Goal: Answer question/provide support: Share knowledge or assist other users

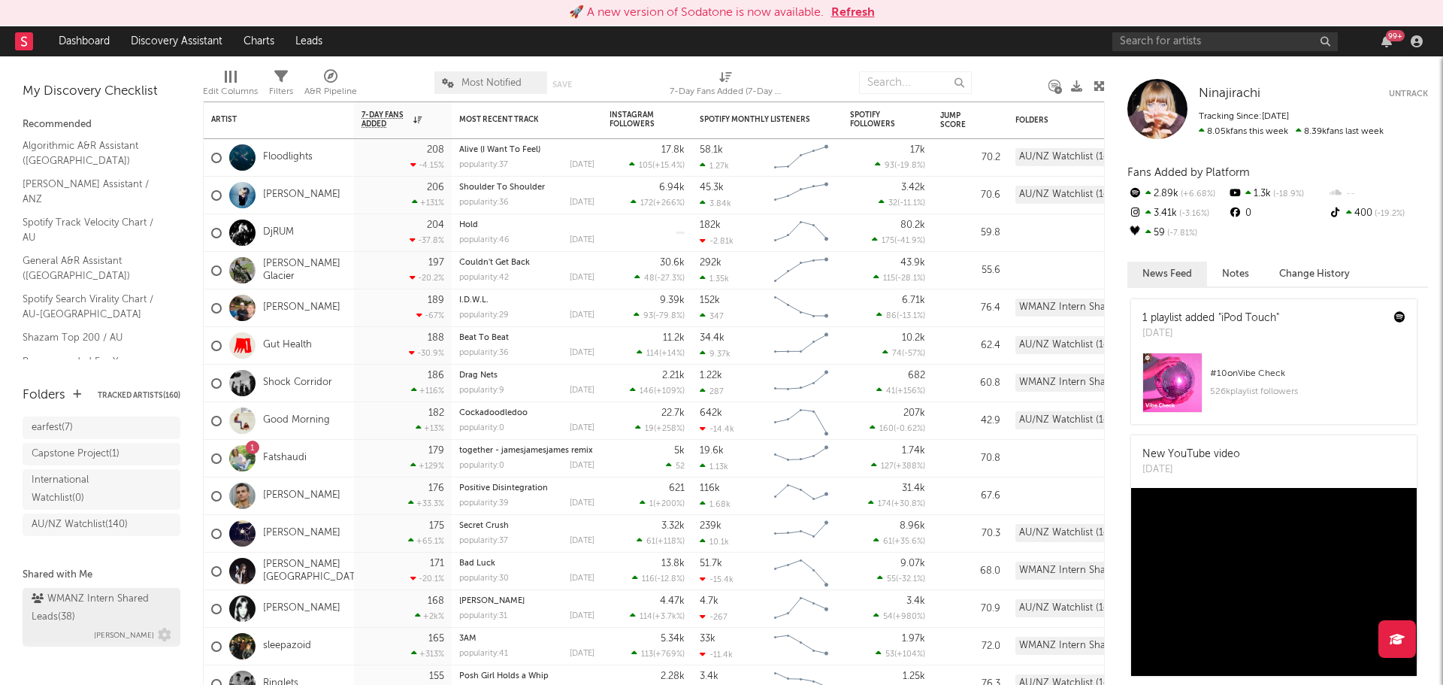
scroll to position [71, 0]
click at [61, 586] on div "WMANZ Intern Shared Leads ( 38 )" at bounding box center [100, 601] width 136 height 36
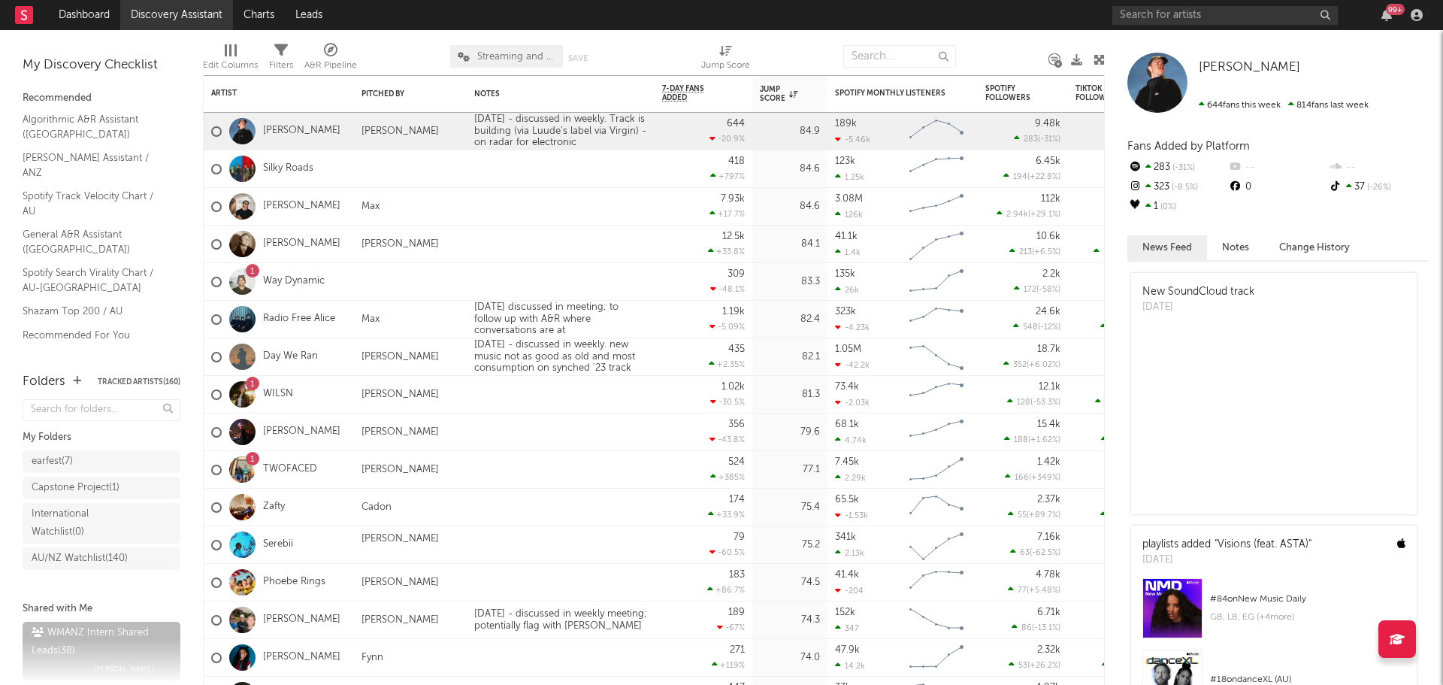
click at [177, 20] on link "Discovery Assistant" at bounding box center [176, 15] width 113 height 30
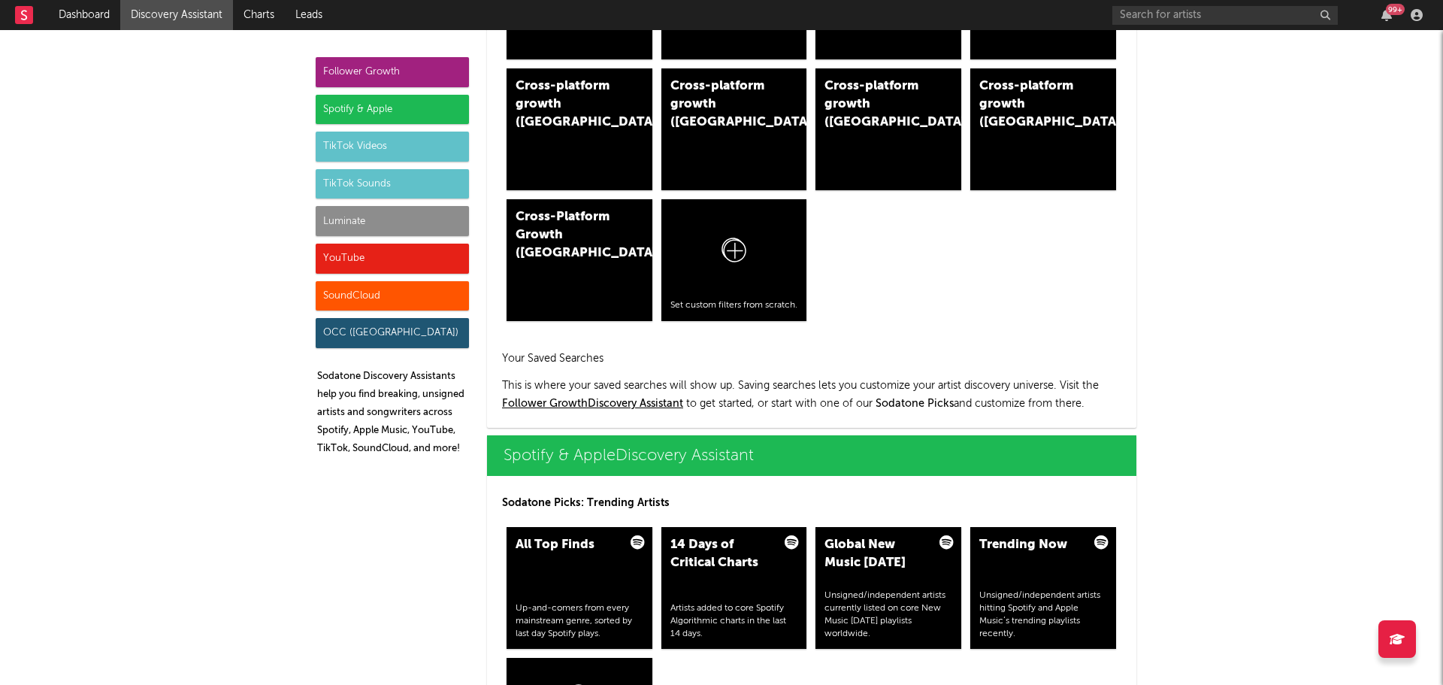
scroll to position [1353, 0]
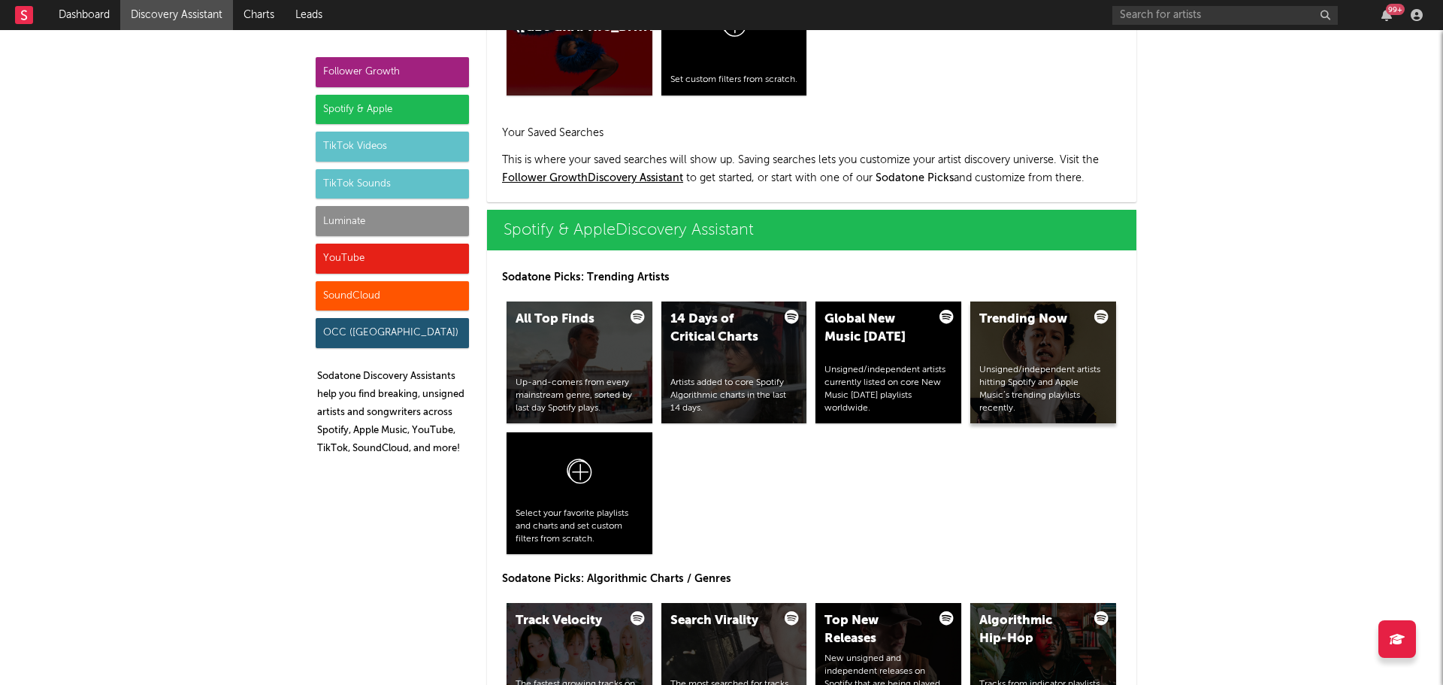
click at [1019, 368] on div "Unsigned/independent artists hitting Spotify and Apple Music’s trending playlis…" at bounding box center [1043, 389] width 128 height 50
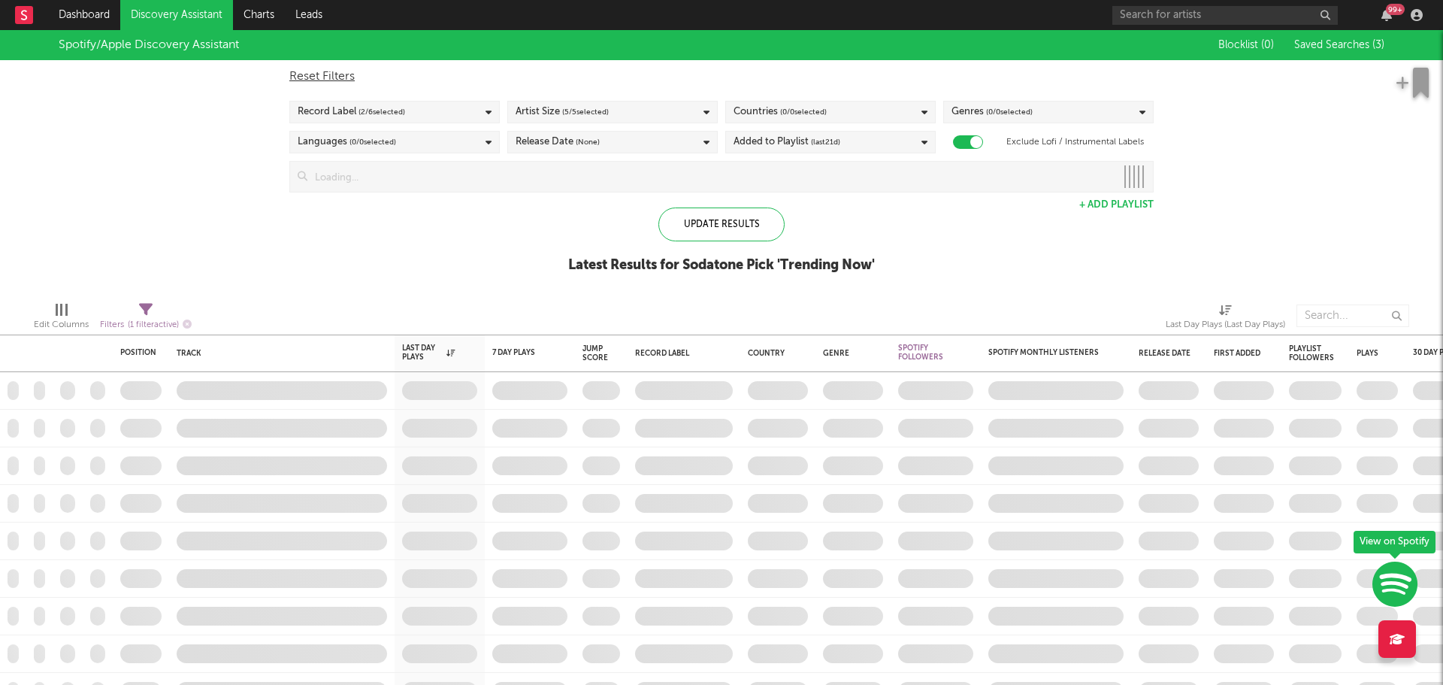
click at [1361, 47] on span "Saved Searches ( 3 )" at bounding box center [1339, 45] width 90 height 11
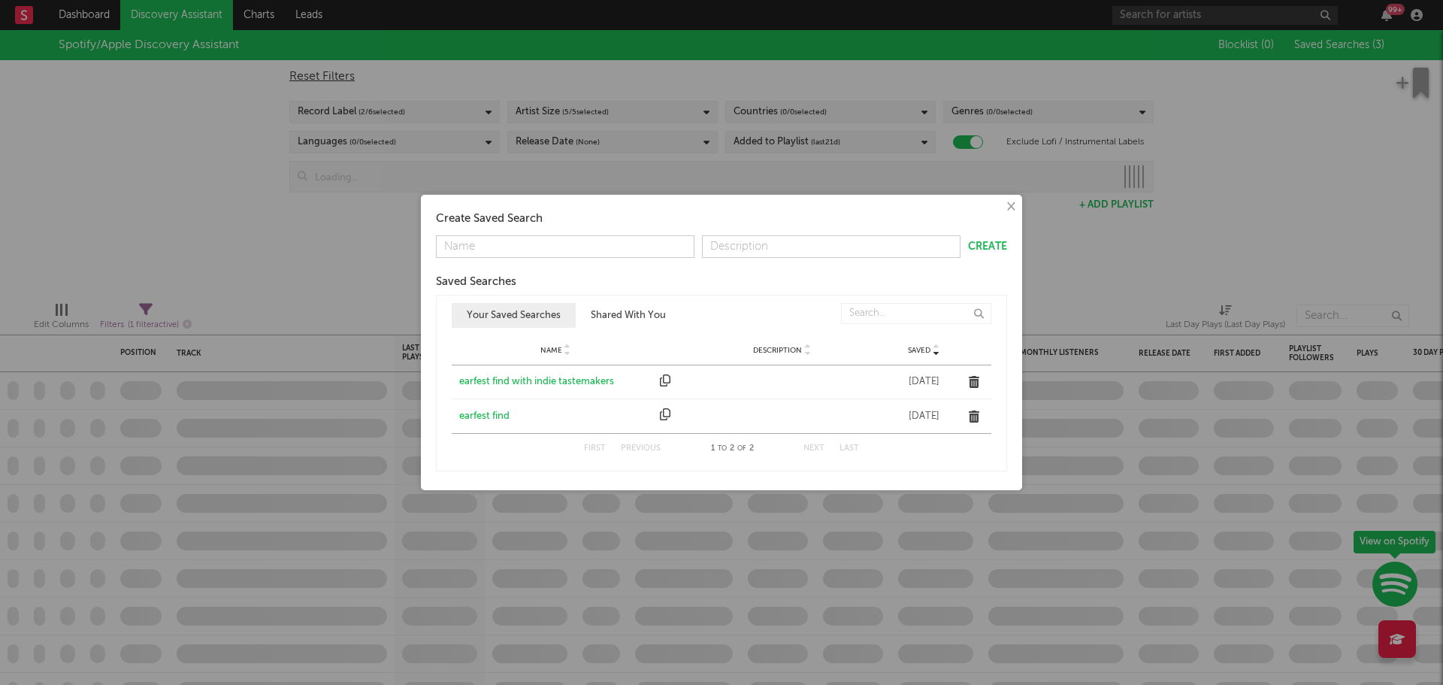
click at [550, 385] on div "earfest find with indie tastemakers" at bounding box center [555, 381] width 193 height 15
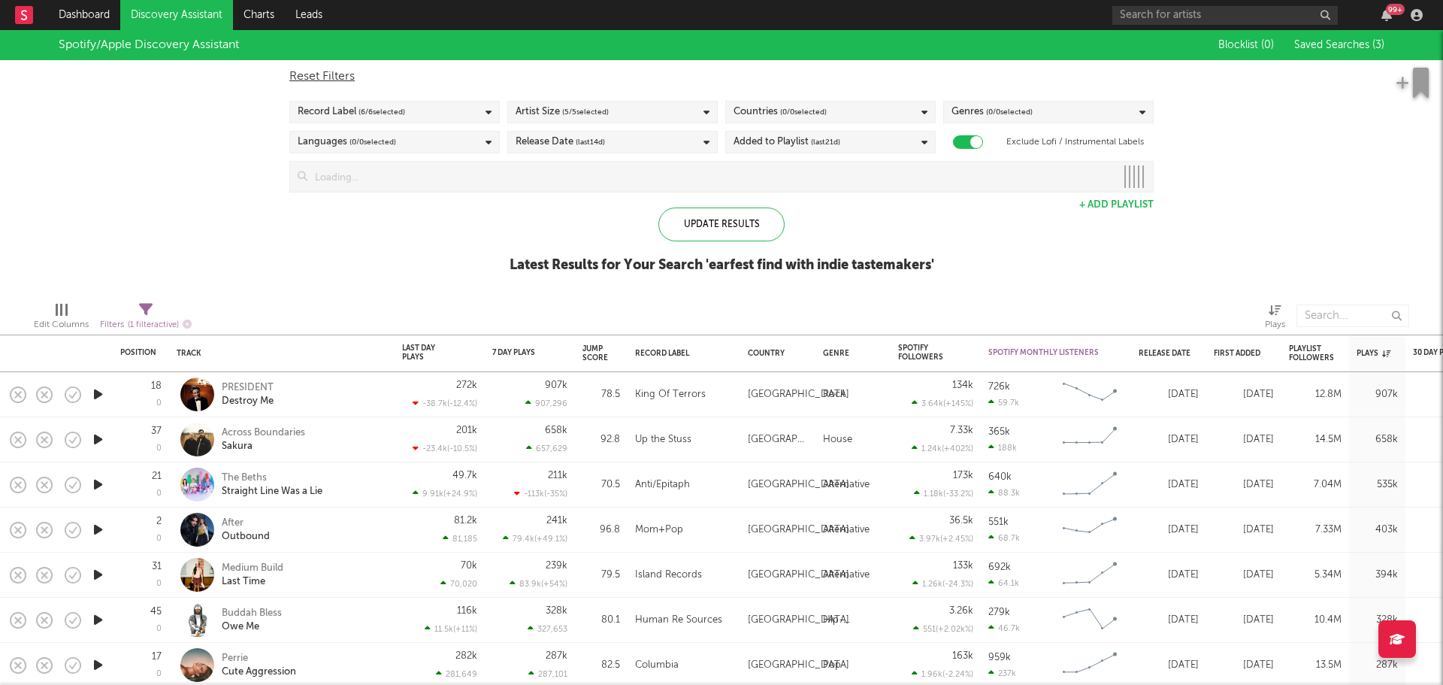
click at [783, 117] on span "( 0 / 0 selected)" at bounding box center [803, 112] width 47 height 18
click at [782, 82] on div "Reset Filters" at bounding box center [721, 77] width 864 height 18
checkbox input "false"
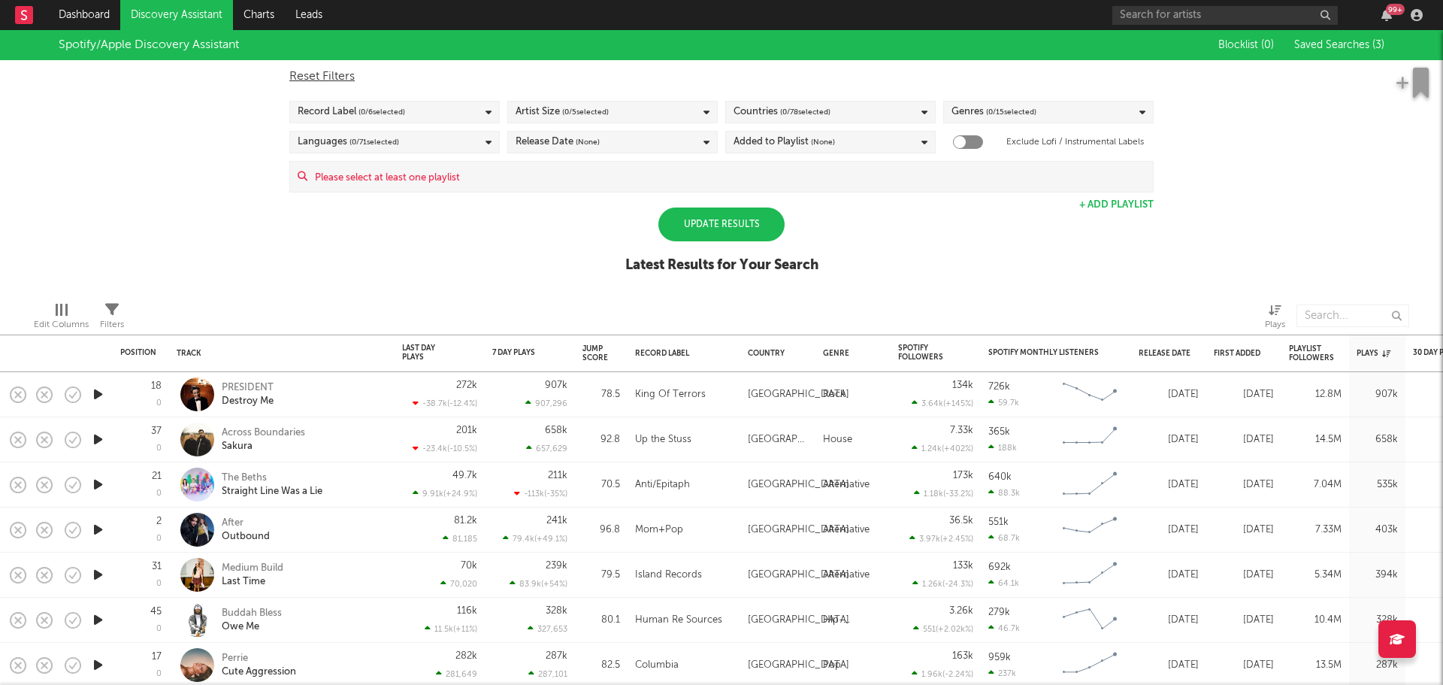
click at [757, 109] on div "Countries ( 0 / 78 selected)" at bounding box center [782, 112] width 97 height 18
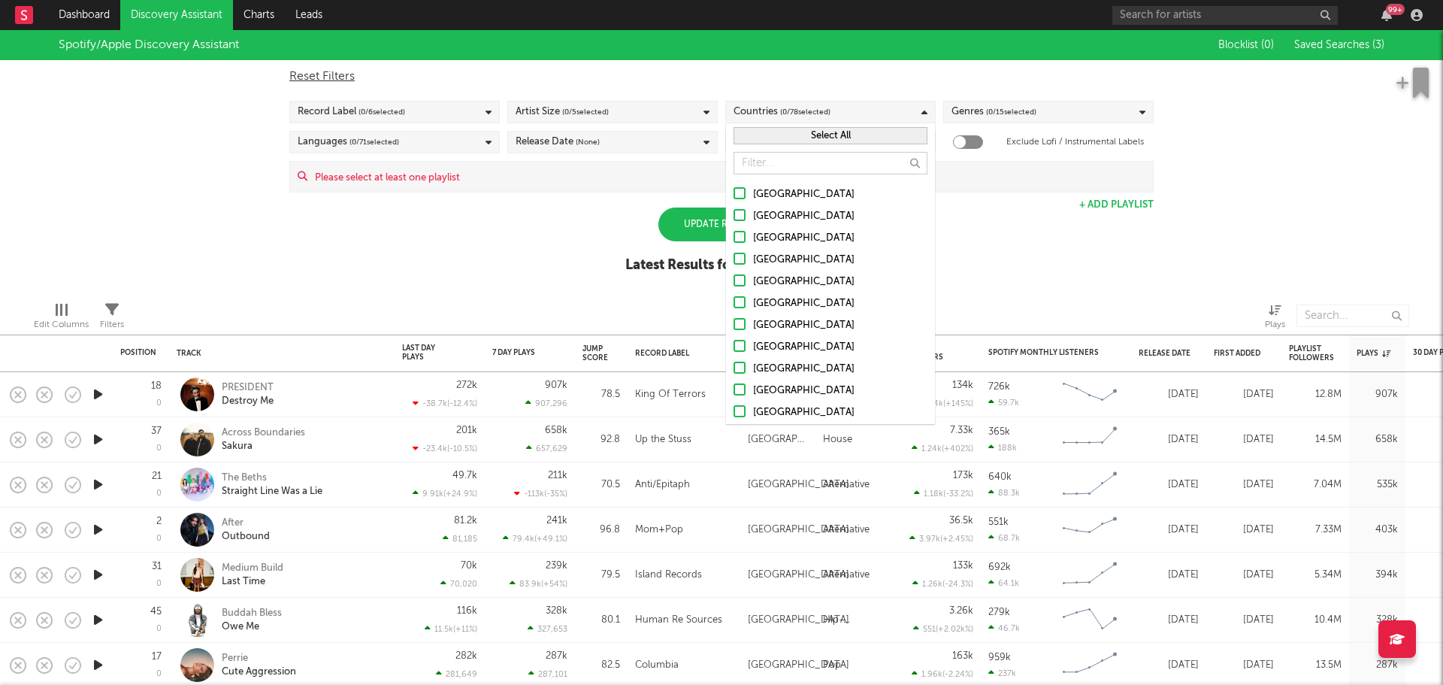
click at [766, 136] on button "Select All" at bounding box center [831, 135] width 194 height 17
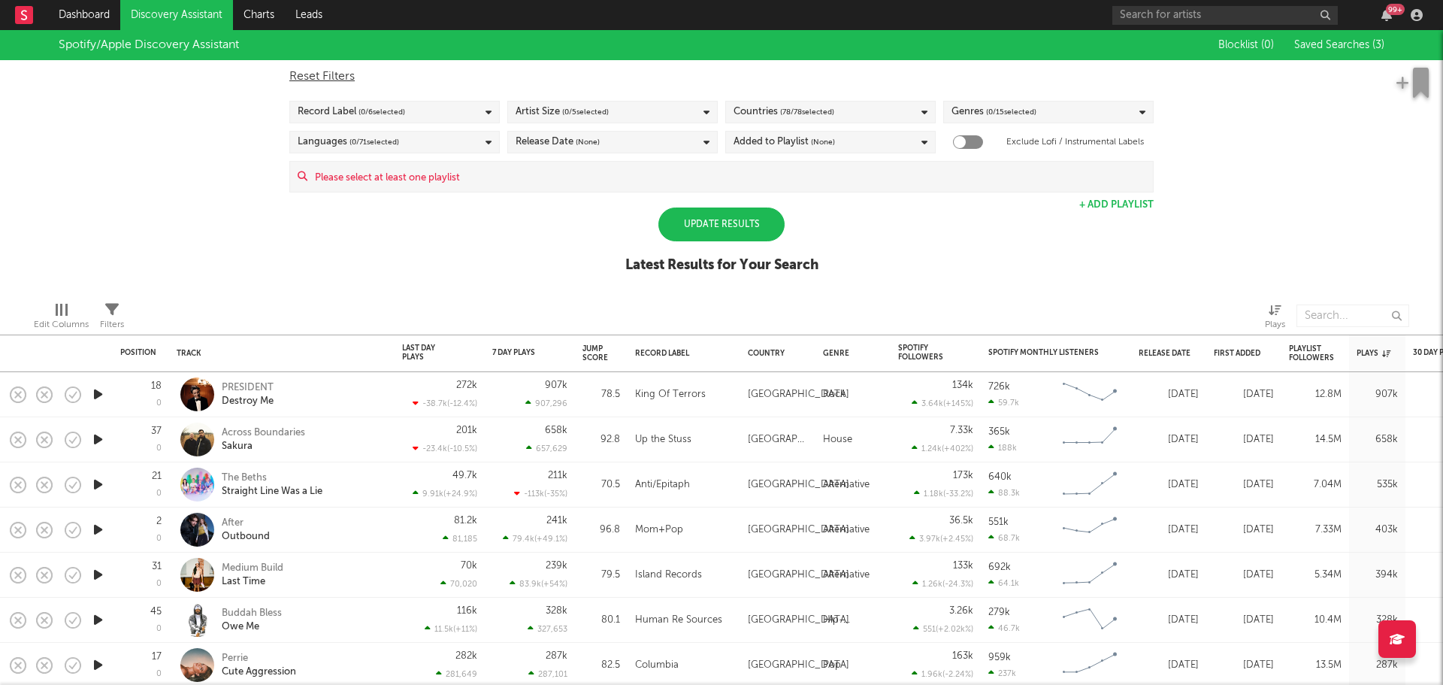
click at [772, 80] on div "Reset Filters" at bounding box center [721, 77] width 864 height 18
click at [655, 113] on div "Artist Size ( 0 / 5 selected)" at bounding box center [612, 112] width 210 height 23
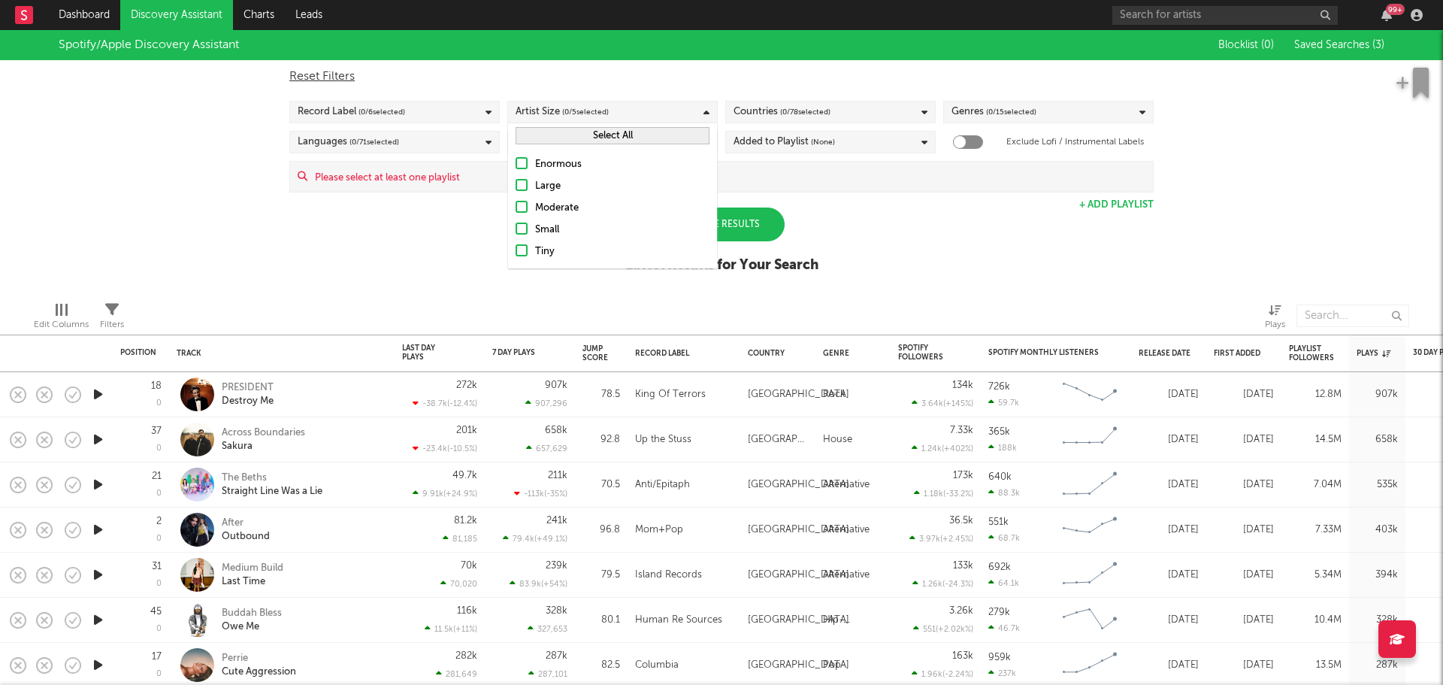
click at [658, 140] on button "Select All" at bounding box center [613, 135] width 194 height 17
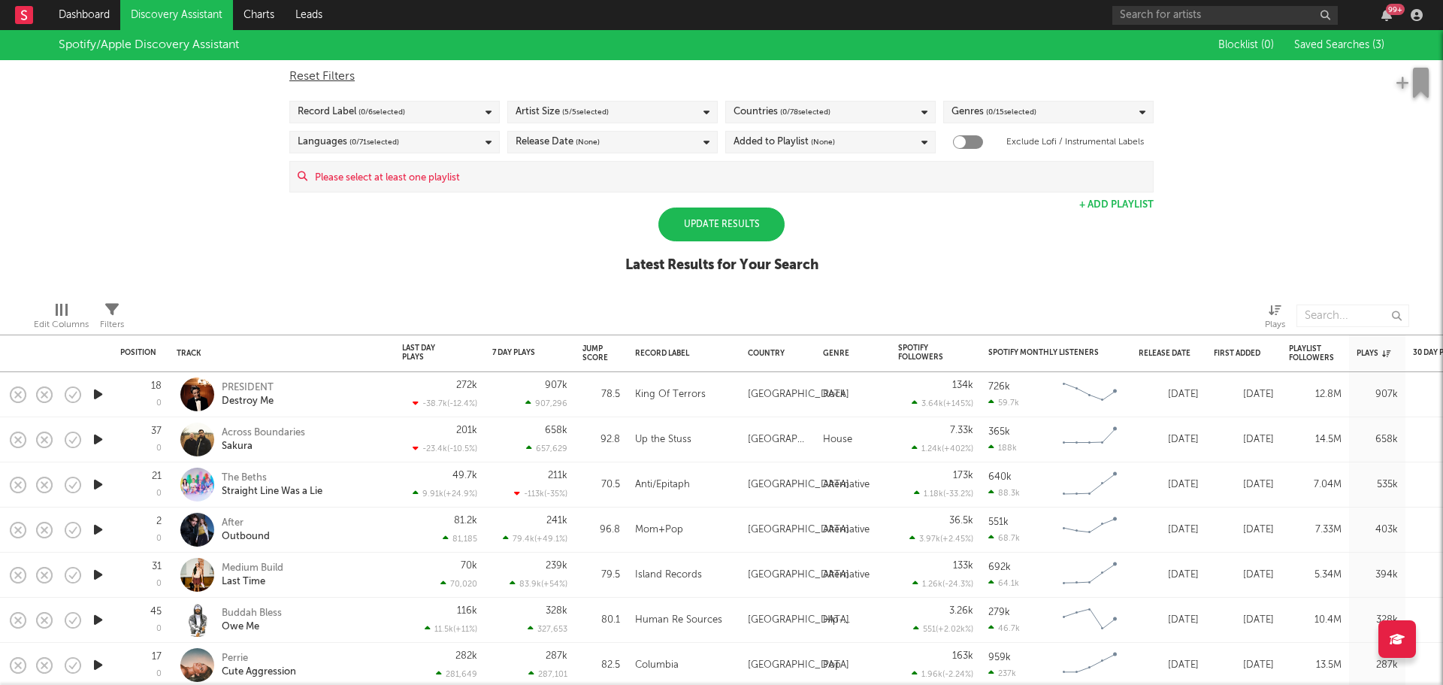
click at [625, 73] on div "Reset Filters" at bounding box center [721, 77] width 864 height 18
click at [132, 308] on div "Edit Columns Filters Plays" at bounding box center [721, 311] width 1443 height 45
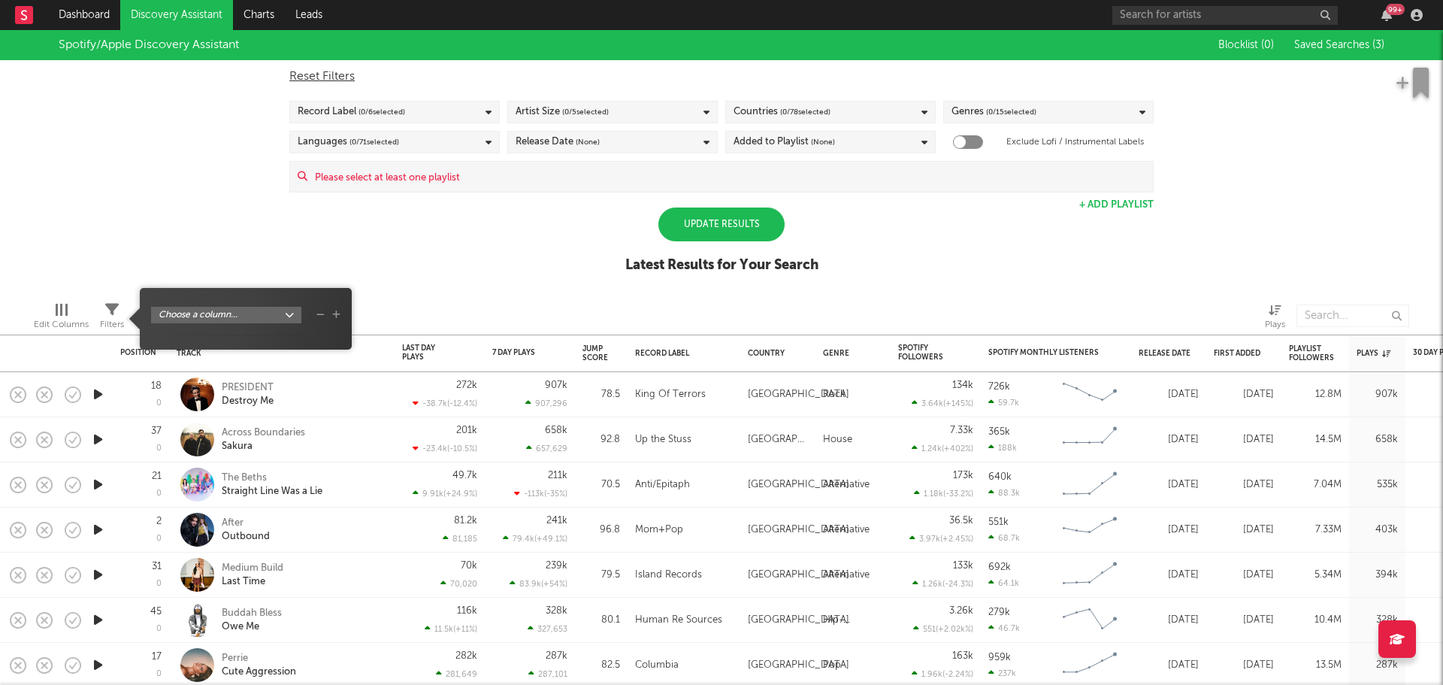
click at [120, 310] on span "Filters" at bounding box center [112, 319] width 24 height 30
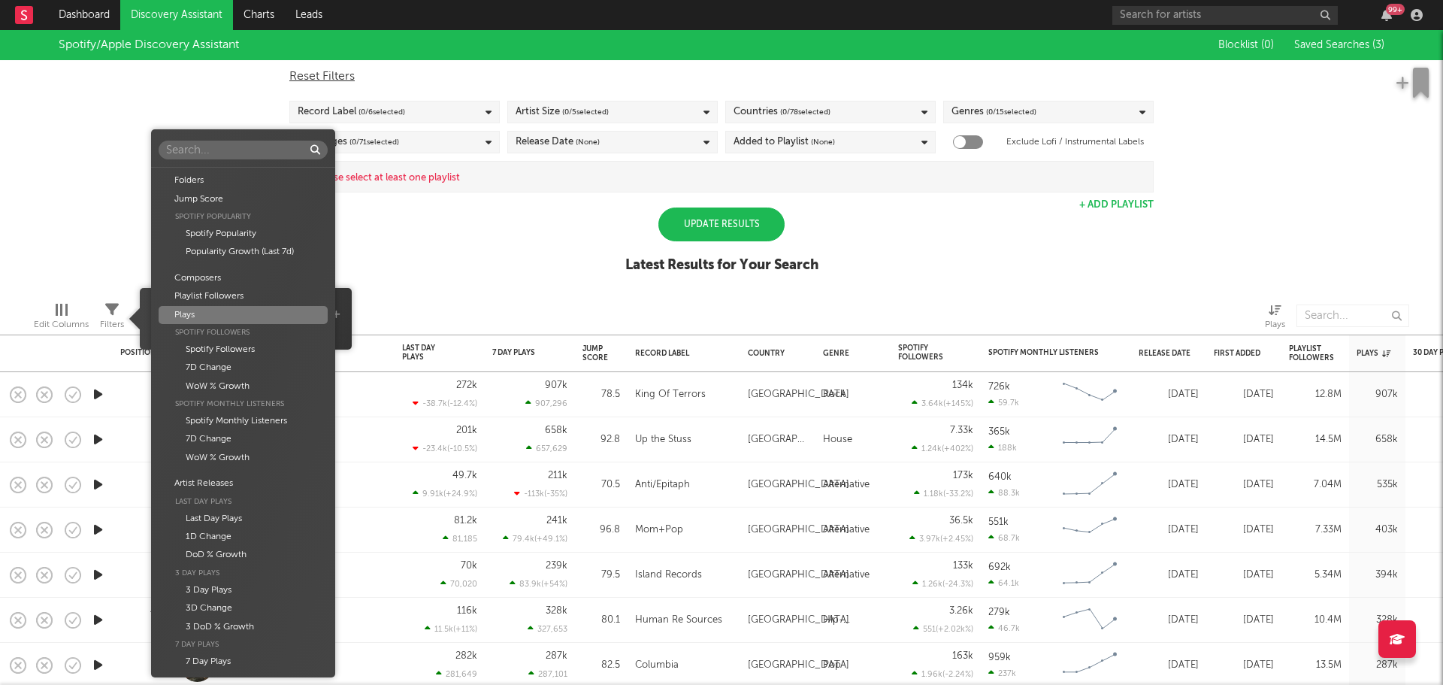
click at [260, 310] on body "Dashboard Discovery Assistant Charts Leads 99 + Notifications Settings Mark all…" at bounding box center [721, 342] width 1443 height 685
click at [621, 237] on div "Folders Jump Score Spotify Popularity Spotify Popularity Popularity Growth (Las…" at bounding box center [721, 342] width 1443 height 685
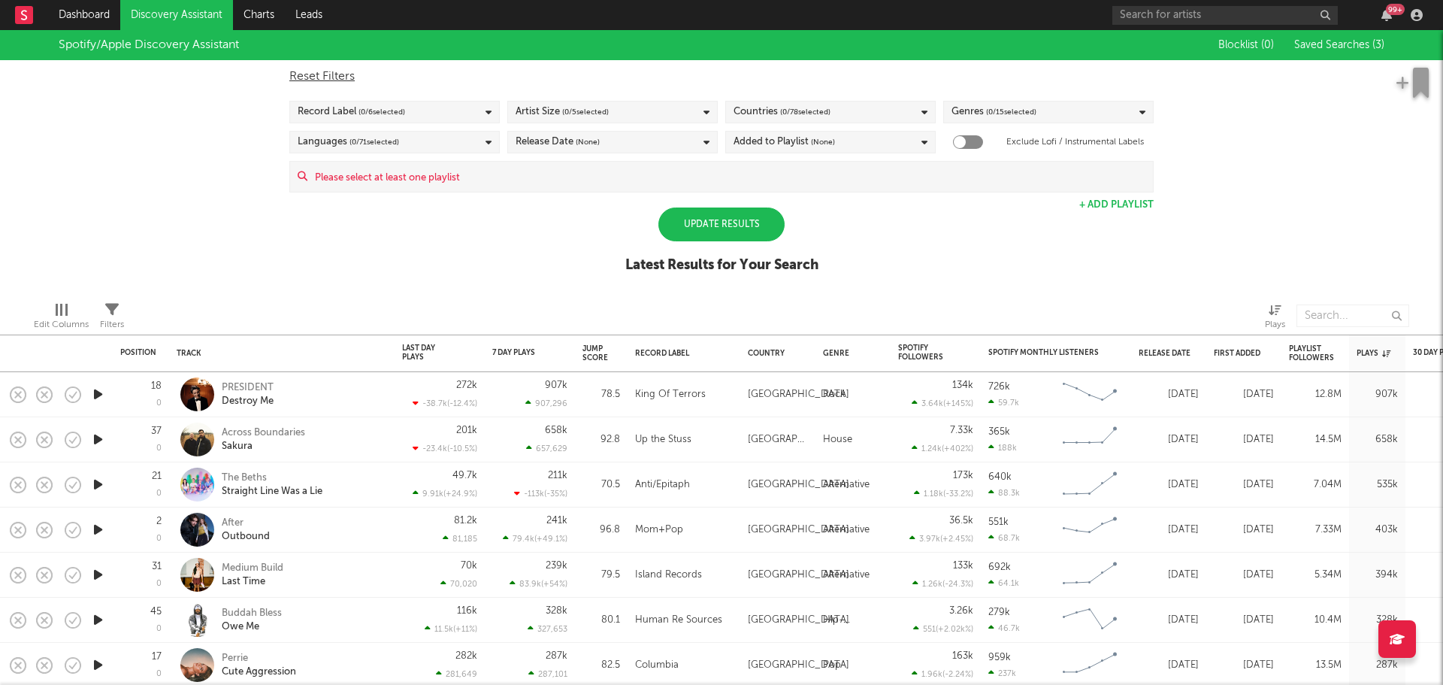
click at [602, 148] on div "Release Date (None)" at bounding box center [612, 142] width 210 height 23
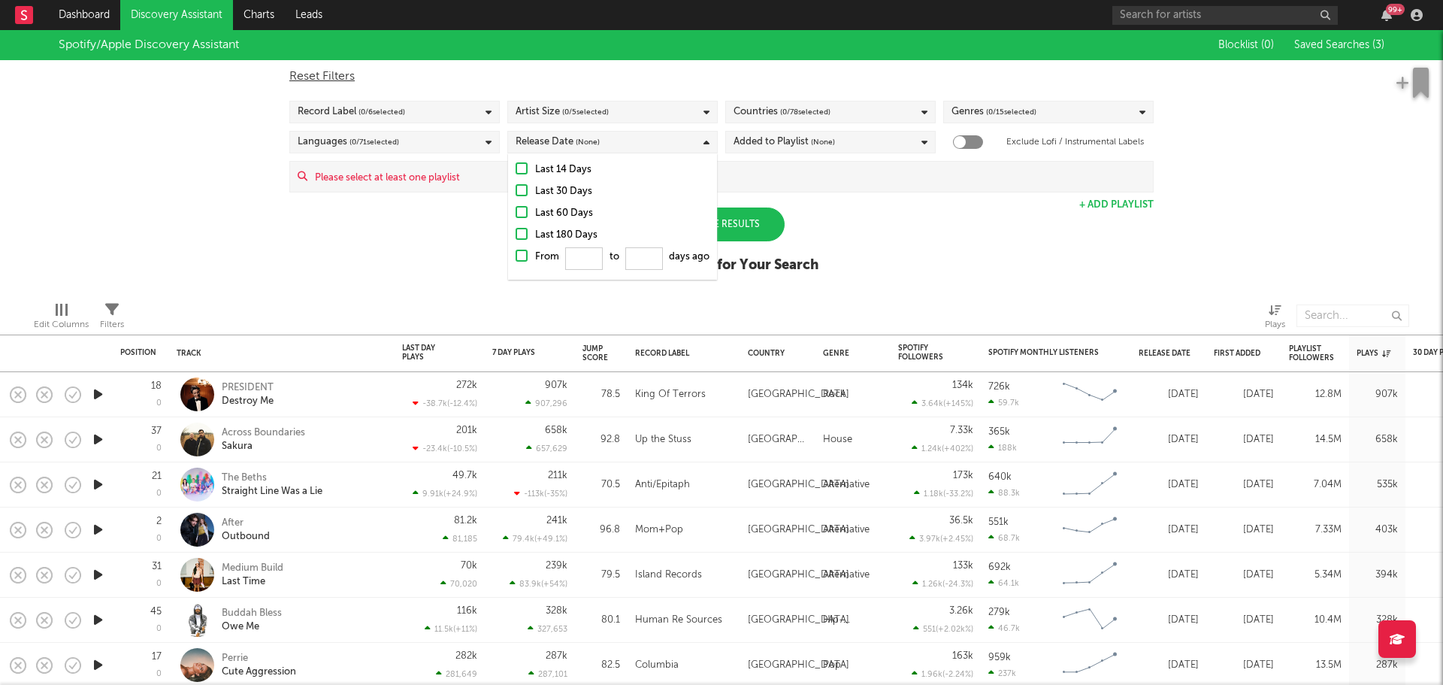
click at [548, 169] on div "Last 14 Days" at bounding box center [622, 170] width 174 height 18
click at [516, 169] on input "Last 14 Days" at bounding box center [516, 170] width 0 height 18
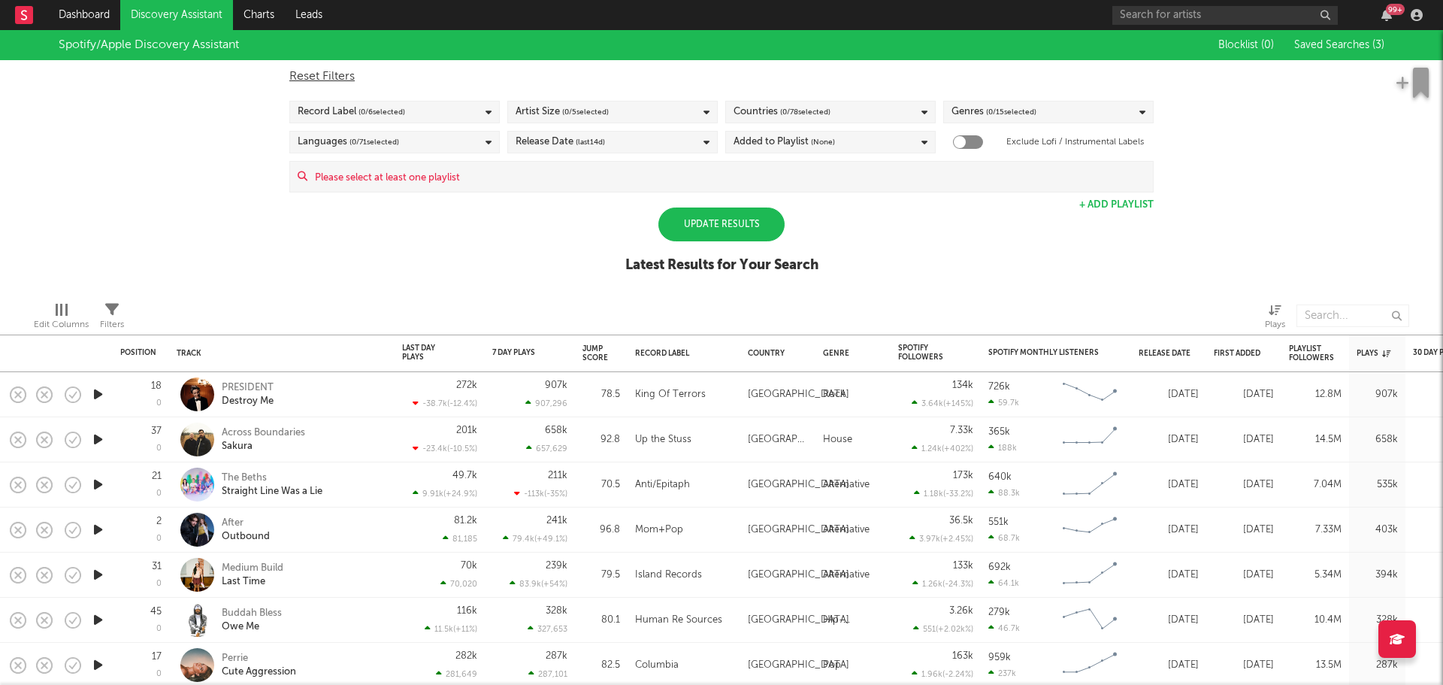
click at [411, 229] on div "Spotify/Apple Discovery Assistant Blocklist ( 0 ) Saved Searches ( 3 ) Reset Fi…" at bounding box center [721, 159] width 1443 height 259
click at [691, 222] on div "Update Results" at bounding box center [721, 224] width 126 height 34
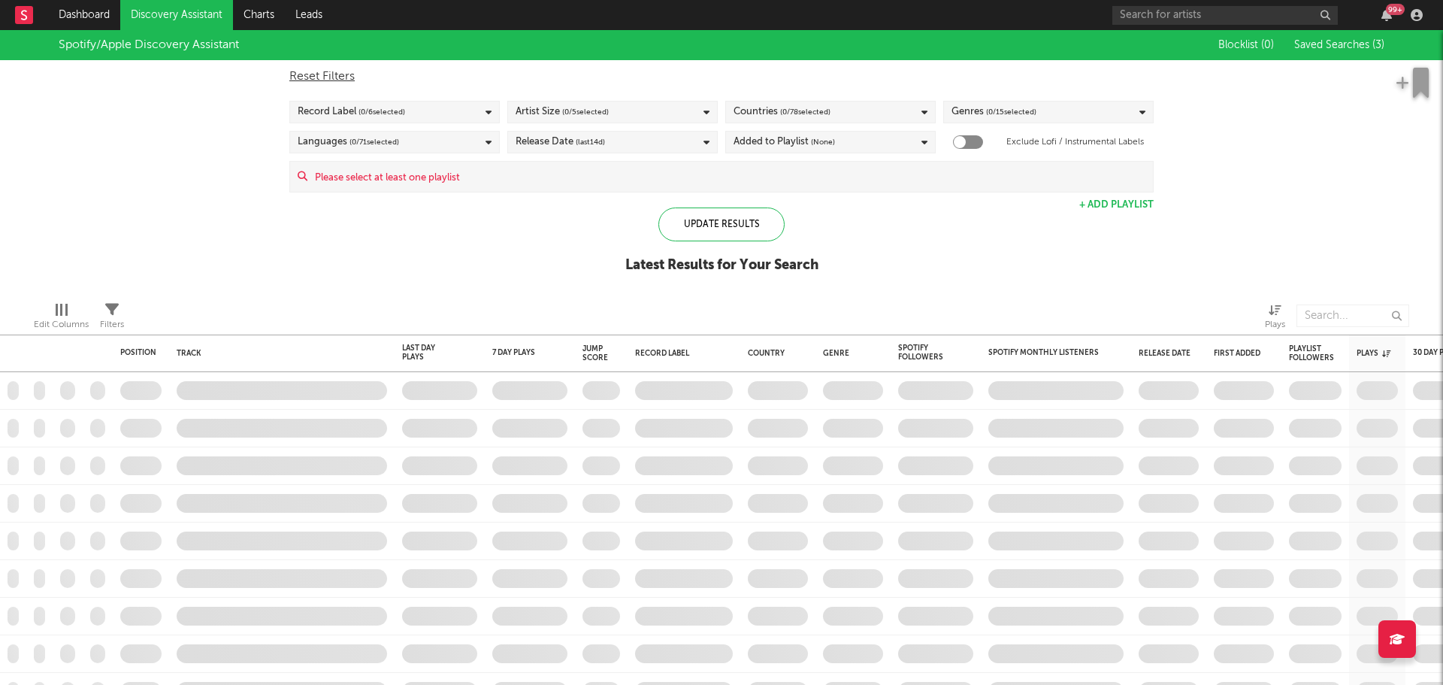
click at [1351, 37] on div "Blocklist ( 0 ) Saved Searches ( 3 )" at bounding box center [1291, 45] width 188 height 30
click at [1347, 42] on span "Saved Searches ( 3 )" at bounding box center [1339, 45] width 90 height 11
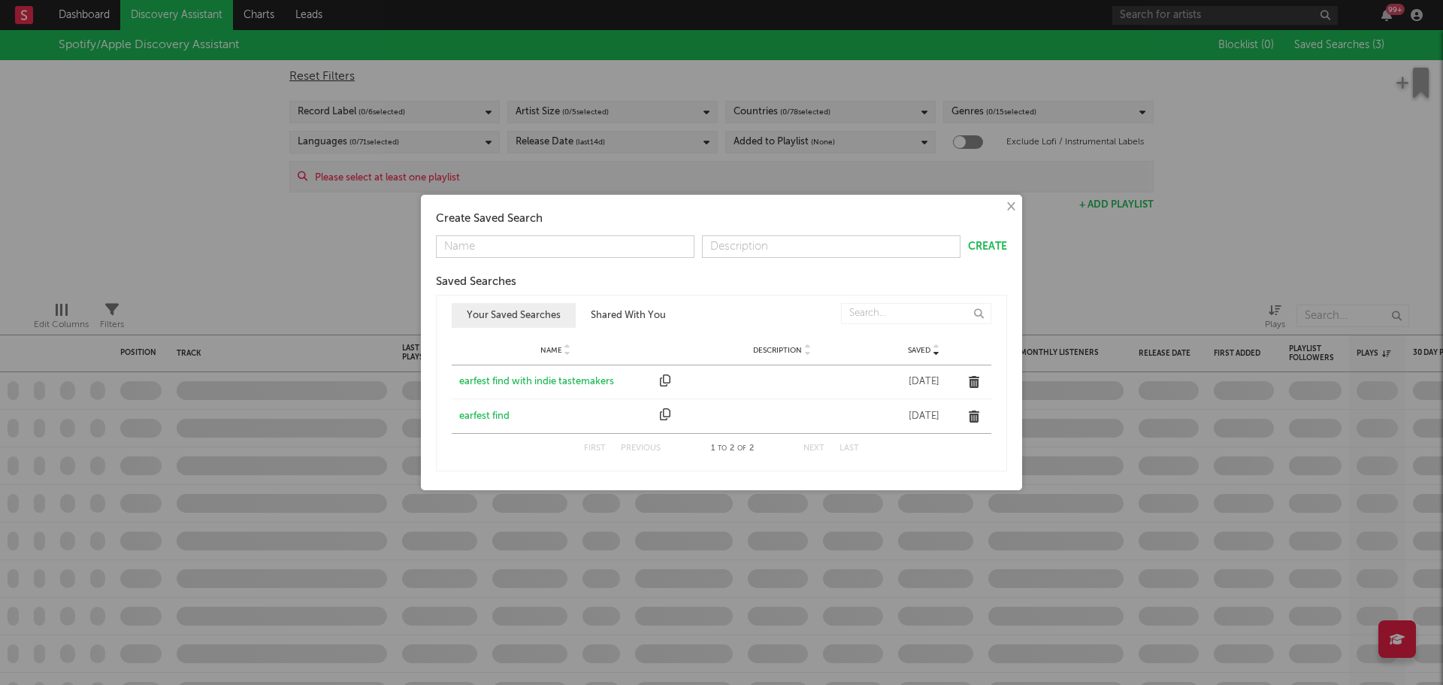
click at [513, 387] on div "earfest find with indie tastemakers" at bounding box center [555, 381] width 193 height 15
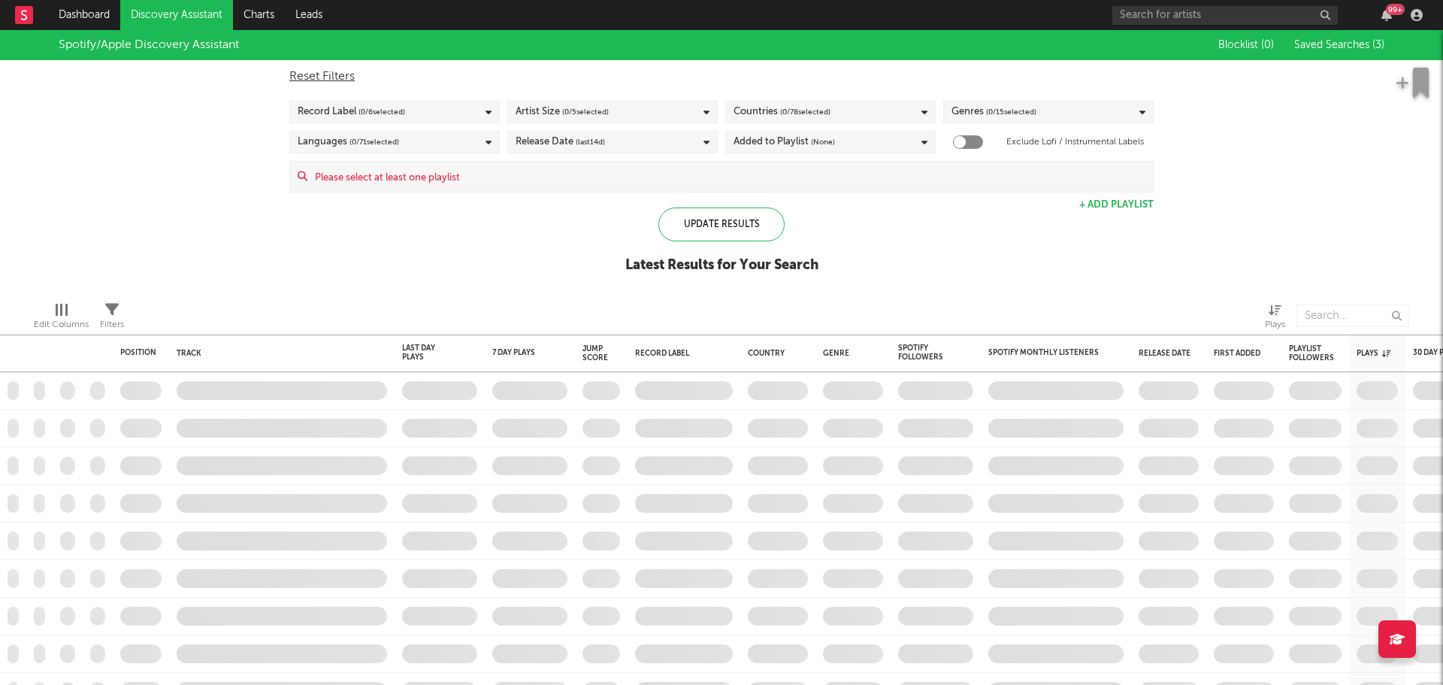
click at [468, 119] on div "Record Label ( 0 / 6 selected)" at bounding box center [394, 112] width 210 height 23
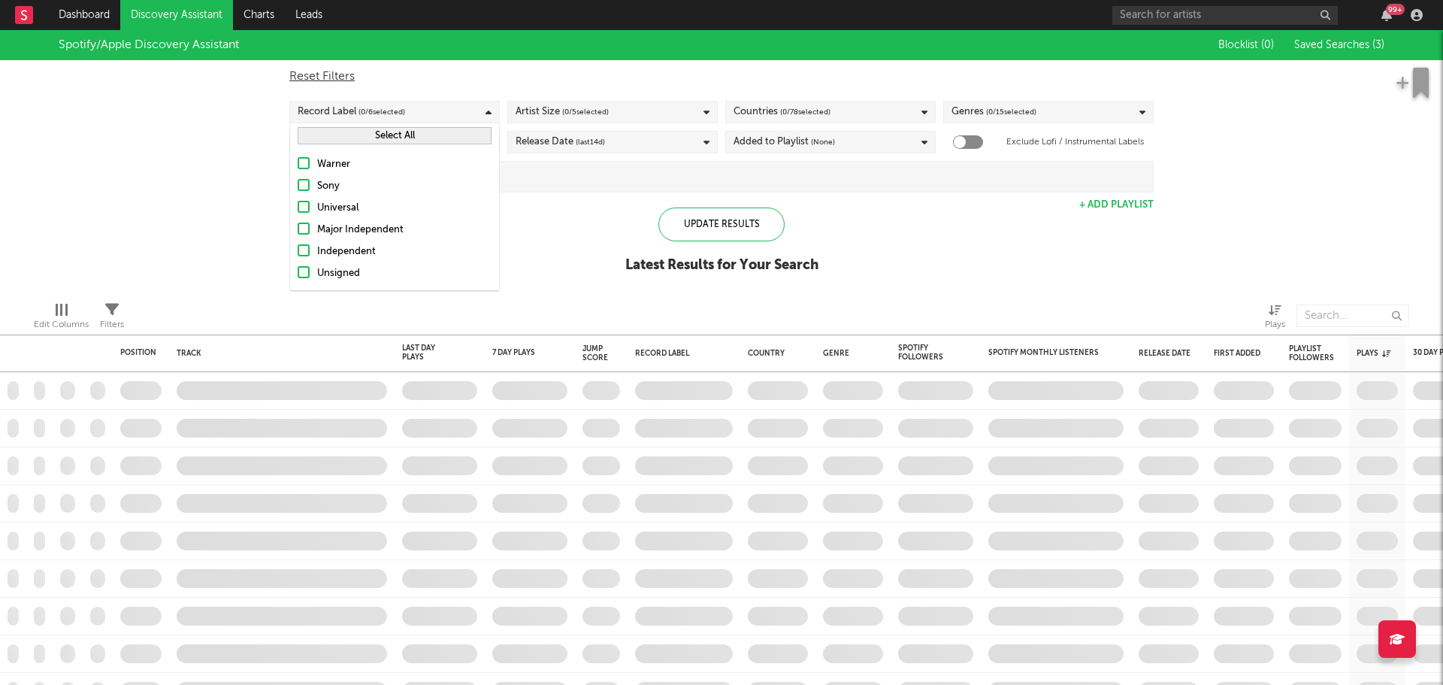
click at [374, 137] on button "Select All" at bounding box center [395, 135] width 194 height 17
click at [592, 103] on span "( 0 / 5 selected)" at bounding box center [585, 112] width 47 height 18
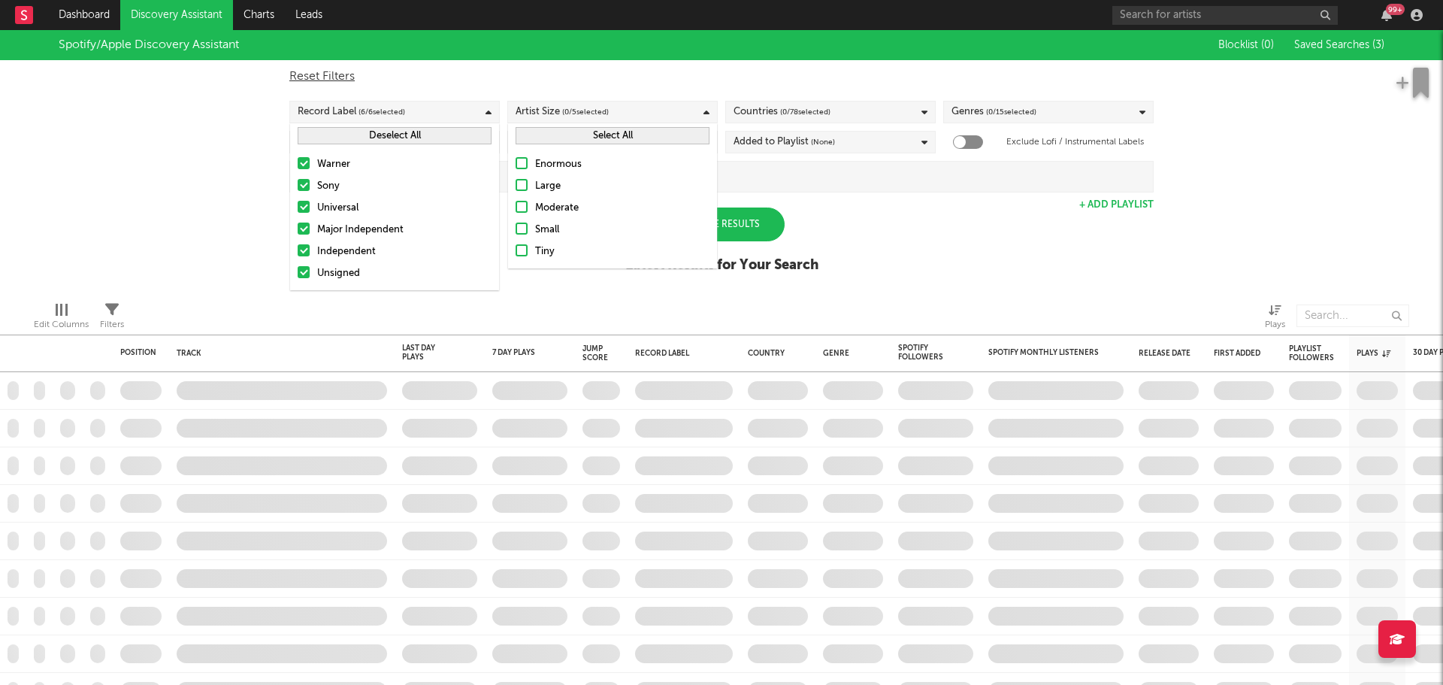
click at [582, 143] on button "Select All" at bounding box center [613, 135] width 194 height 17
click at [738, 114] on div "Countries ( 0 / 78 selected)" at bounding box center [782, 112] width 97 height 18
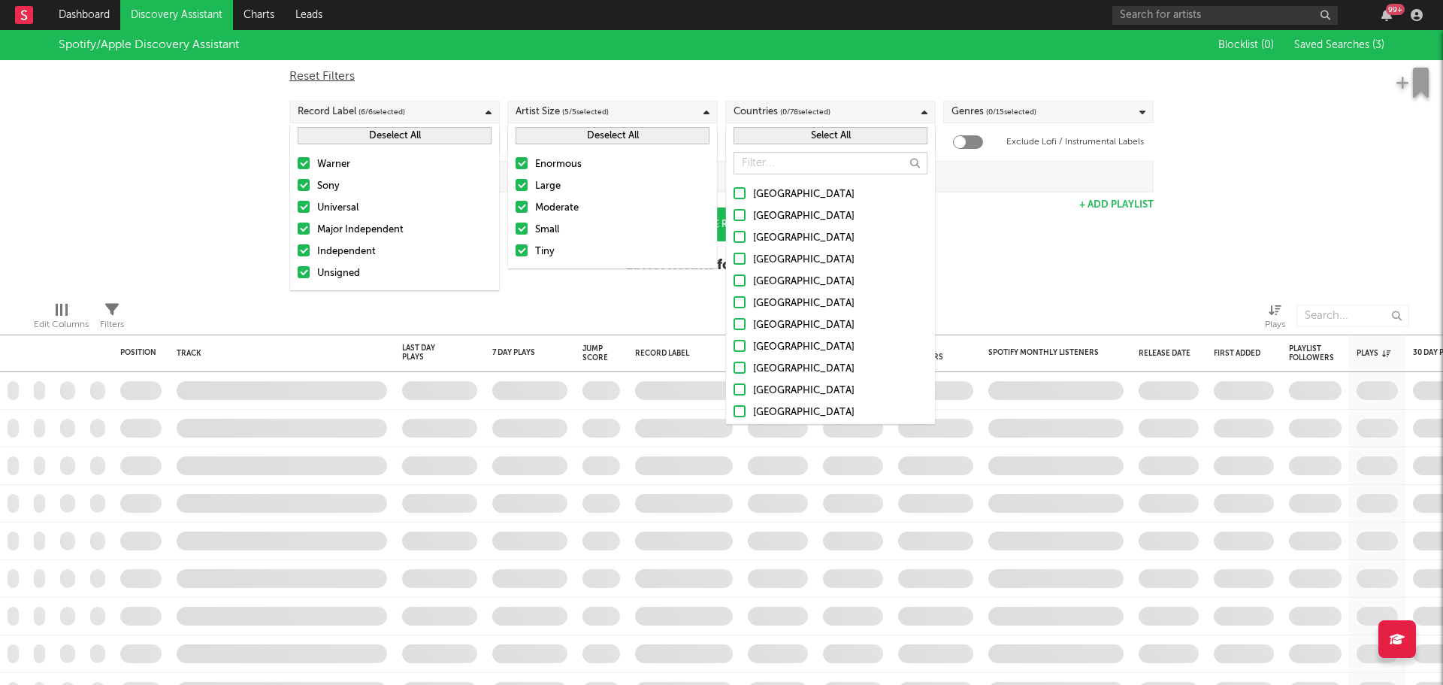
click at [754, 150] on div at bounding box center [830, 163] width 209 height 30
click at [759, 141] on button "Select All" at bounding box center [831, 135] width 194 height 17
click at [1055, 117] on div "Genres ( 0 / 15 selected)" at bounding box center [1048, 112] width 210 height 23
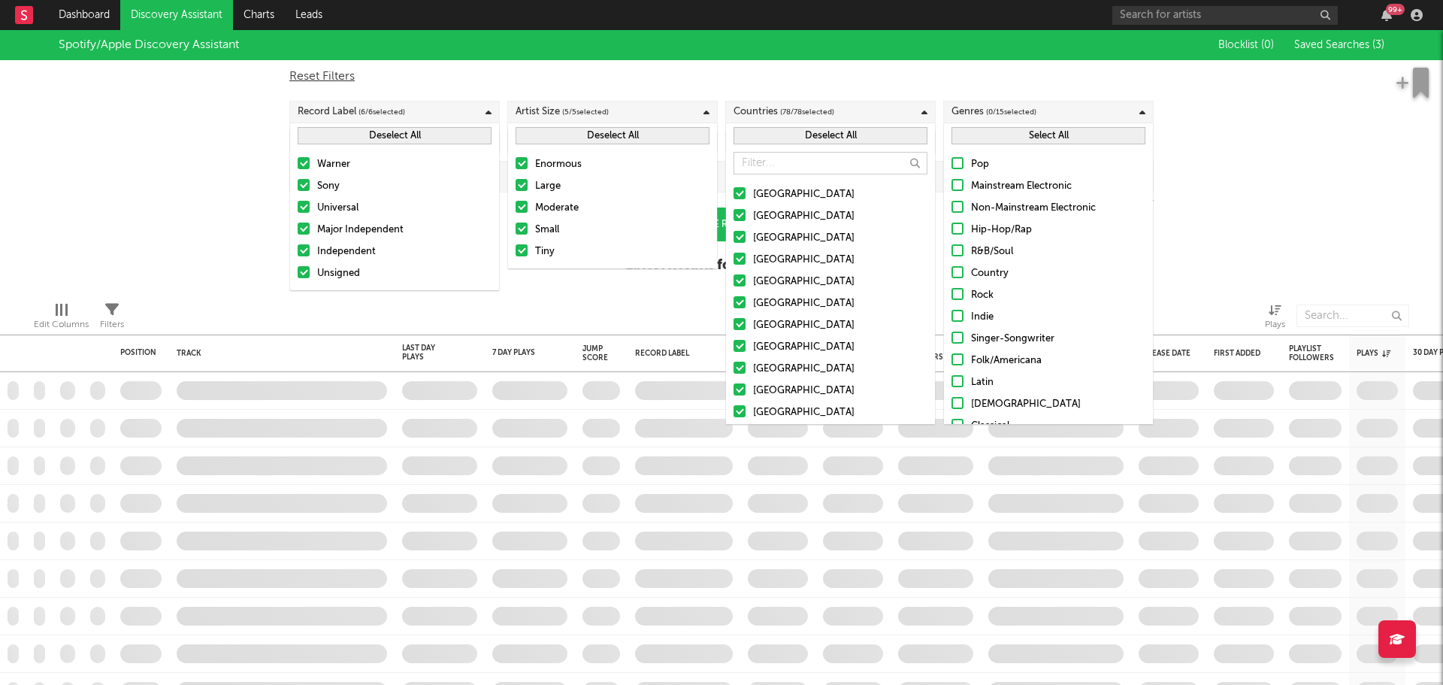
click at [1013, 140] on button "Select All" at bounding box center [1049, 135] width 194 height 17
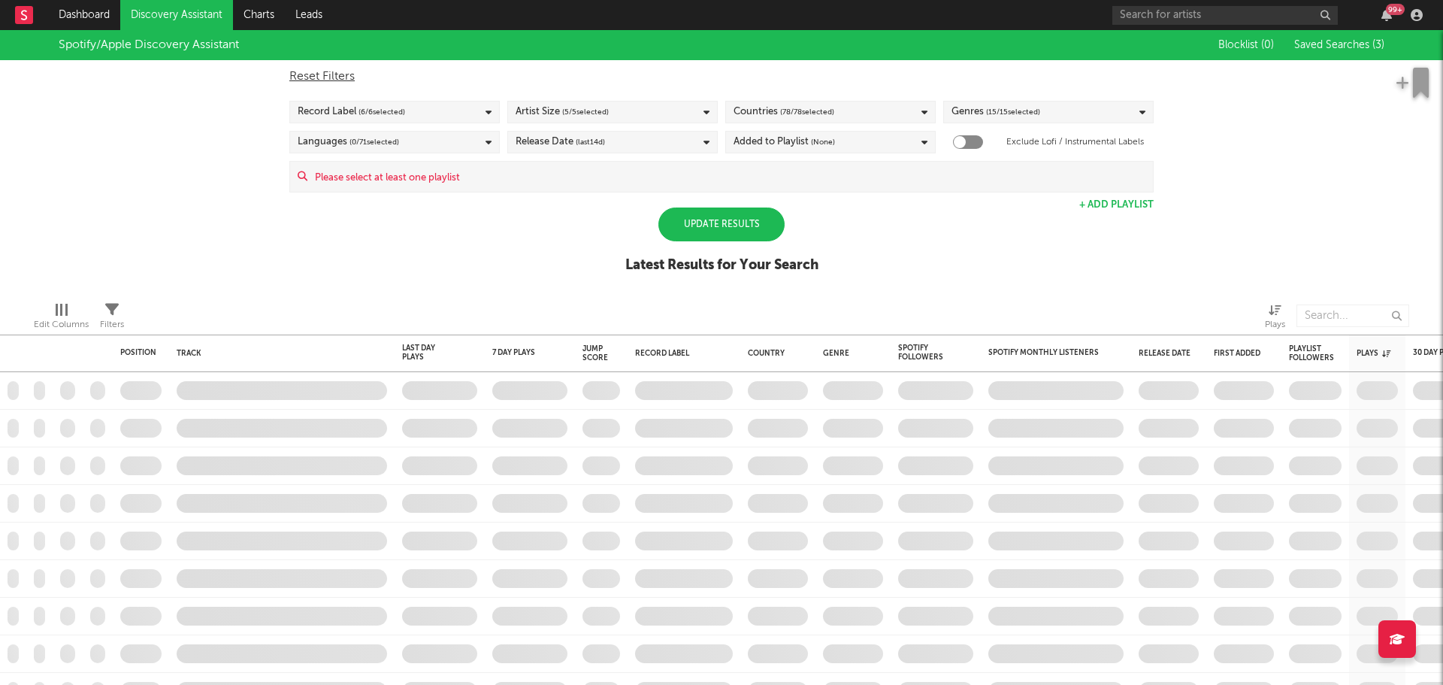
click at [374, 140] on span "( 0 / 71 selected)" at bounding box center [375, 142] width 50 height 18
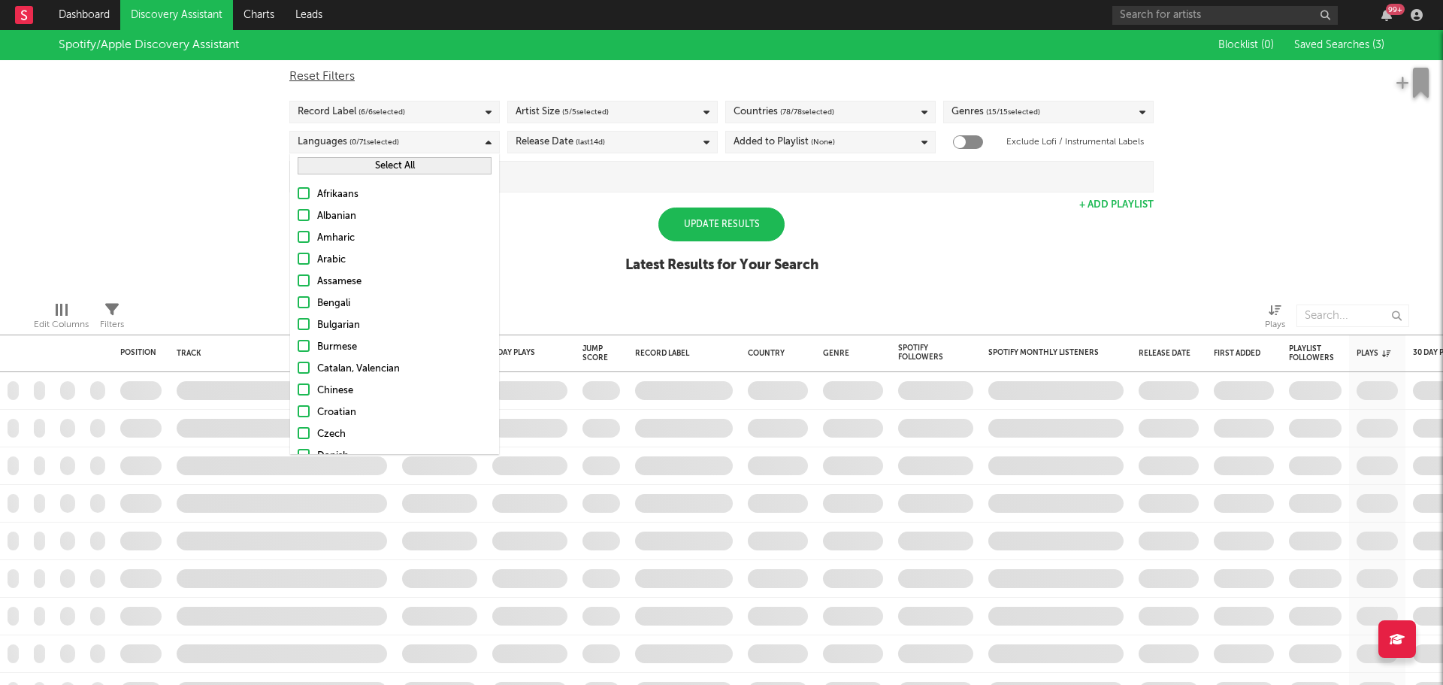
click at [395, 165] on button "Select All" at bounding box center [395, 165] width 194 height 17
click at [611, 147] on div "Release Date (last 14 d)" at bounding box center [612, 142] width 210 height 23
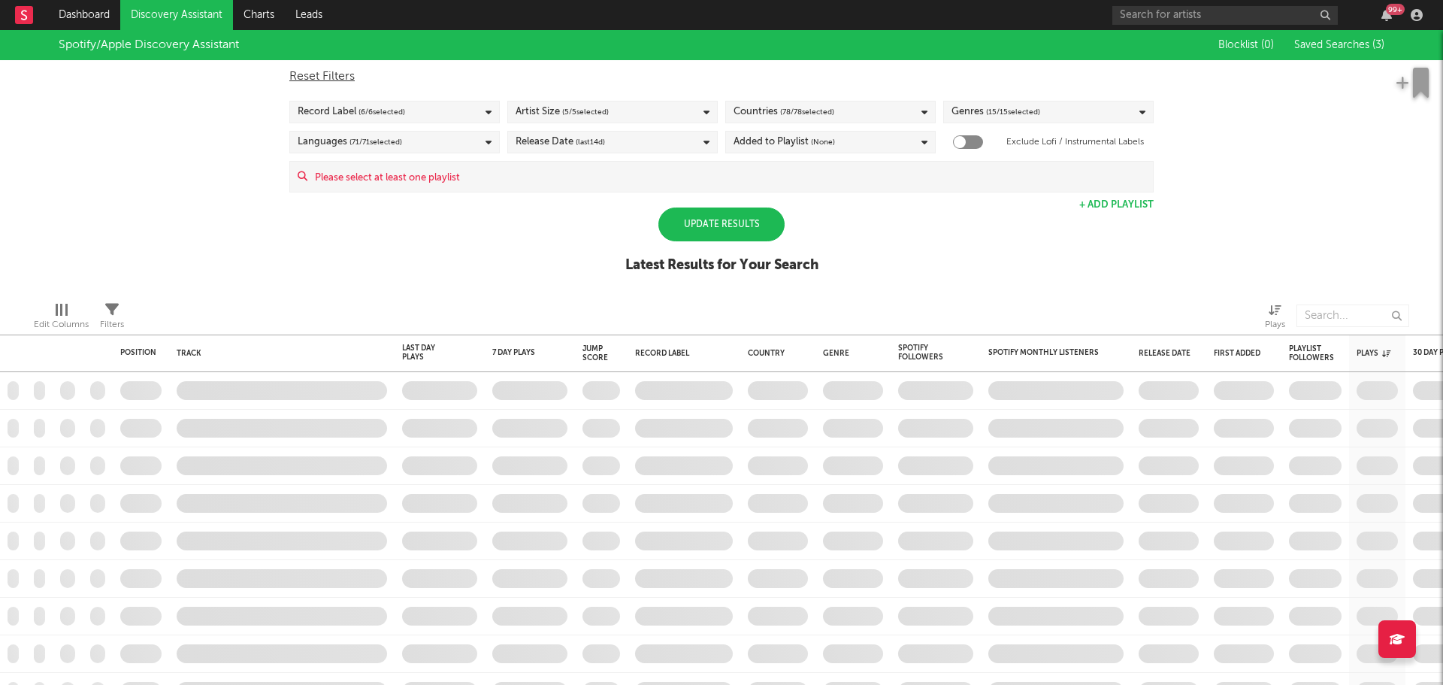
click at [683, 36] on div "Spotify/Apple Discovery Assistant" at bounding box center [628, 45] width 1138 height 30
click at [839, 146] on div "Added to Playlist (None)" at bounding box center [830, 142] width 210 height 23
click at [819, 167] on div "Last 14 Days" at bounding box center [840, 170] width 174 height 18
click at [734, 167] on input "Last 14 Days" at bounding box center [734, 170] width 0 height 18
click at [820, 190] on div "Last 30 Days" at bounding box center [840, 192] width 174 height 18
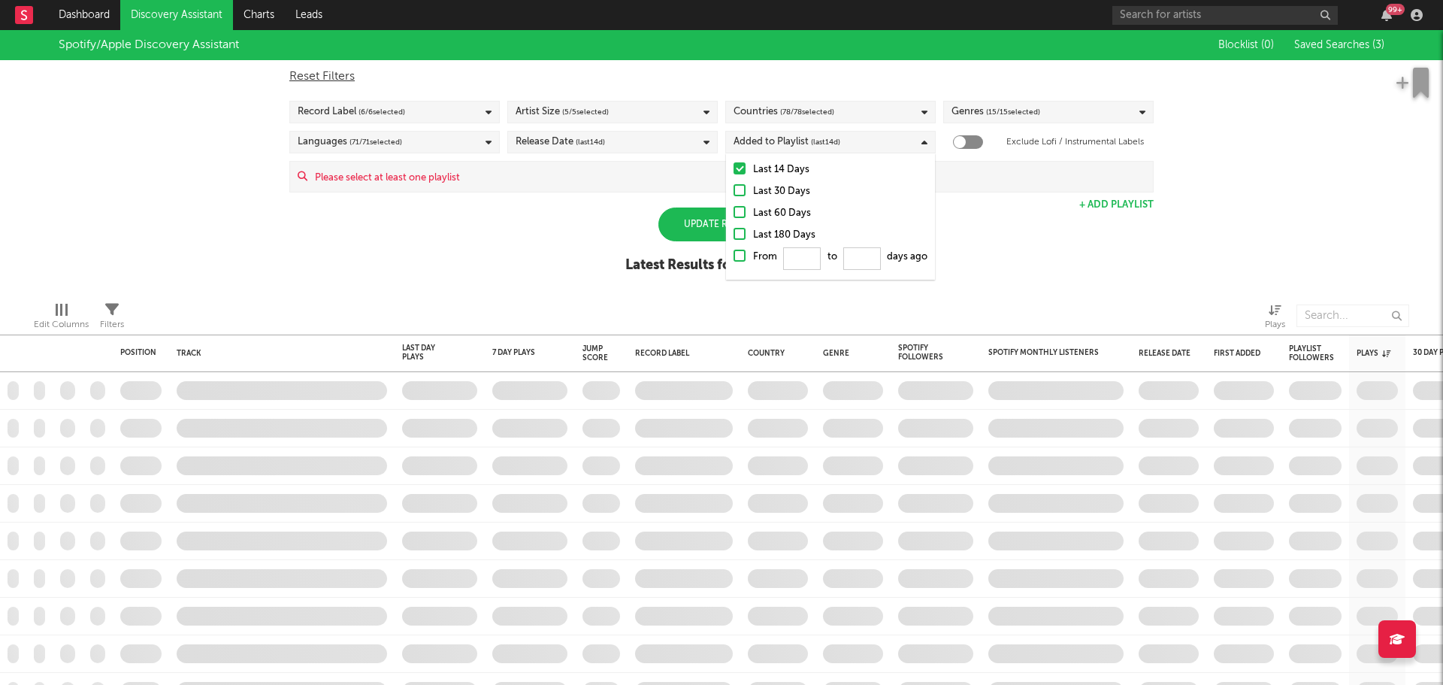
click at [734, 190] on input "Last 30 Days" at bounding box center [734, 192] width 0 height 18
click at [961, 83] on div "Reset Filters" at bounding box center [721, 77] width 864 height 18
click at [1360, 35] on div "Blocklist ( 0 ) Saved Searches ( 3 )" at bounding box center [1291, 45] width 188 height 30
click at [1337, 40] on span "Saved Searches ( 3 )" at bounding box center [1339, 45] width 90 height 11
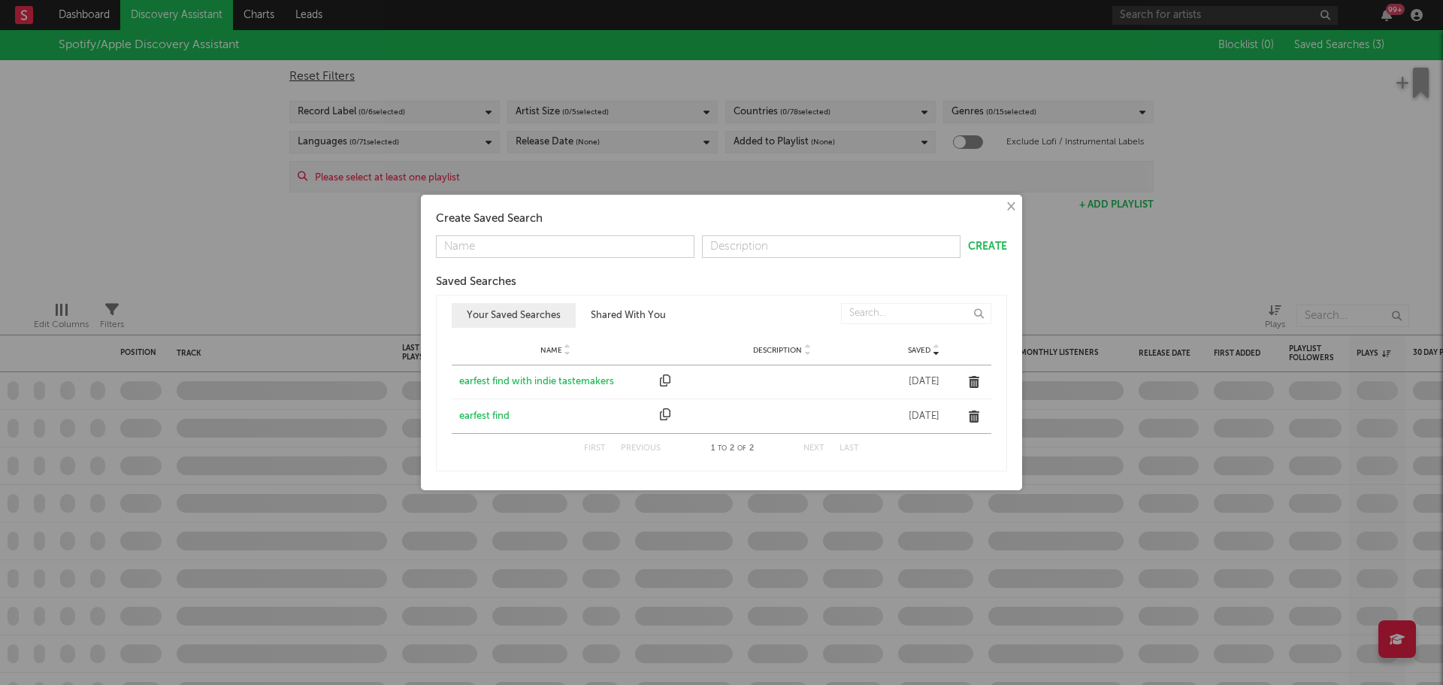
click at [571, 383] on div "earfest find with indie tastemakers" at bounding box center [555, 381] width 193 height 15
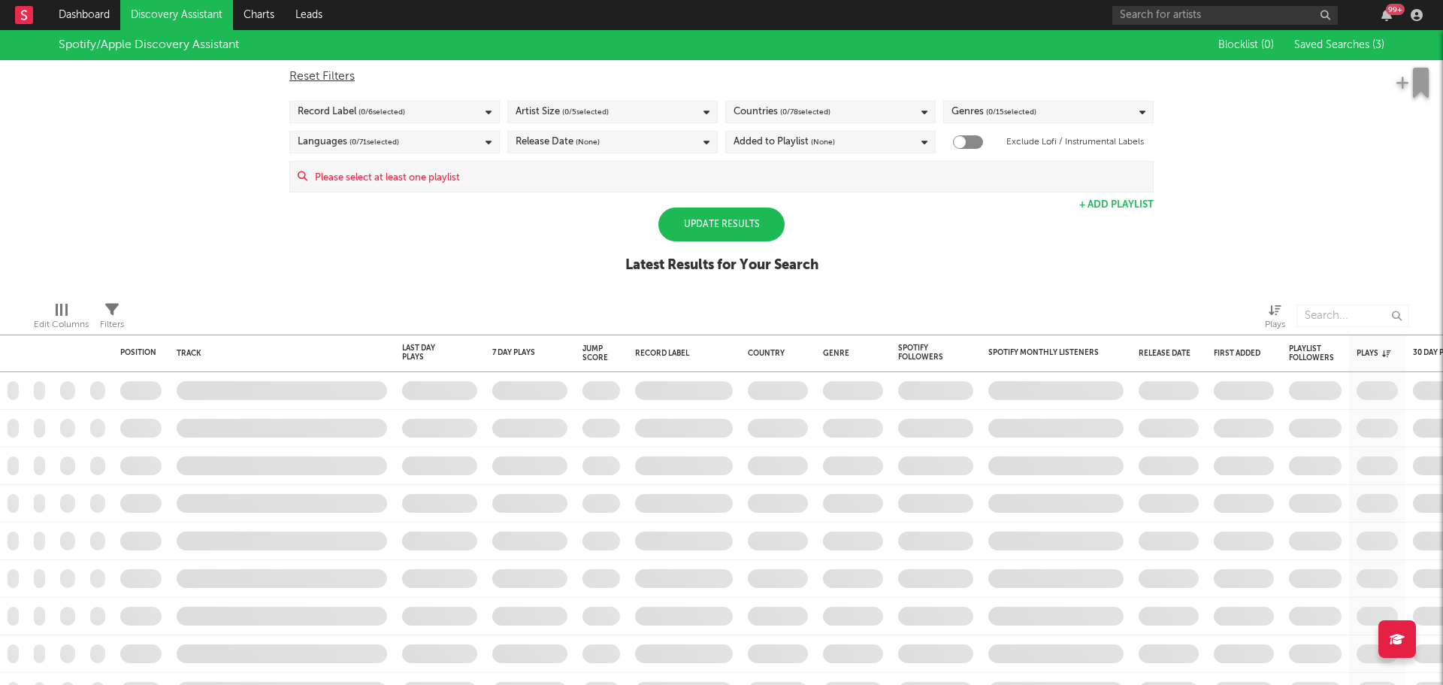
click at [697, 211] on div "Update Results" at bounding box center [721, 224] width 126 height 34
click at [175, 12] on link "Discovery Assistant" at bounding box center [176, 15] width 113 height 30
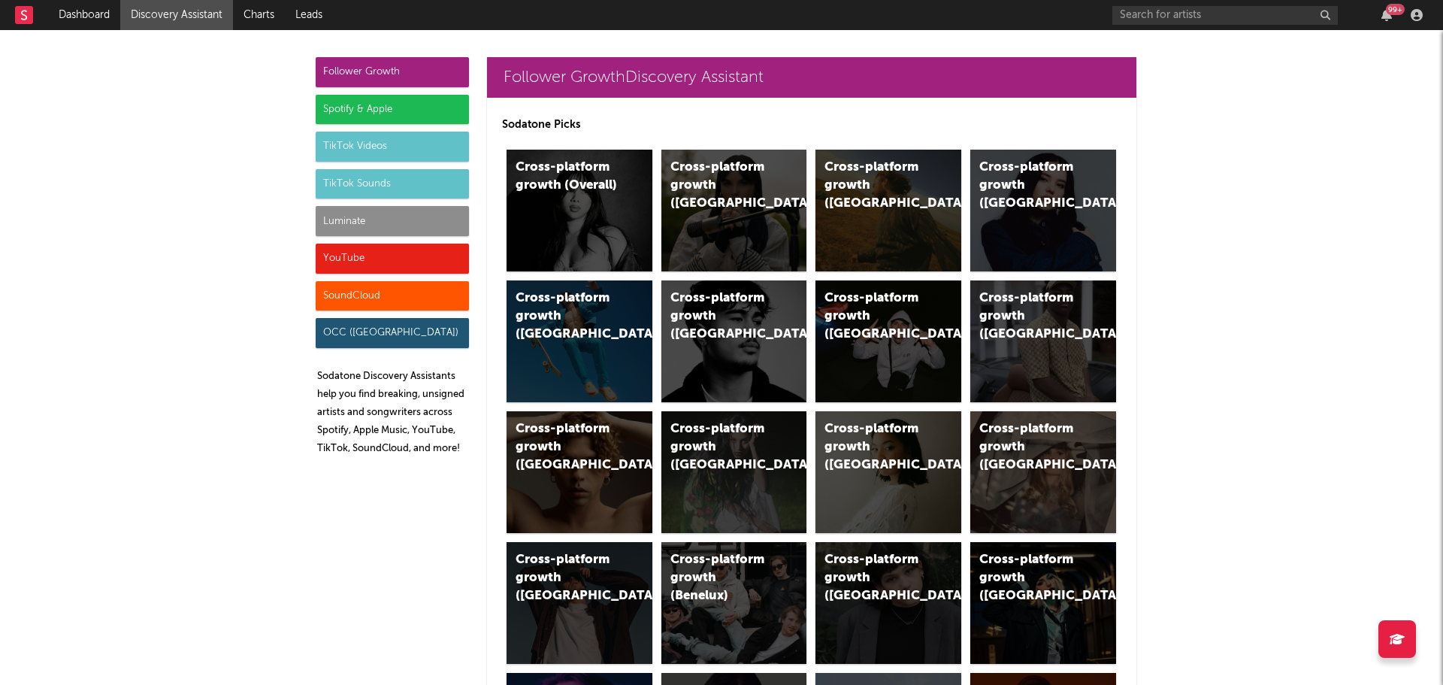
click at [202, 11] on link "Discovery Assistant" at bounding box center [176, 15] width 113 height 30
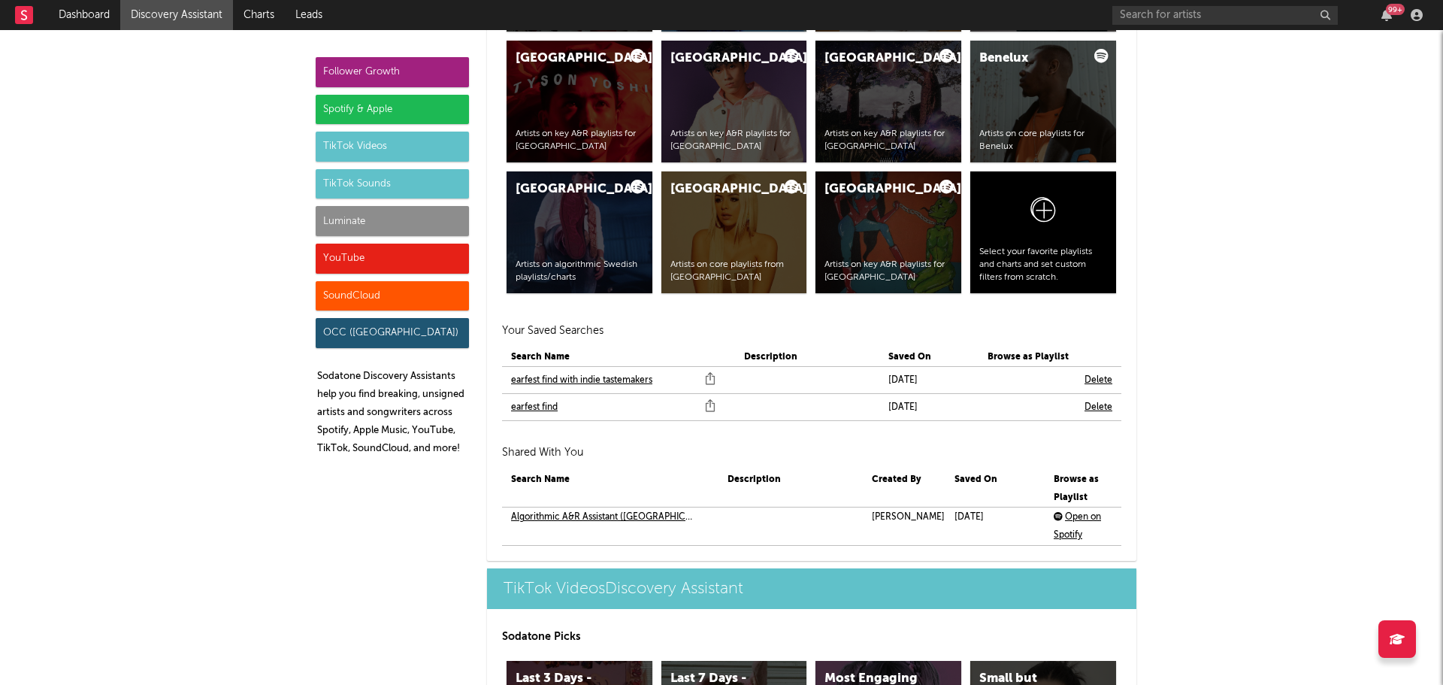
scroll to position [3082, 0]
click at [616, 377] on link "earfest find with indie tastemakers" at bounding box center [581, 380] width 141 height 18
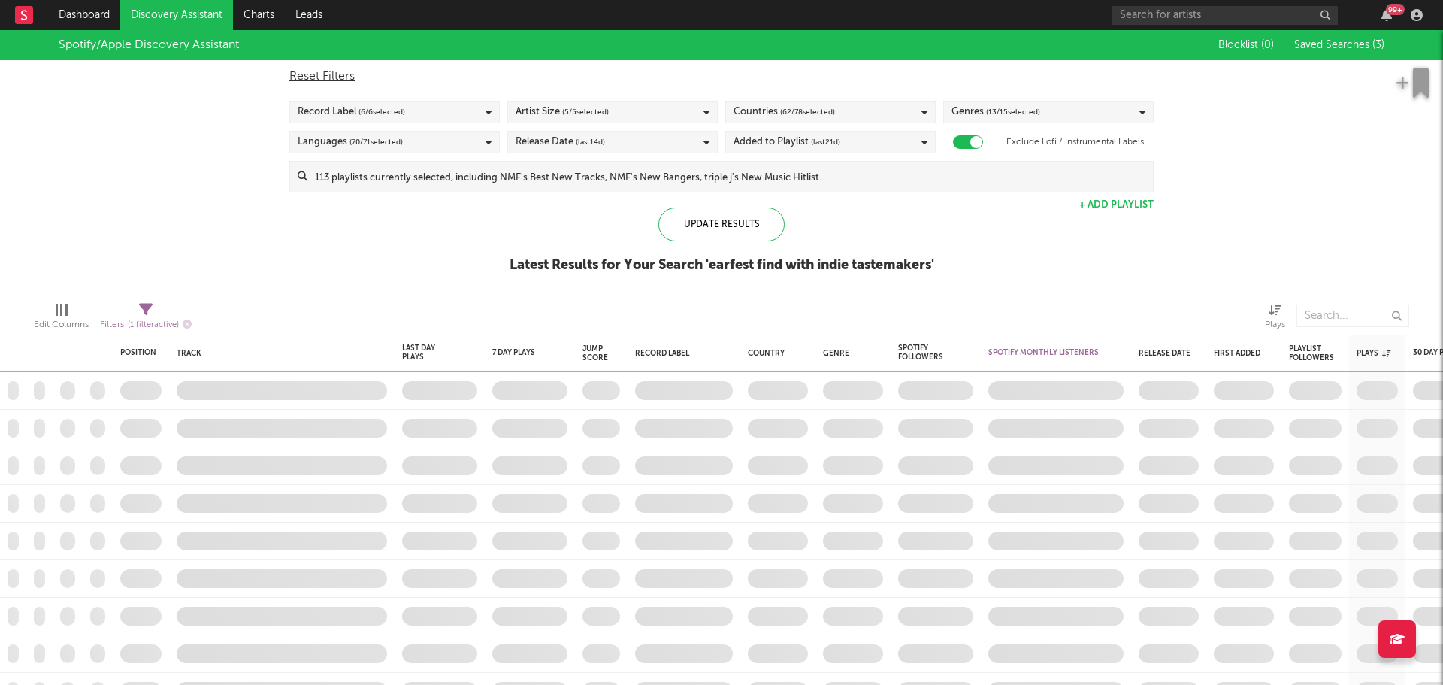
checkbox input "true"
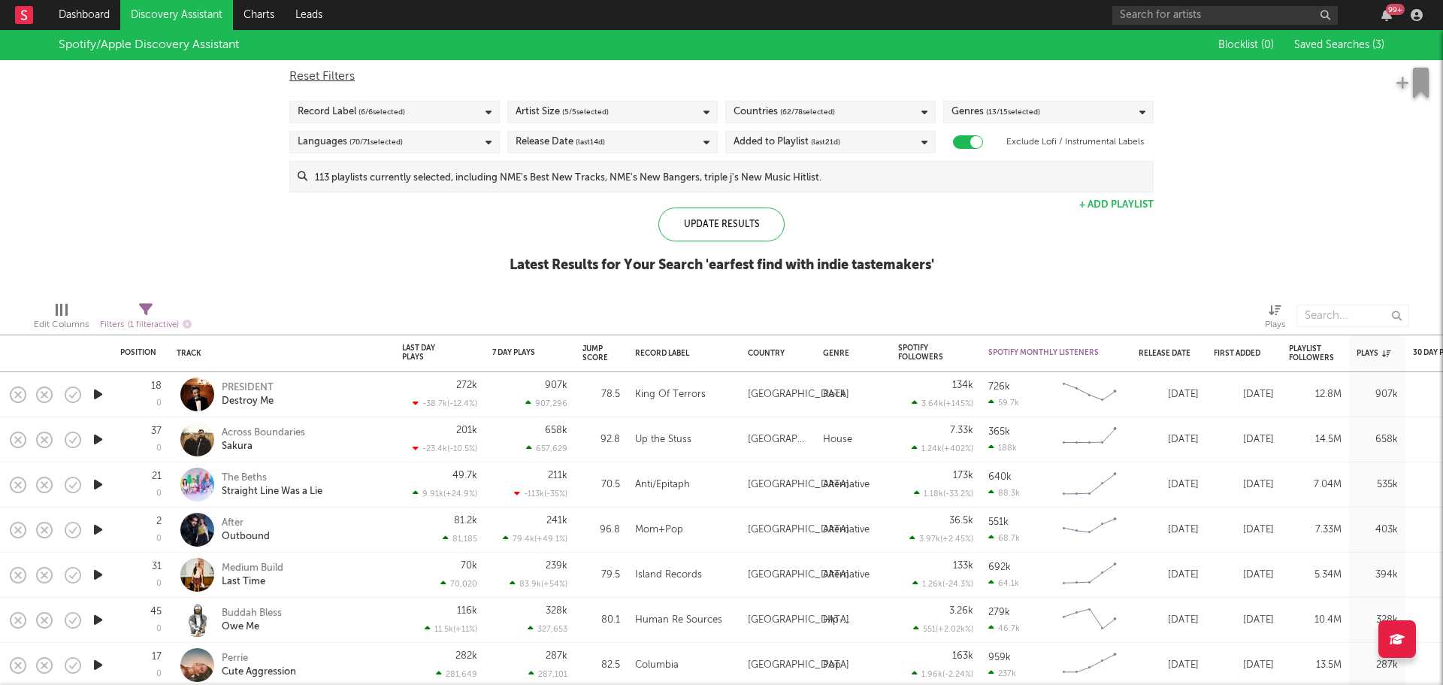
select select "max"
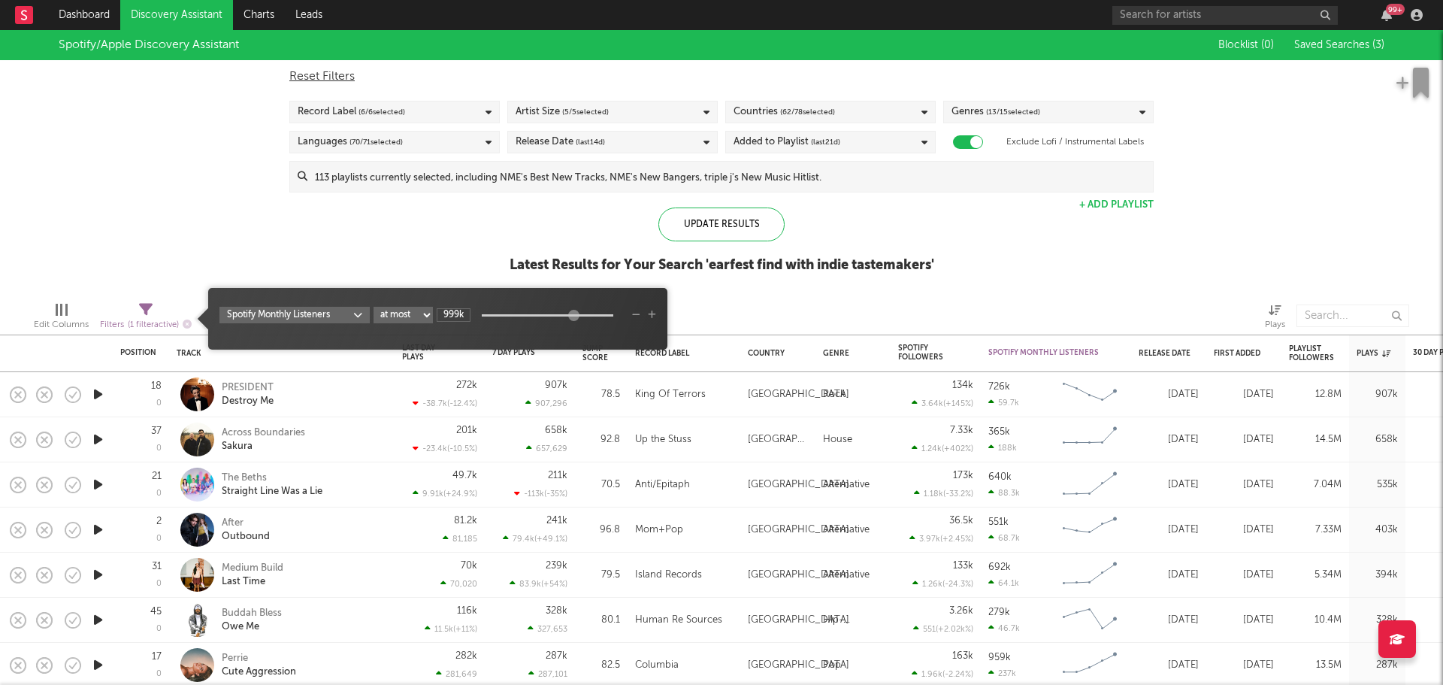
click at [137, 310] on span "Filters ( 1 filter active)" at bounding box center [146, 319] width 92 height 31
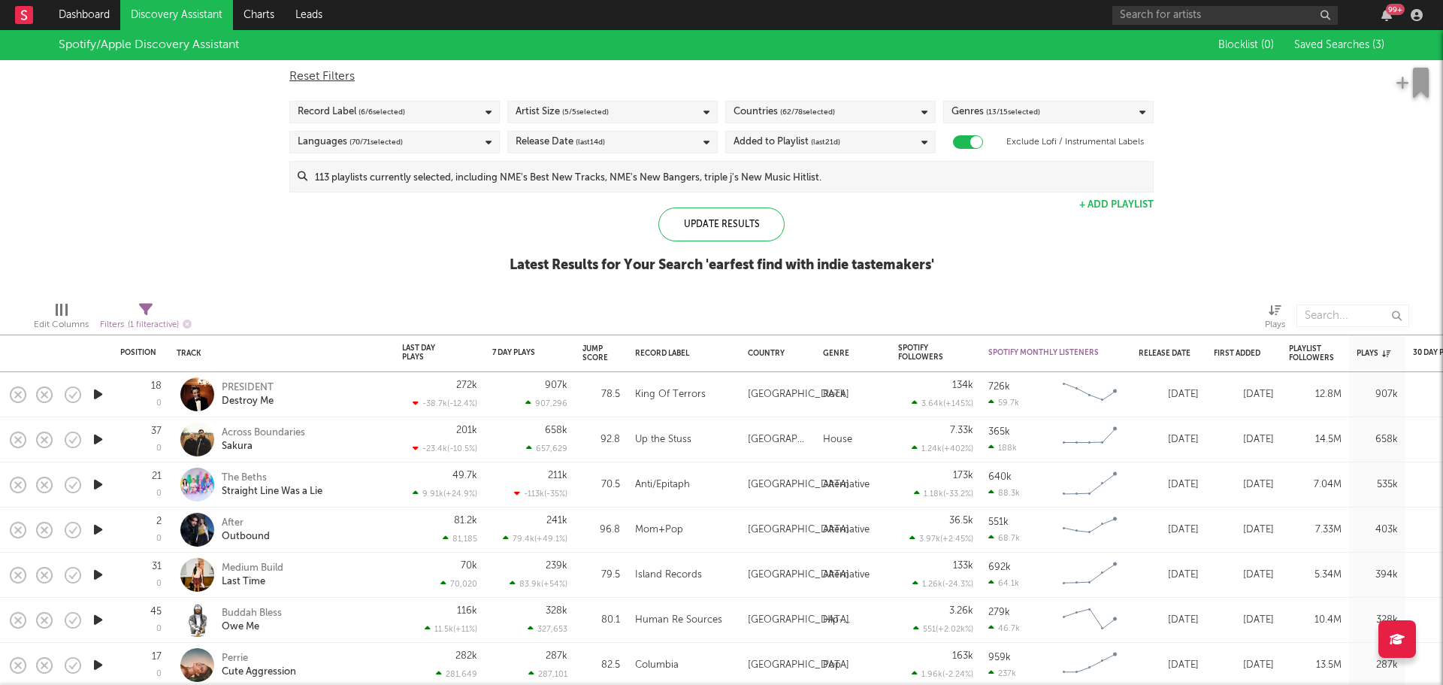
click at [174, 256] on div "Spotify/Apple Discovery Assistant Blocklist ( 0 ) Saved Searches ( 3 ) Reset Fi…" at bounding box center [721, 159] width 1443 height 259
click at [1379, 359] on div "Plays" at bounding box center [1385, 354] width 56 height 32
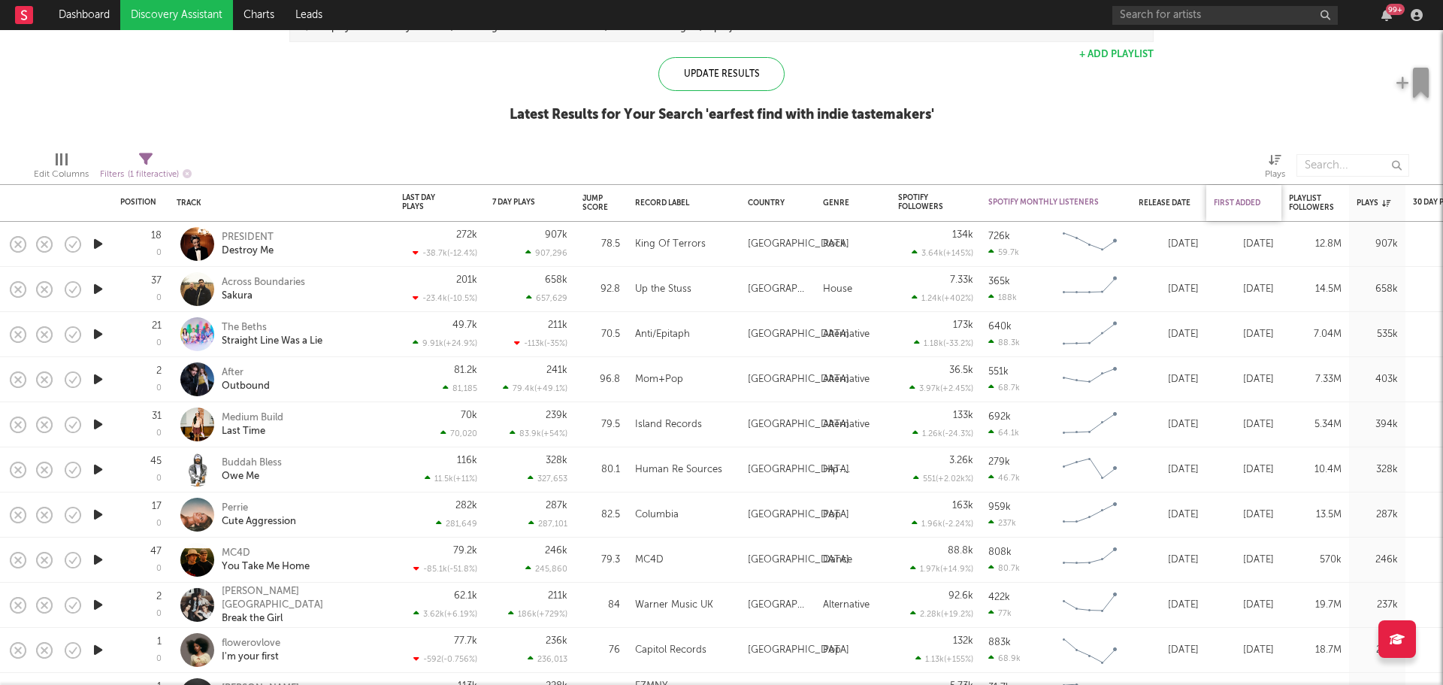
click at [1249, 202] on div "First Added" at bounding box center [1240, 202] width 53 height 9
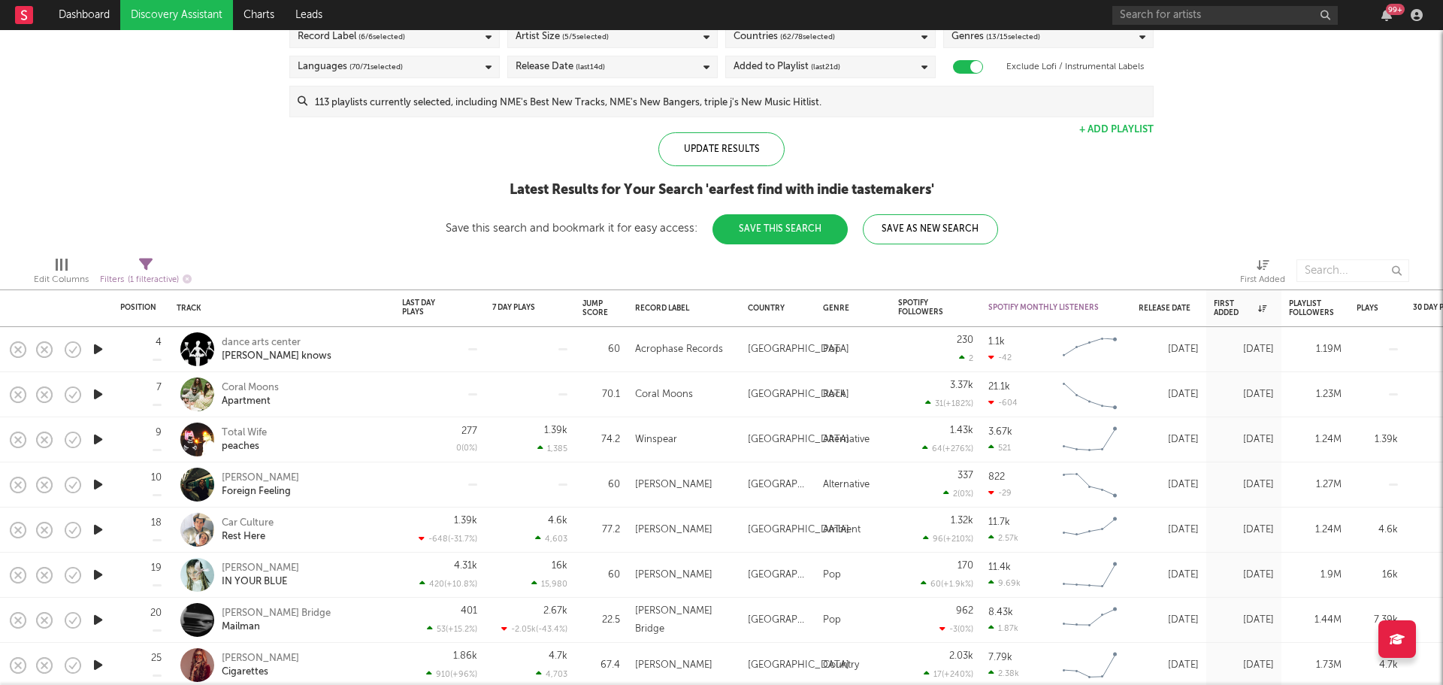
select select "max"
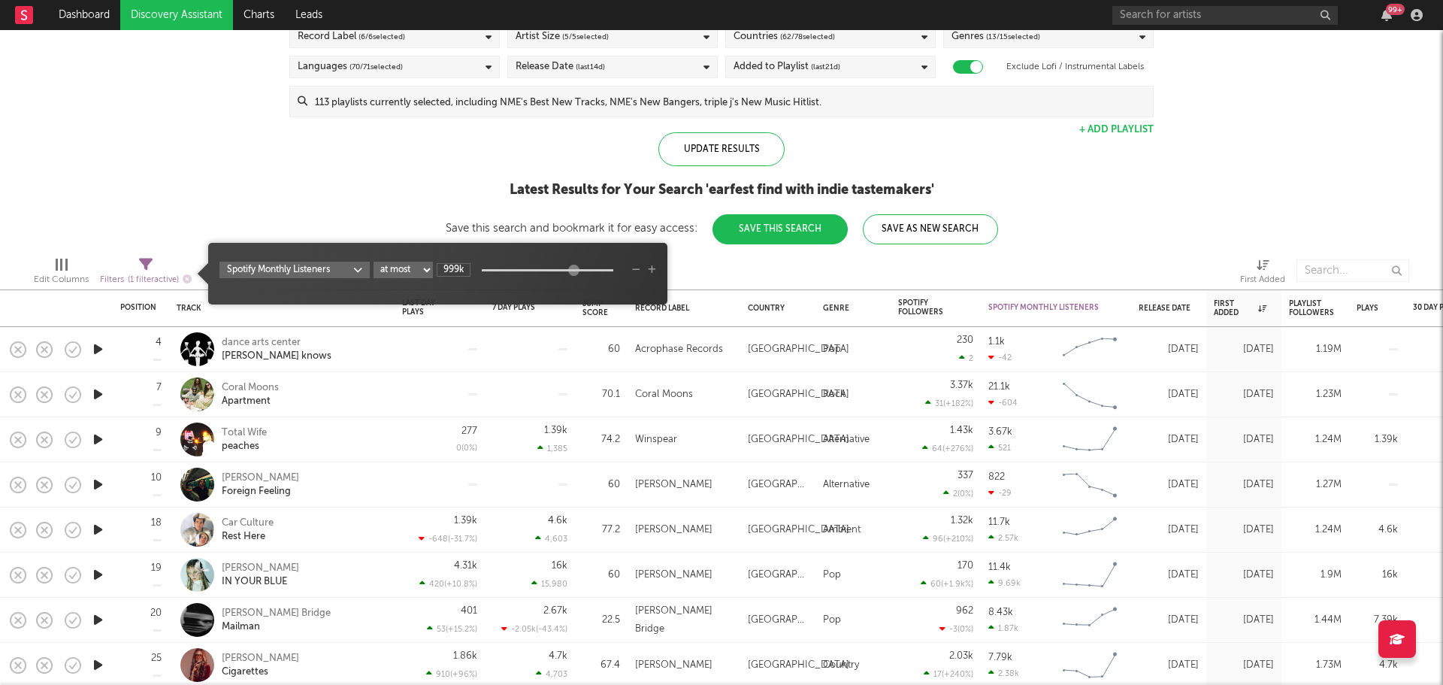
click at [123, 259] on span "Filters ( 1 filter active)" at bounding box center [146, 274] width 92 height 31
click at [318, 265] on body "Dashboard Discovery Assistant Charts Leads 99 + Notifications Settings Mark all…" at bounding box center [721, 342] width 1443 height 685
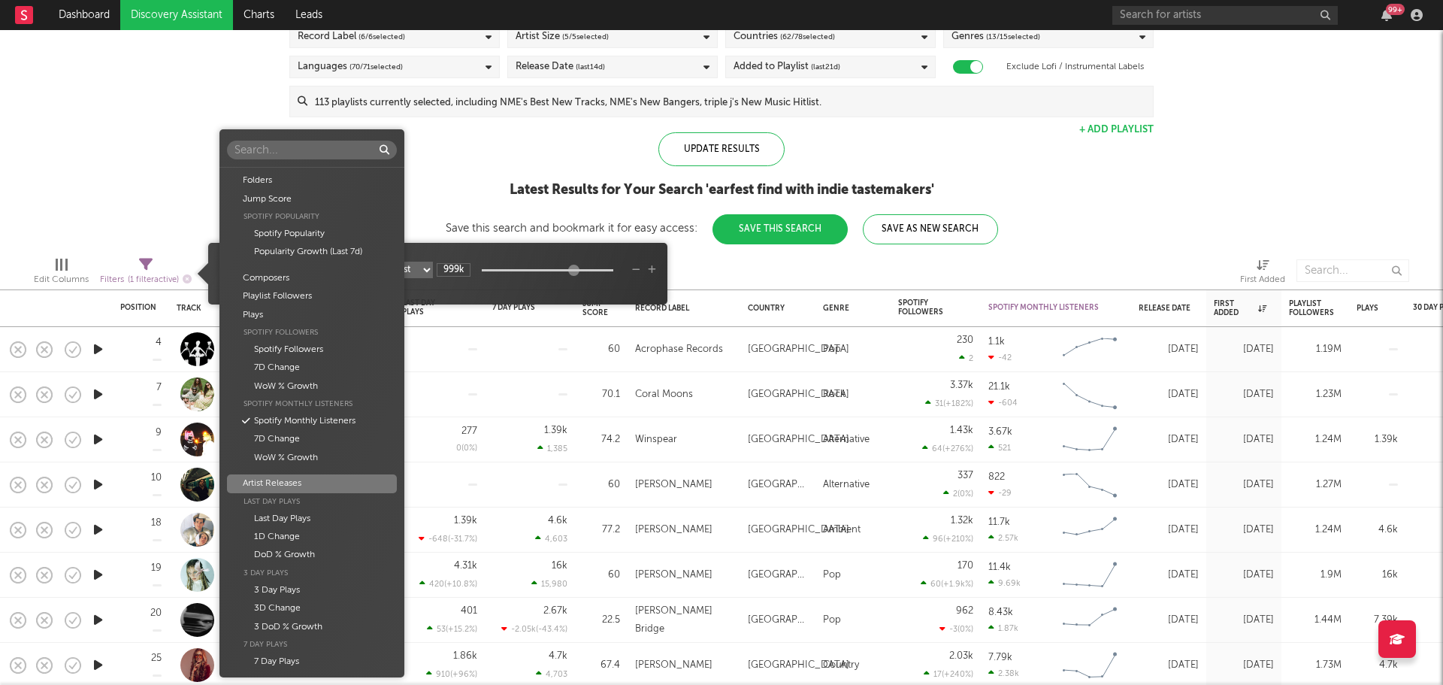
scroll to position [224, 0]
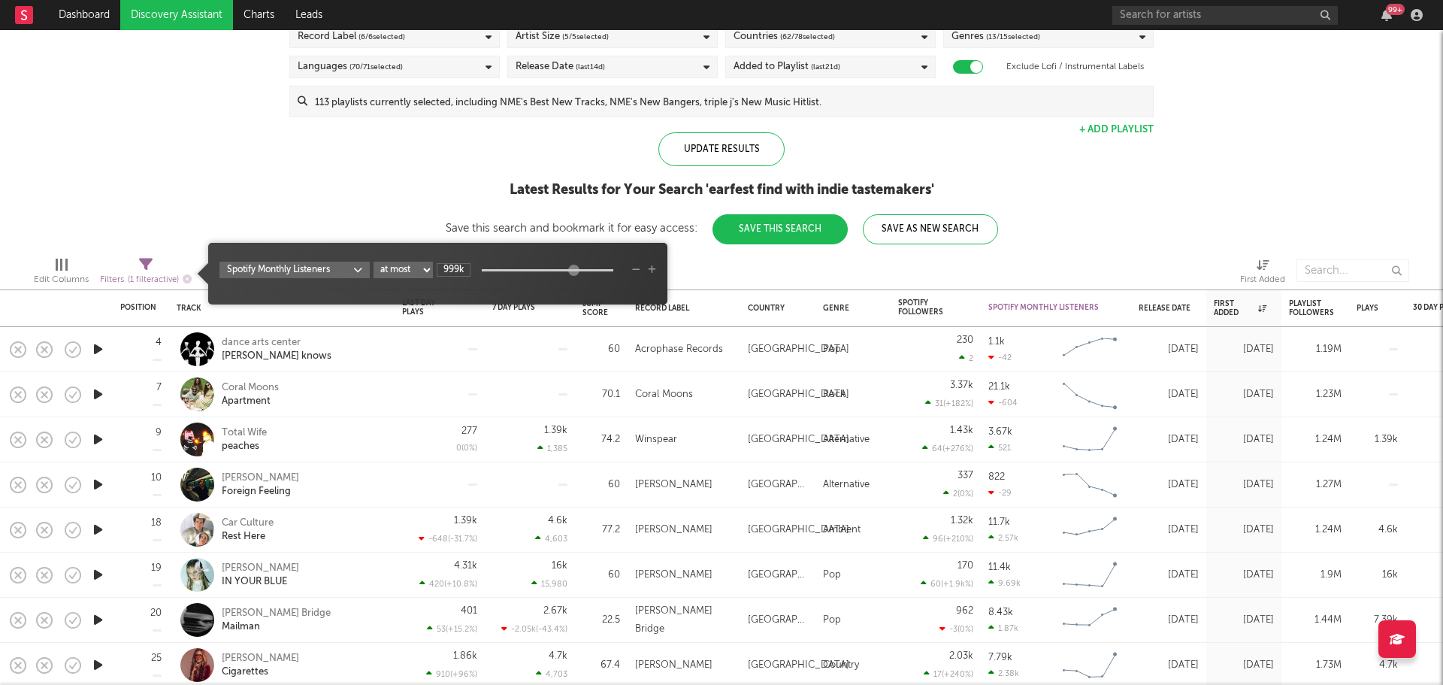
click at [448, 168] on div "Folders Jump Score Spotify Popularity Spotify Popularity Popularity Growth (Las…" at bounding box center [721, 342] width 1443 height 685
click at [652, 271] on icon "button" at bounding box center [652, 269] width 8 height 9
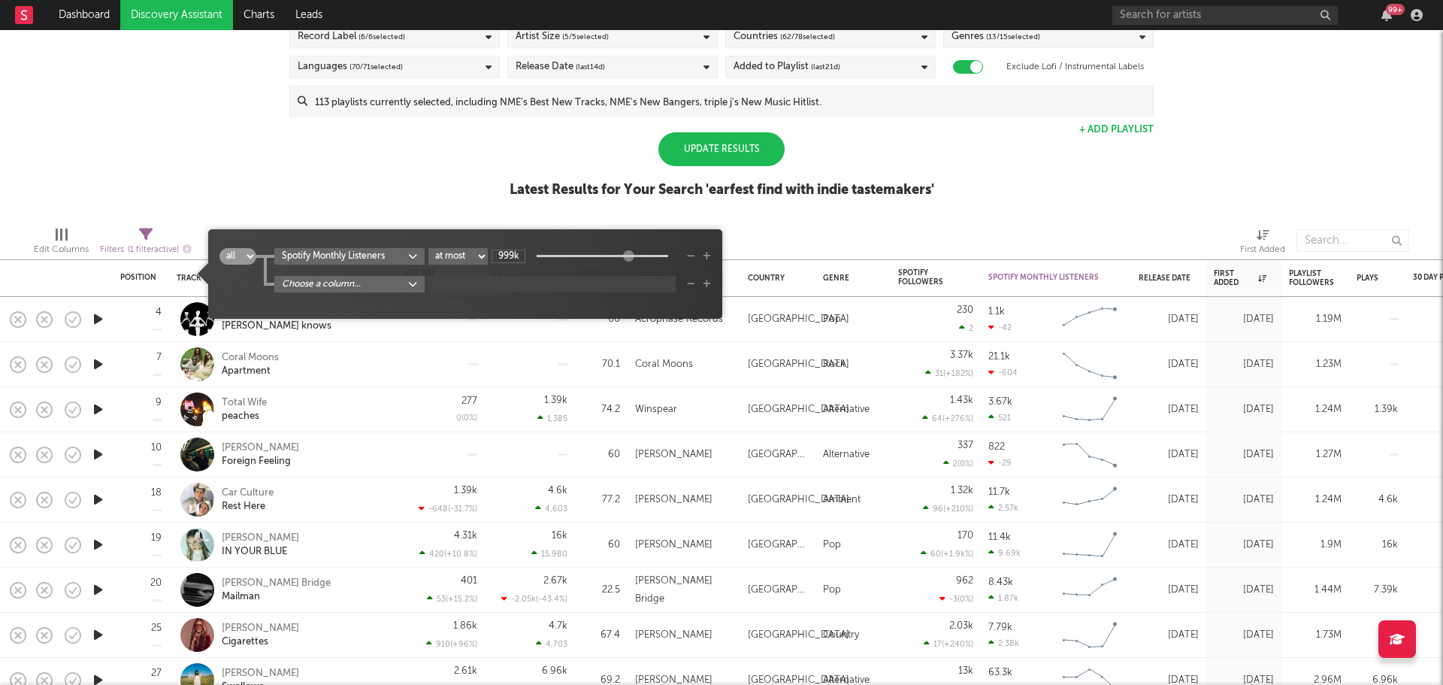
click at [322, 283] on body "Dashboard Discovery Assistant Charts Leads 99 + Notifications Settings Mark all…" at bounding box center [721, 342] width 1443 height 685
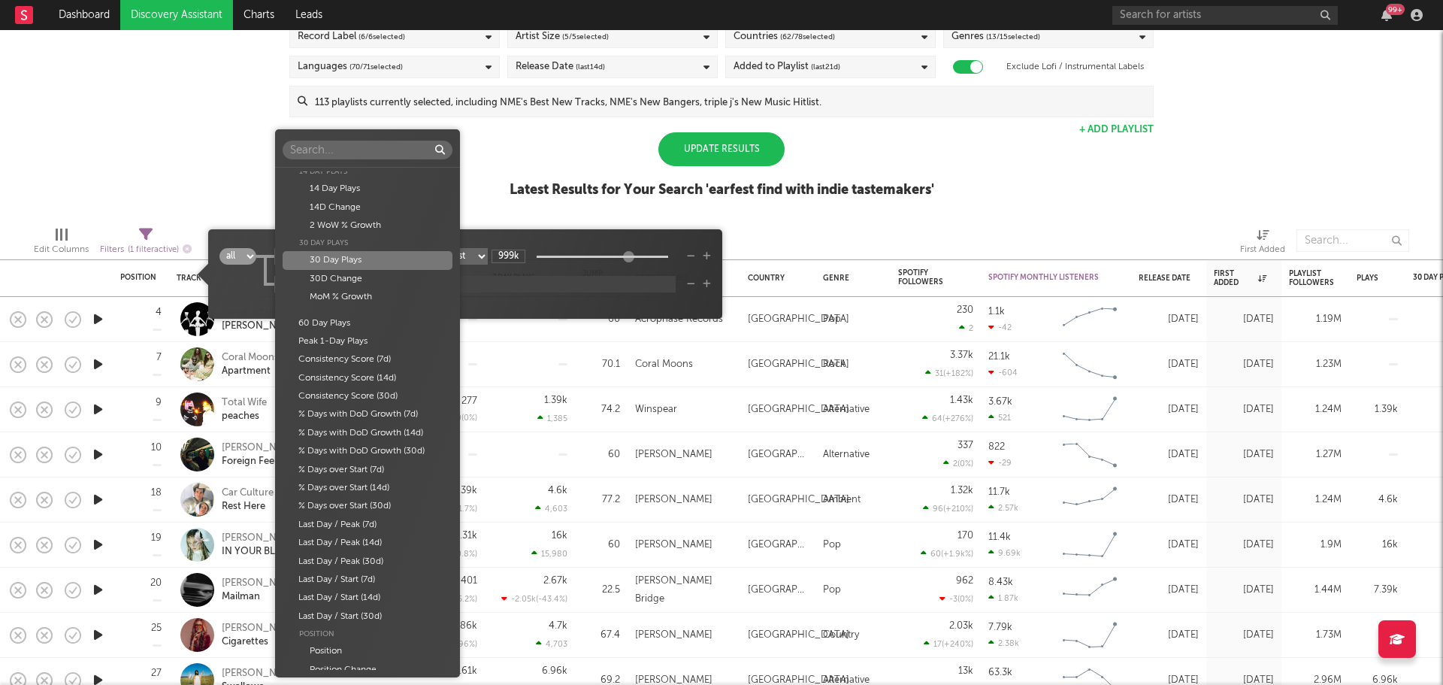
scroll to position [553, 0]
click at [344, 575] on div "Last Day / Start (7d)" at bounding box center [367, 571] width 169 height 18
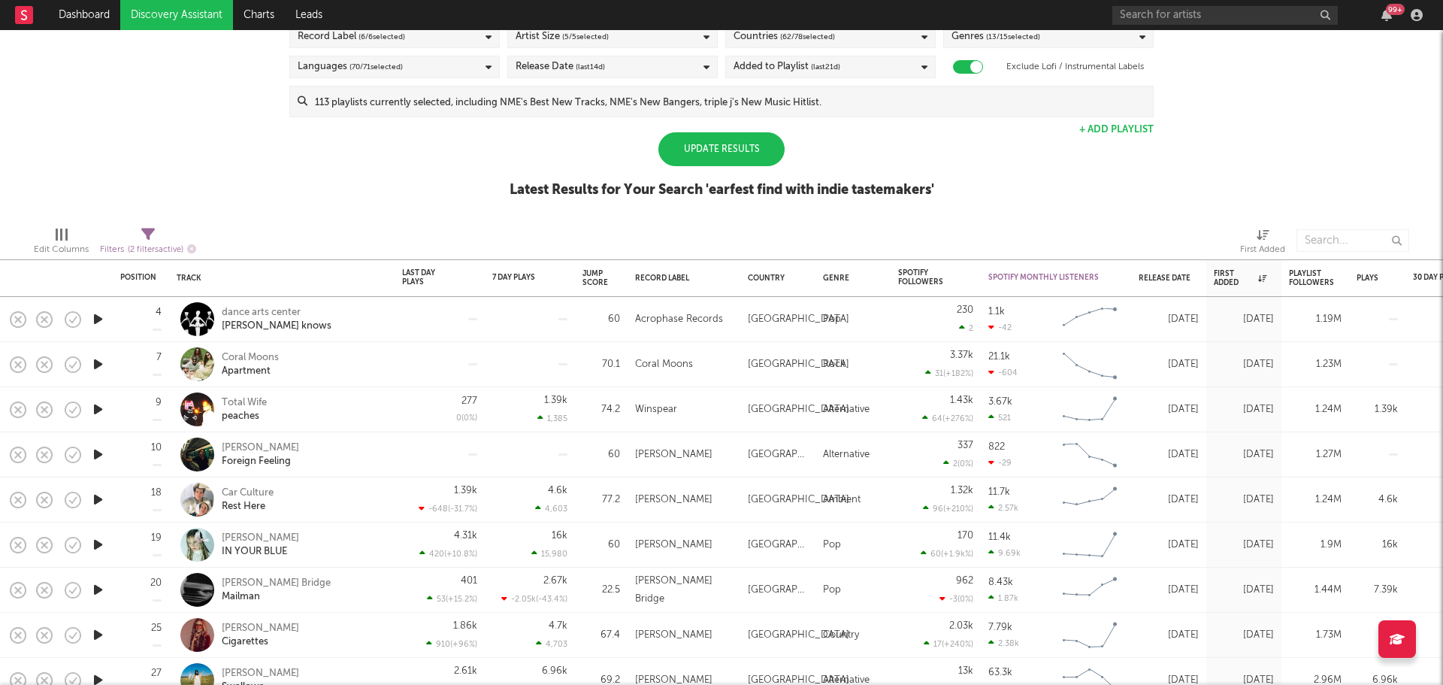
click at [228, 127] on div "Spotify/Apple Discovery Assistant Blocklist ( 0 ) Saved Searches ( 3 ) Reset Fi…" at bounding box center [721, 84] width 1443 height 259
click at [755, 144] on div "Update Results" at bounding box center [721, 149] width 126 height 34
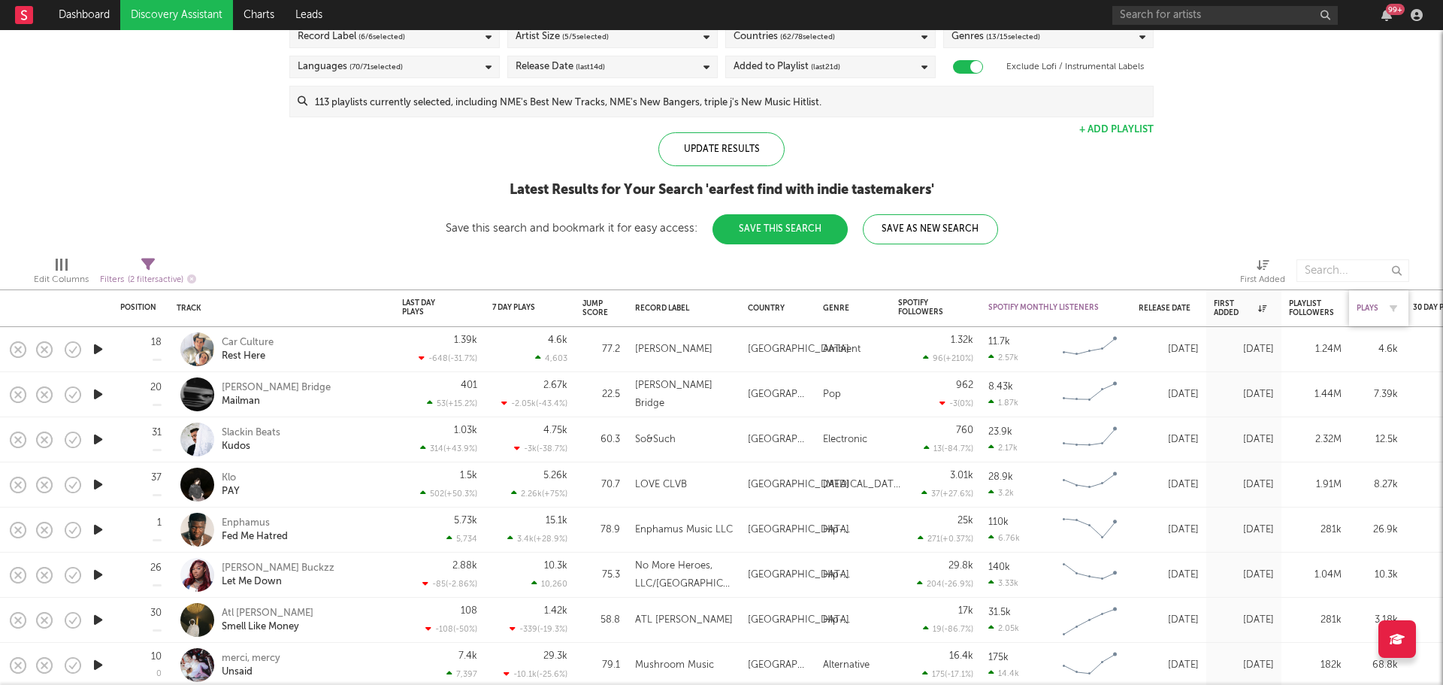
click at [1373, 306] on div "Plays" at bounding box center [1368, 308] width 22 height 9
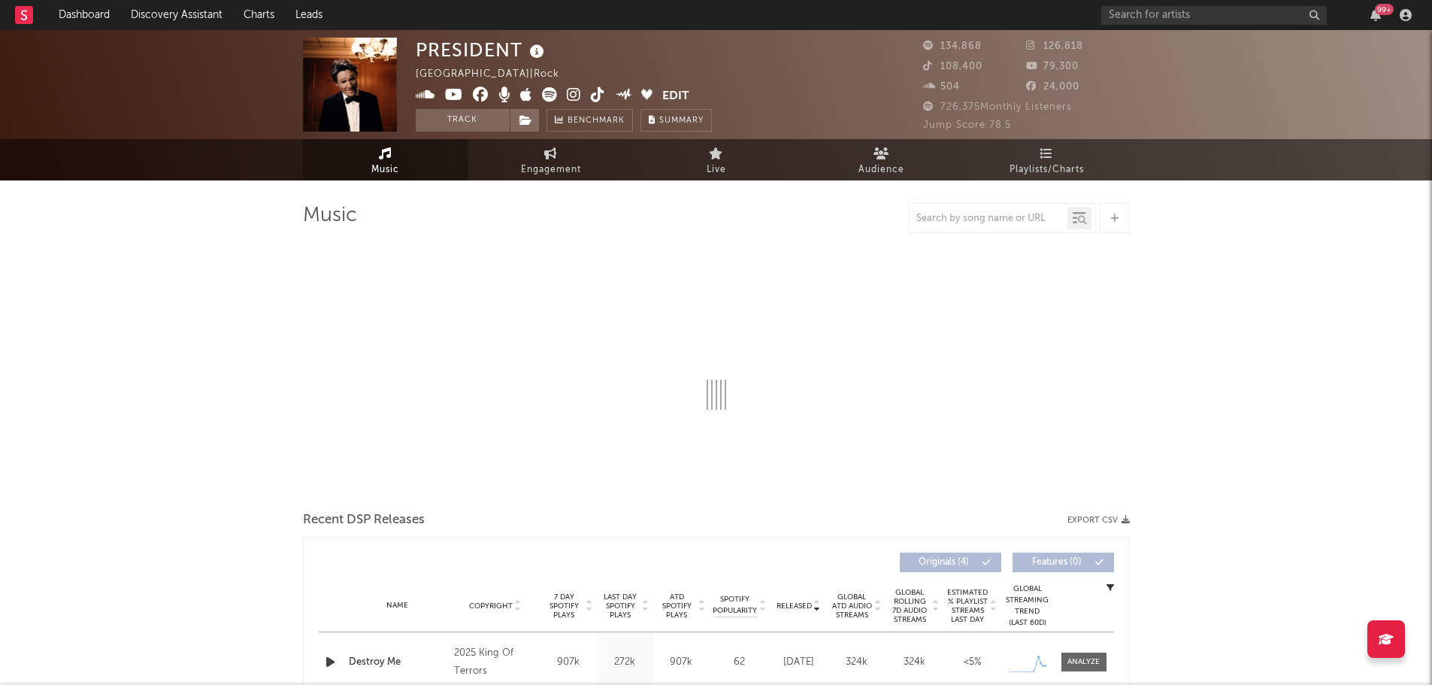
select select "1w"
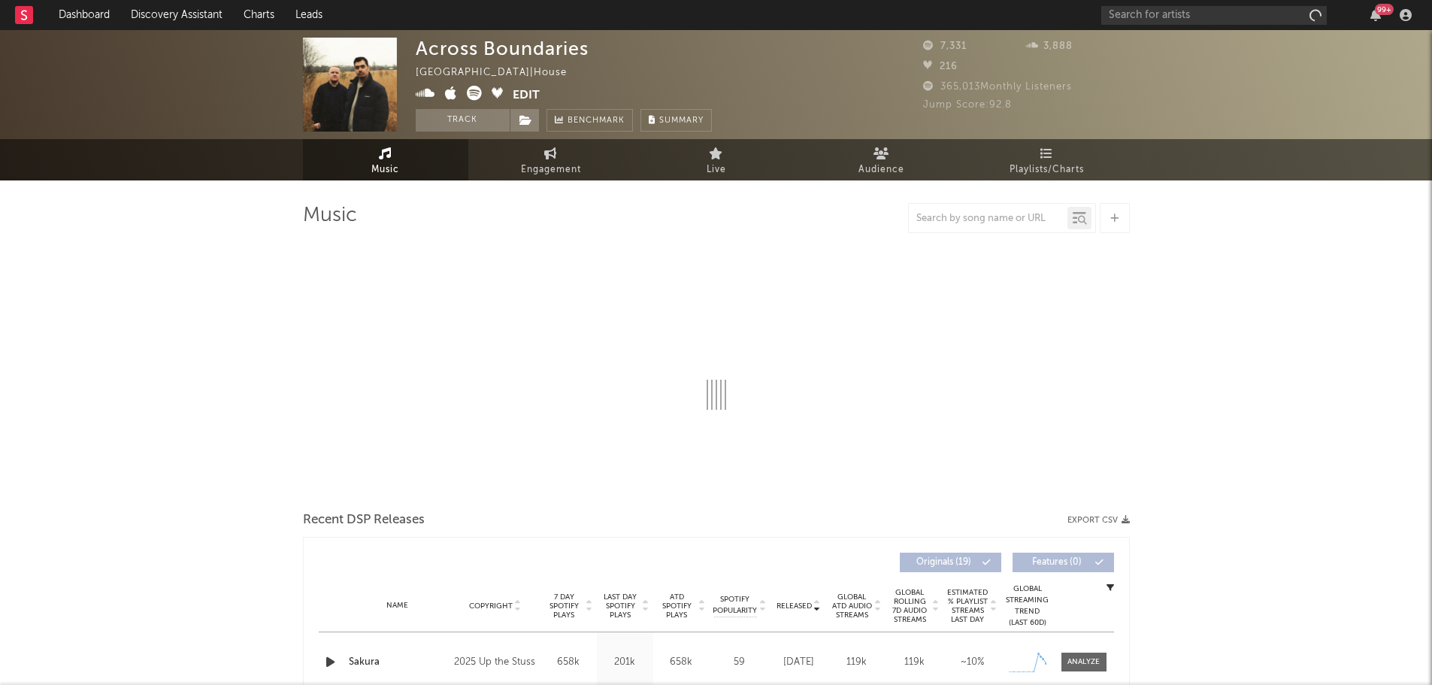
select select "6m"
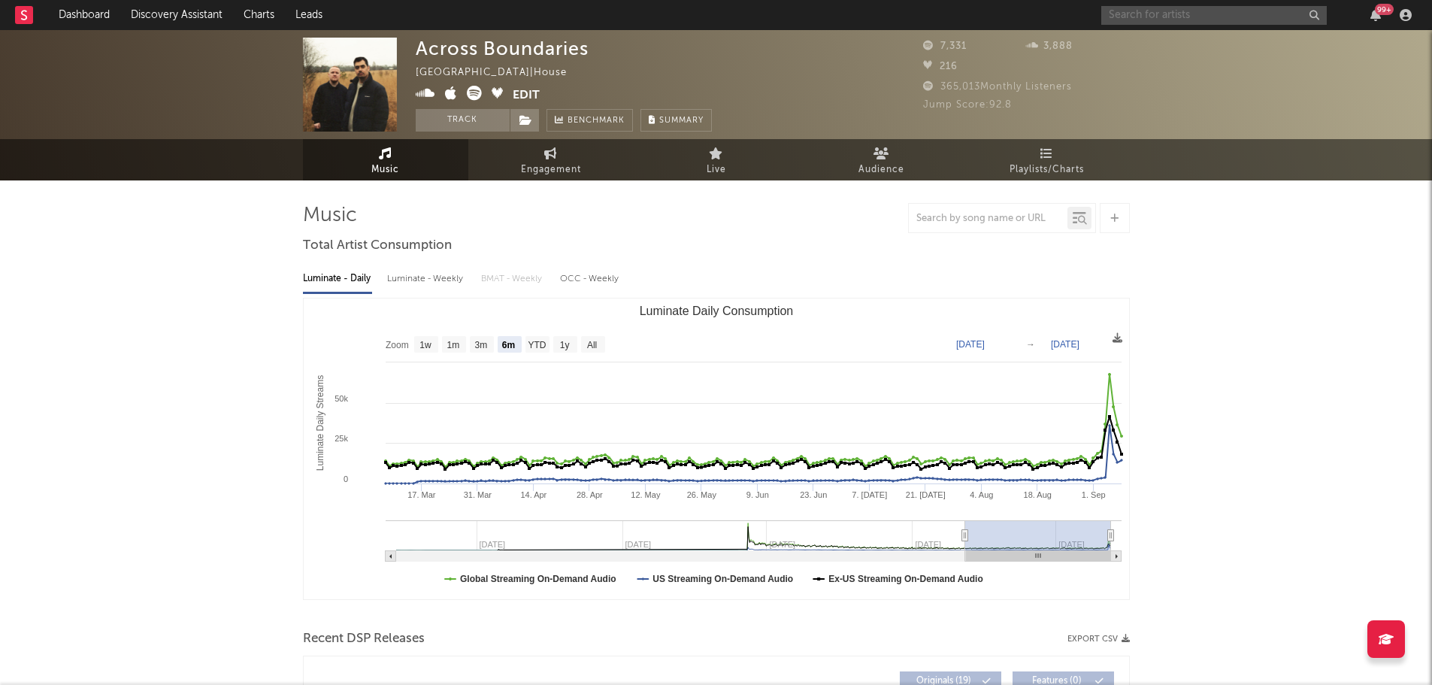
click at [1215, 14] on input "text" at bounding box center [1214, 15] width 226 height 19
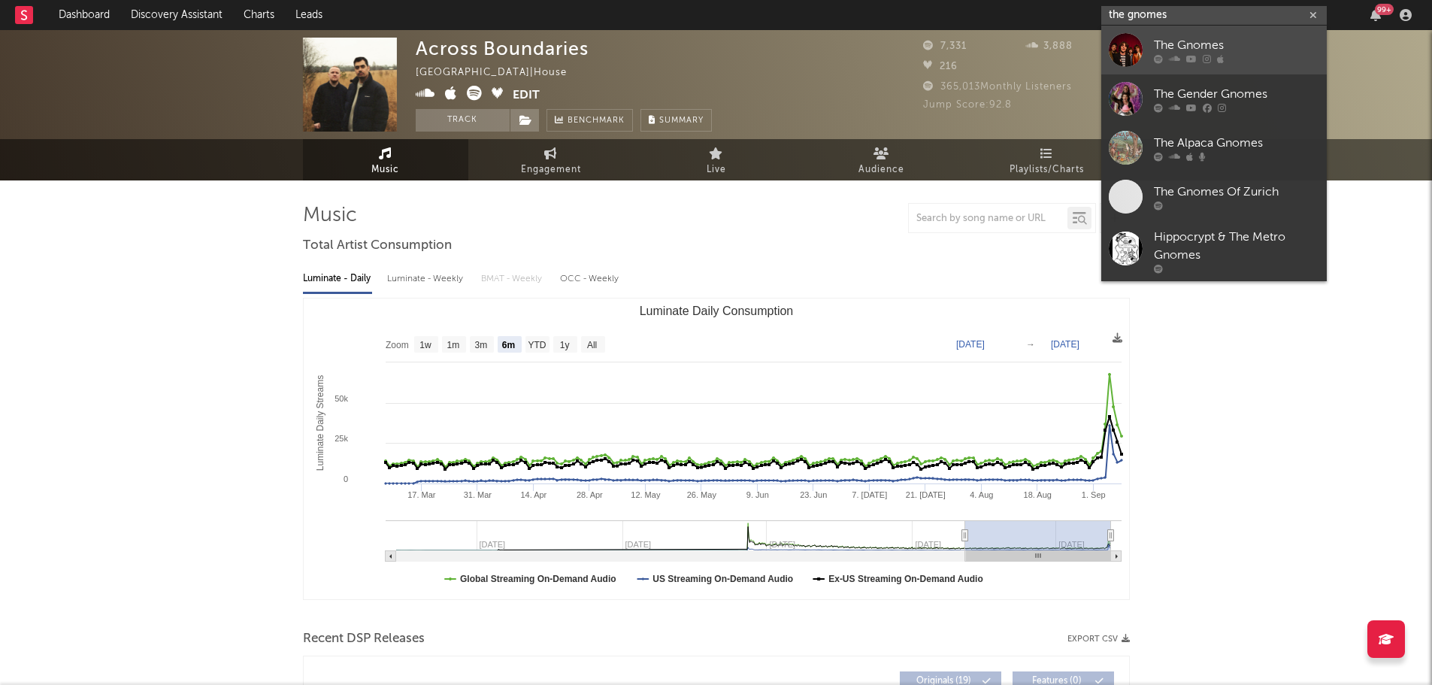
type input "the gnomes"
click at [1221, 42] on div "The Gnomes" at bounding box center [1236, 45] width 165 height 18
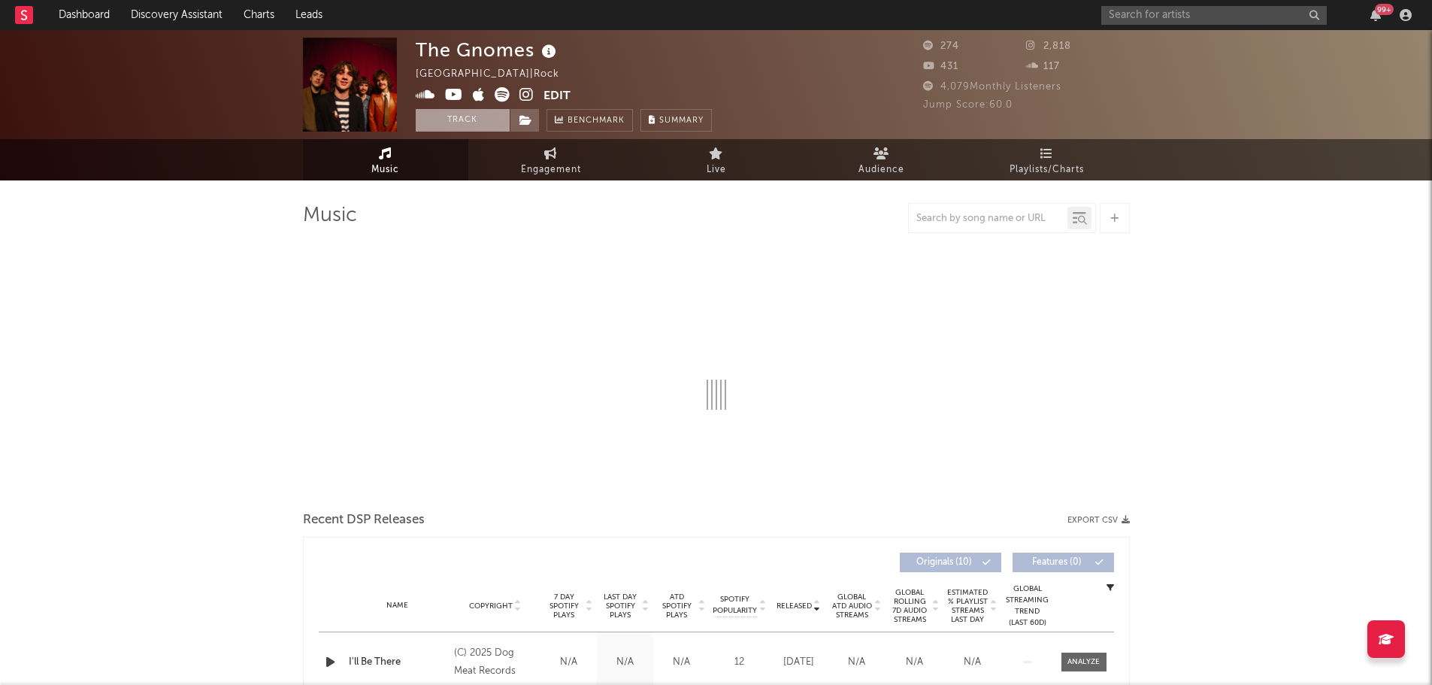
click at [446, 114] on button "Track" at bounding box center [463, 120] width 94 height 23
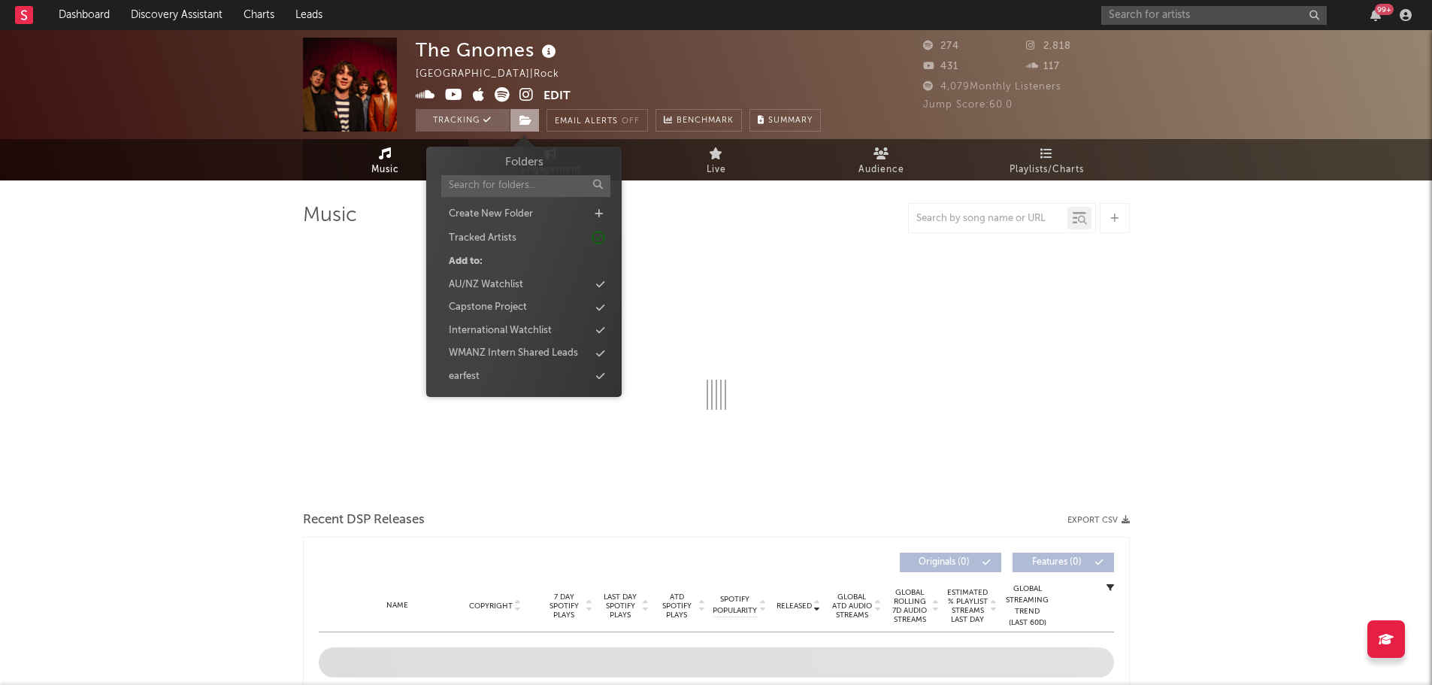
click at [517, 118] on span at bounding box center [525, 120] width 30 height 23
select select "1w"
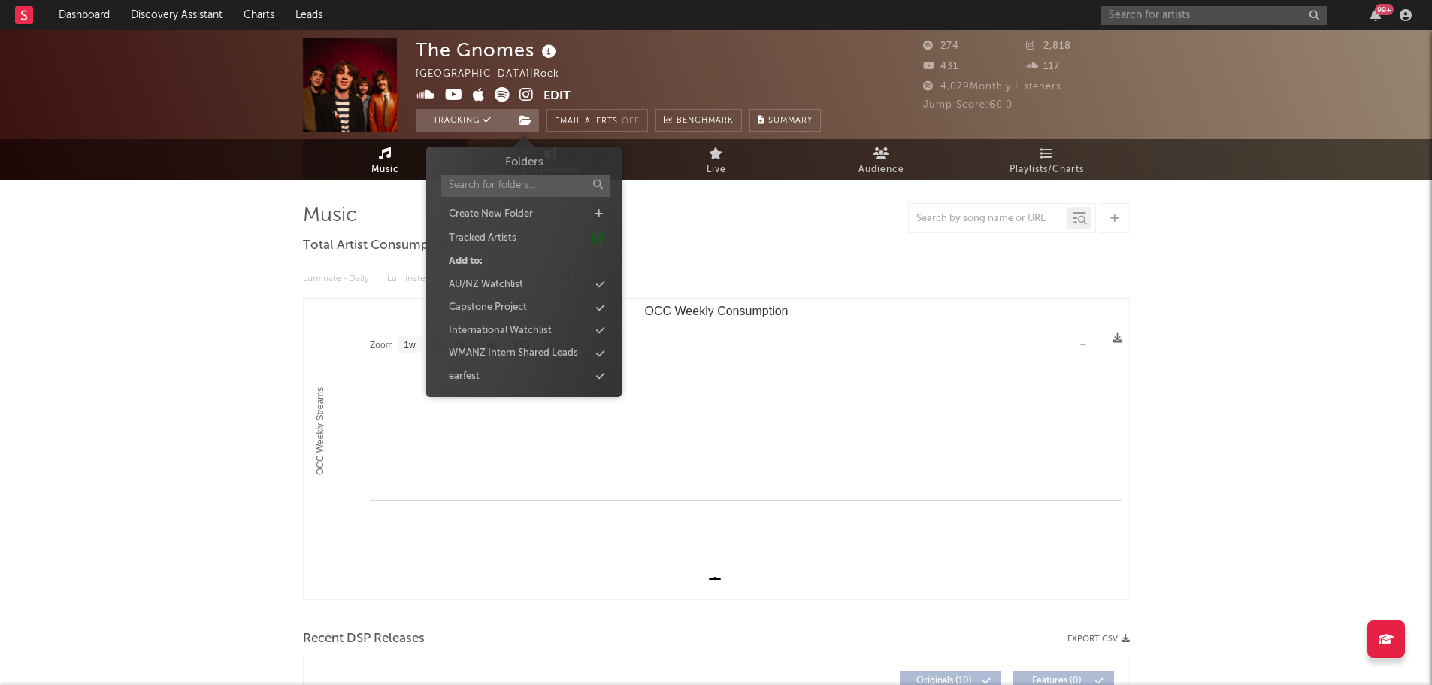
select select "1w"
click at [525, 289] on div "AU/NZ Watchlist" at bounding box center [523, 285] width 173 height 20
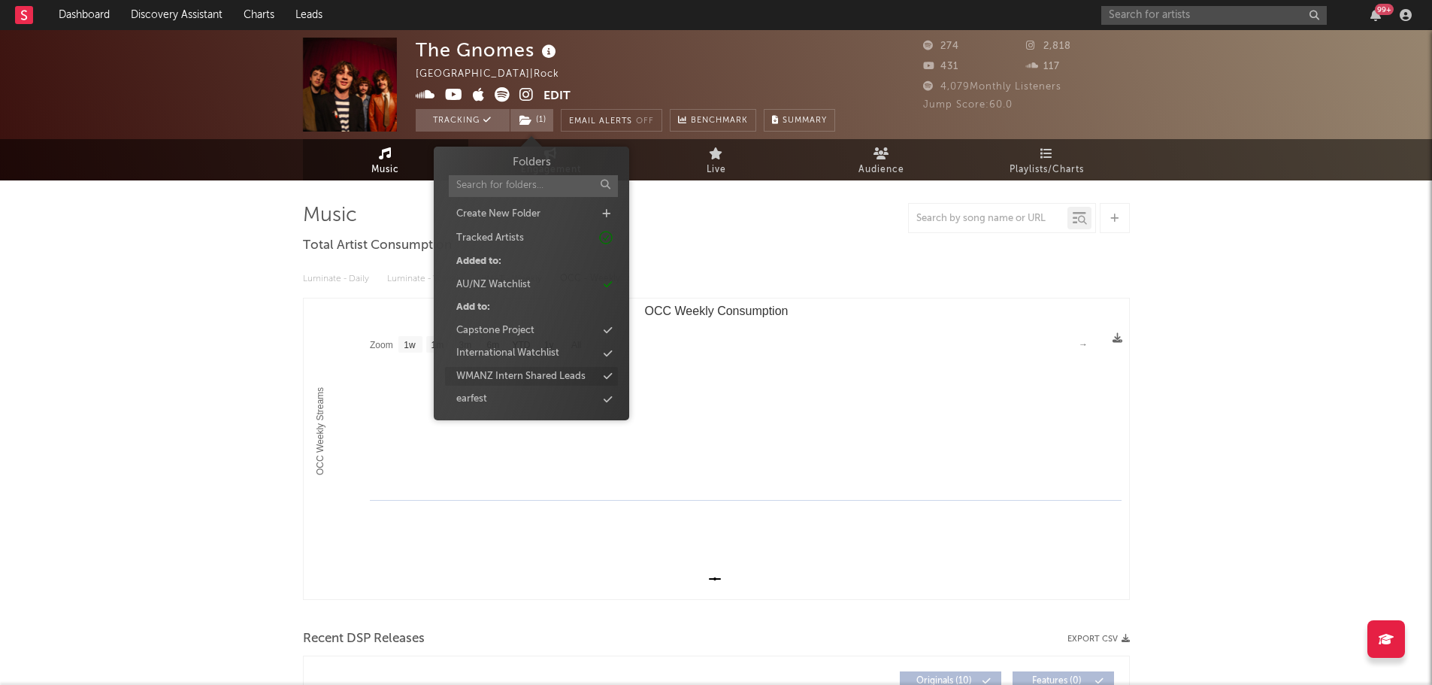
click at [524, 380] on div "WMANZ Intern Shared Leads" at bounding box center [520, 376] width 129 height 15
click at [548, 87] on button "Edit" at bounding box center [556, 96] width 27 height 19
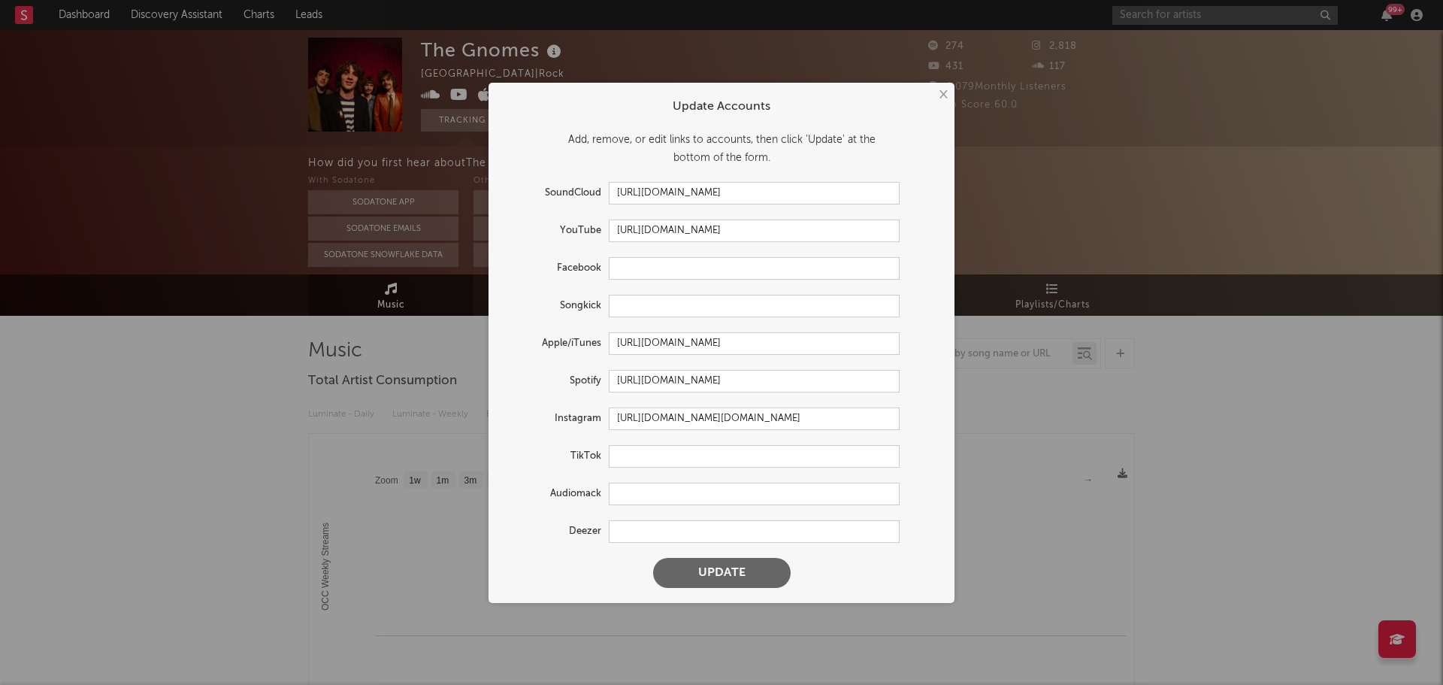
click at [280, 450] on div "× Update Accounts Add, remove, or edit links to accounts, then click 'Update' a…" at bounding box center [721, 342] width 1443 height 685
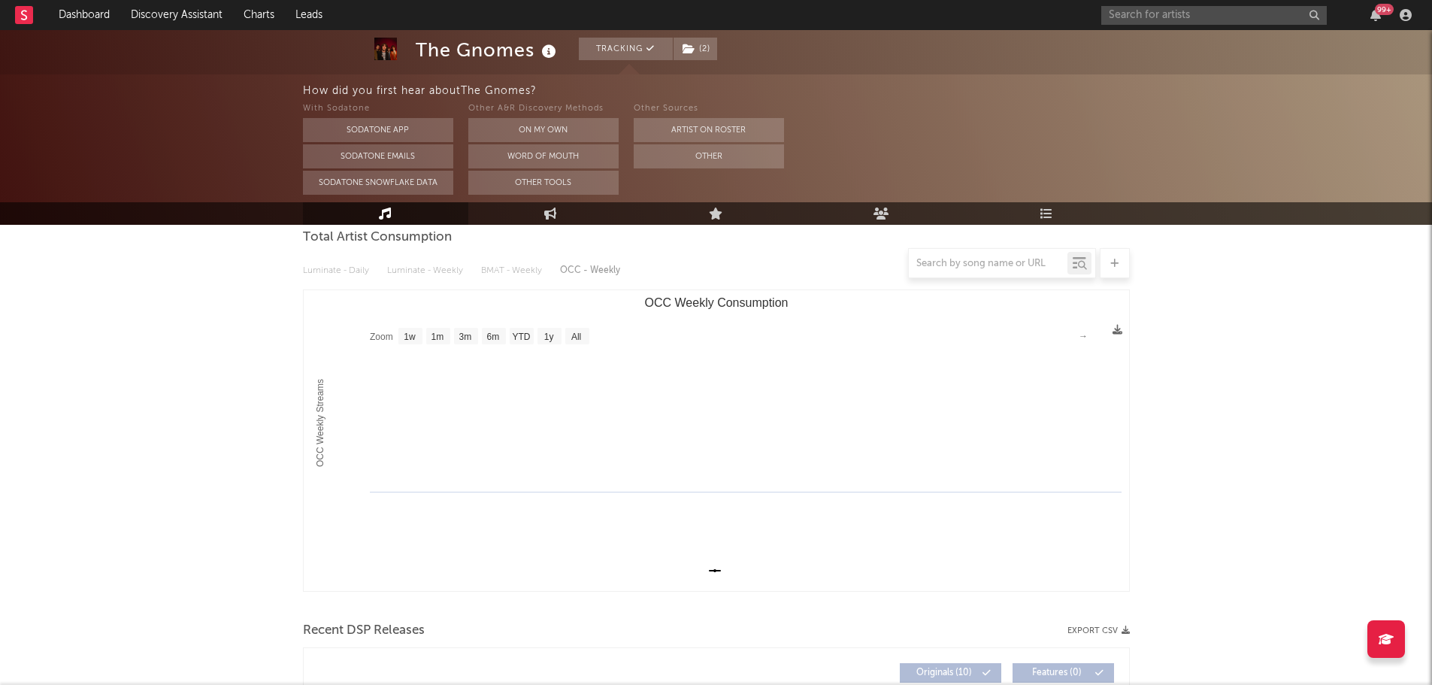
scroll to position [150, 0]
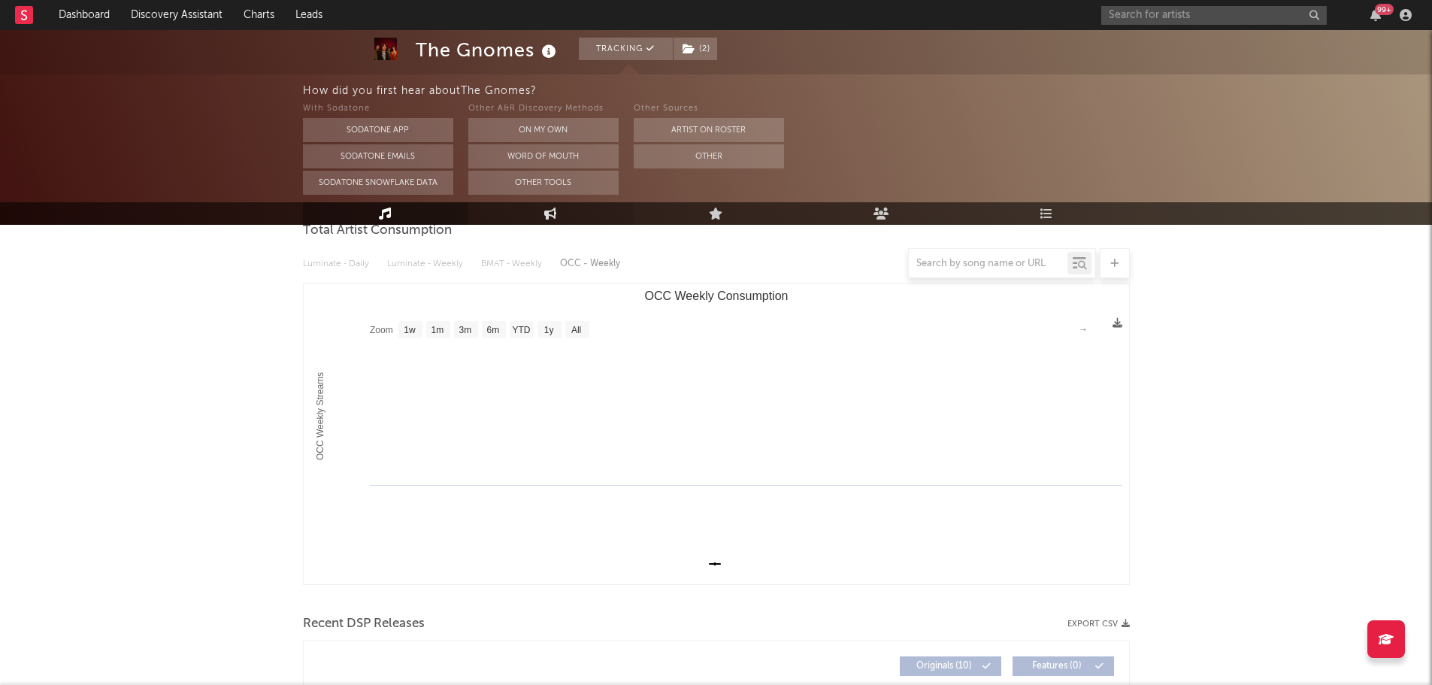
drag, startPoint x: 939, startPoint y: 320, endPoint x: 561, endPoint y: 215, distance: 392.5
click at [873, 303] on rect "OCC Weekly Consumption" at bounding box center [716, 433] width 825 height 301
click at [562, 211] on link "Engagement" at bounding box center [550, 213] width 165 height 23
select select "1w"
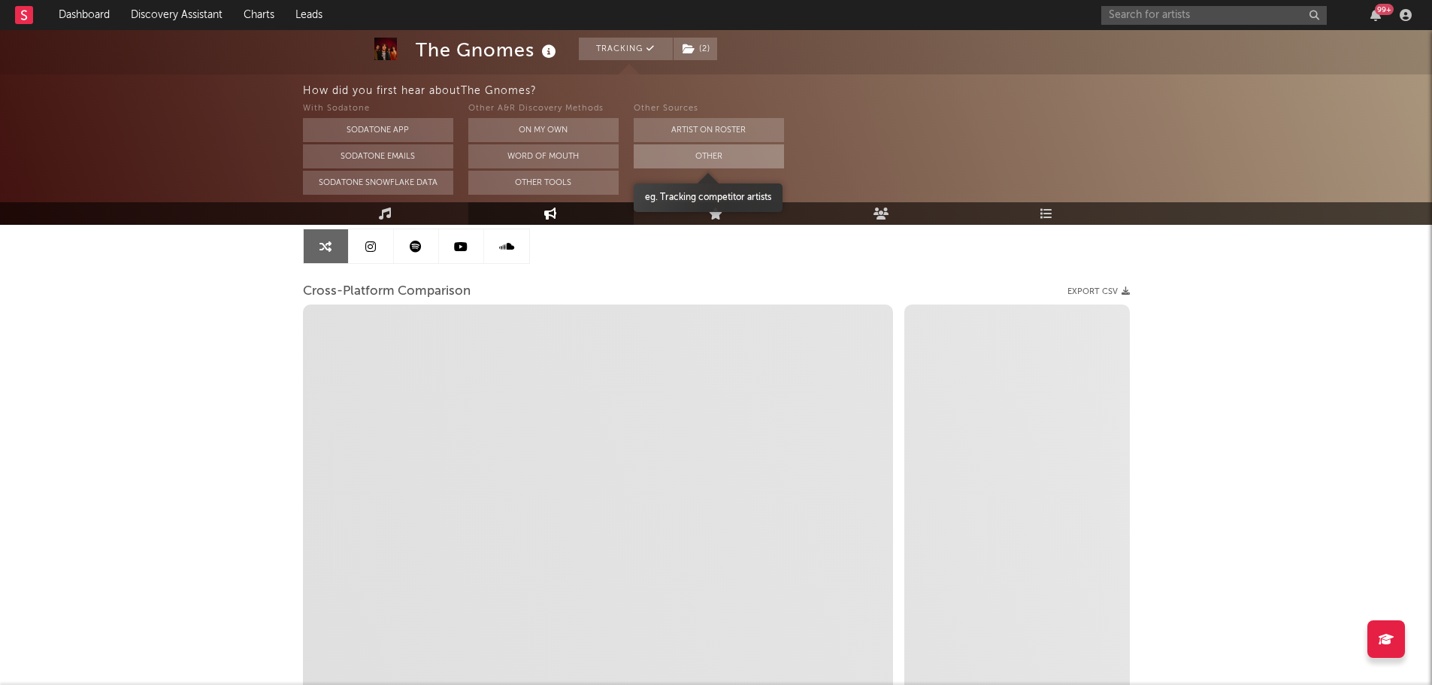
click at [692, 150] on button "Other" at bounding box center [709, 156] width 150 height 24
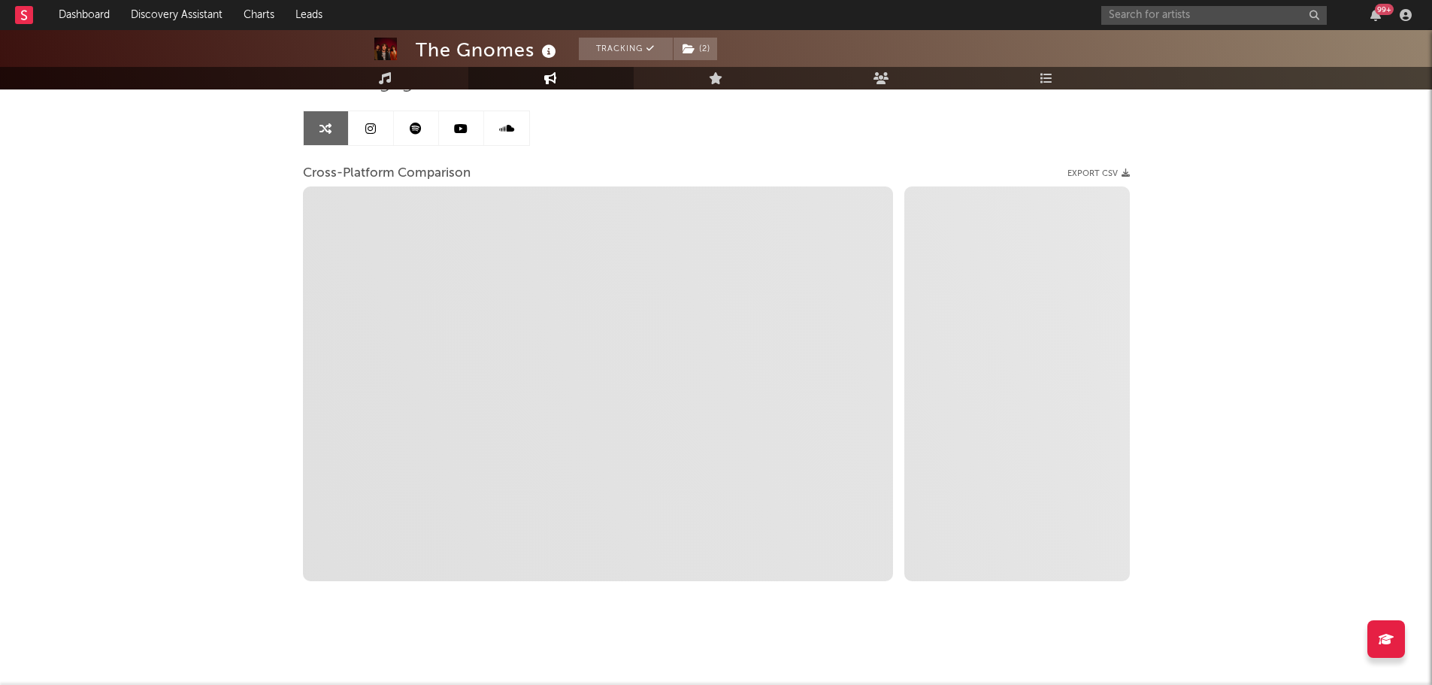
scroll to position [135, 0]
select select "1m"
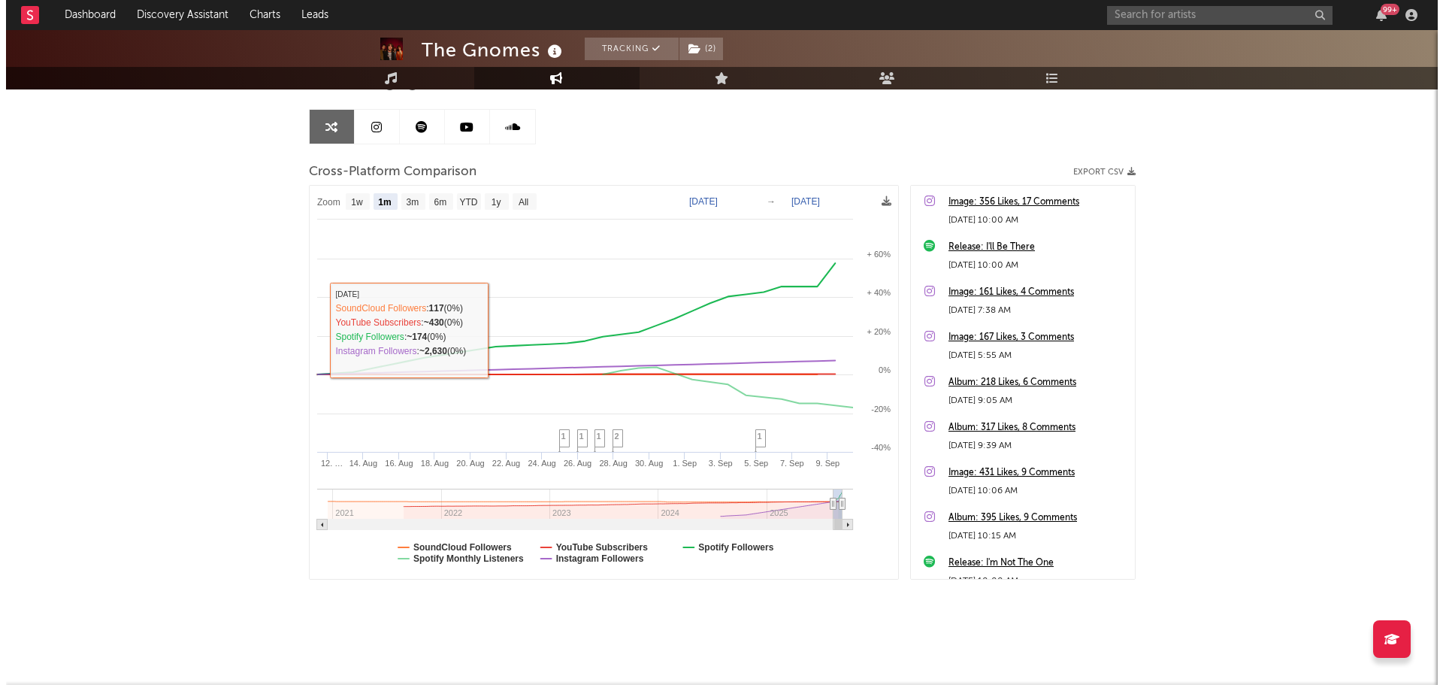
scroll to position [0, 0]
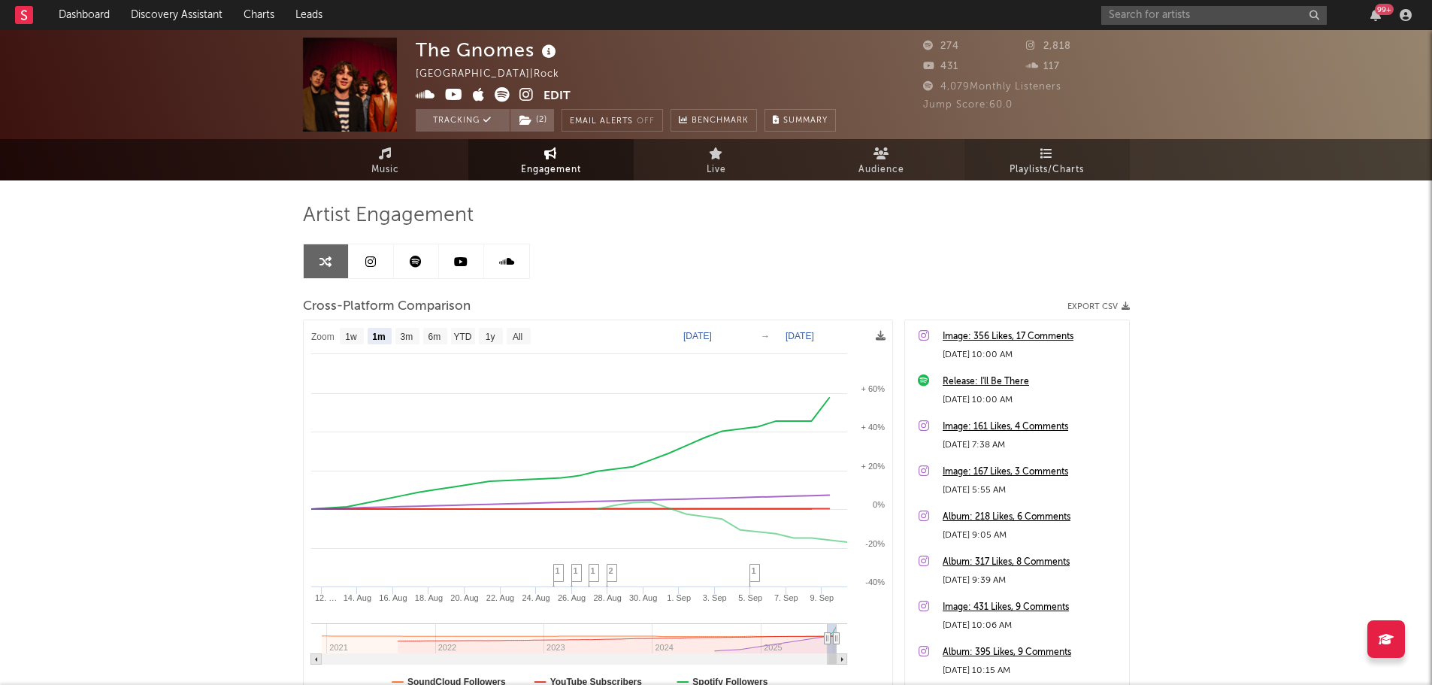
click at [1031, 164] on span "Playlists/Charts" at bounding box center [1047, 170] width 74 height 18
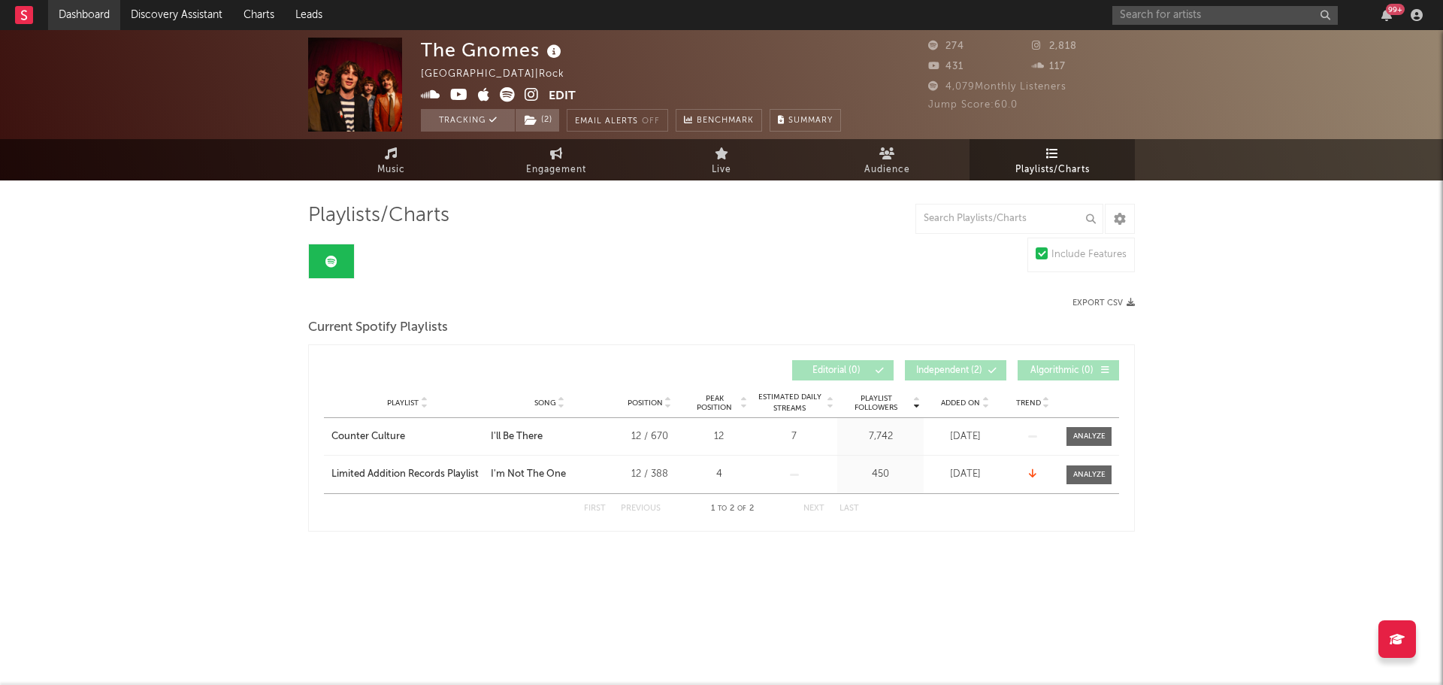
click at [83, 10] on link "Dashboard" at bounding box center [84, 15] width 72 height 30
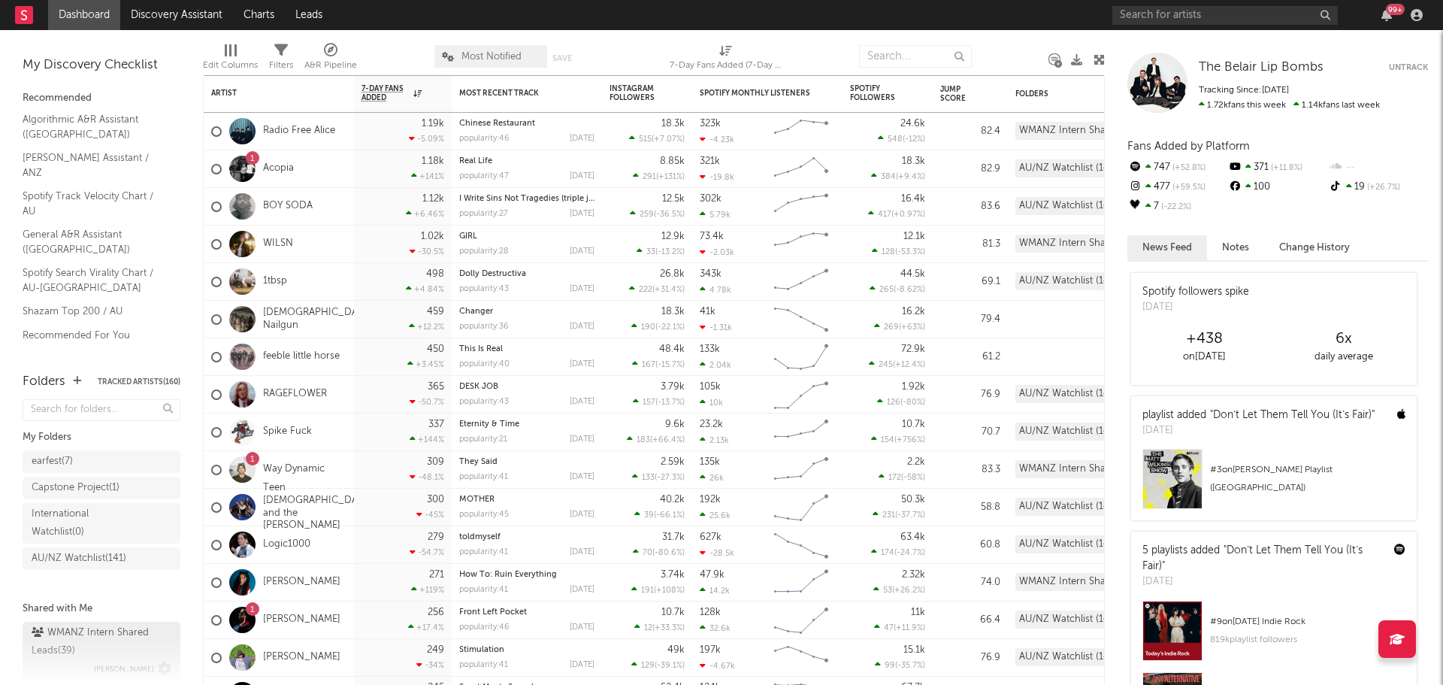
click at [89, 660] on div "WMANZ Intern Shared Leads ( 39 )" at bounding box center [100, 642] width 136 height 36
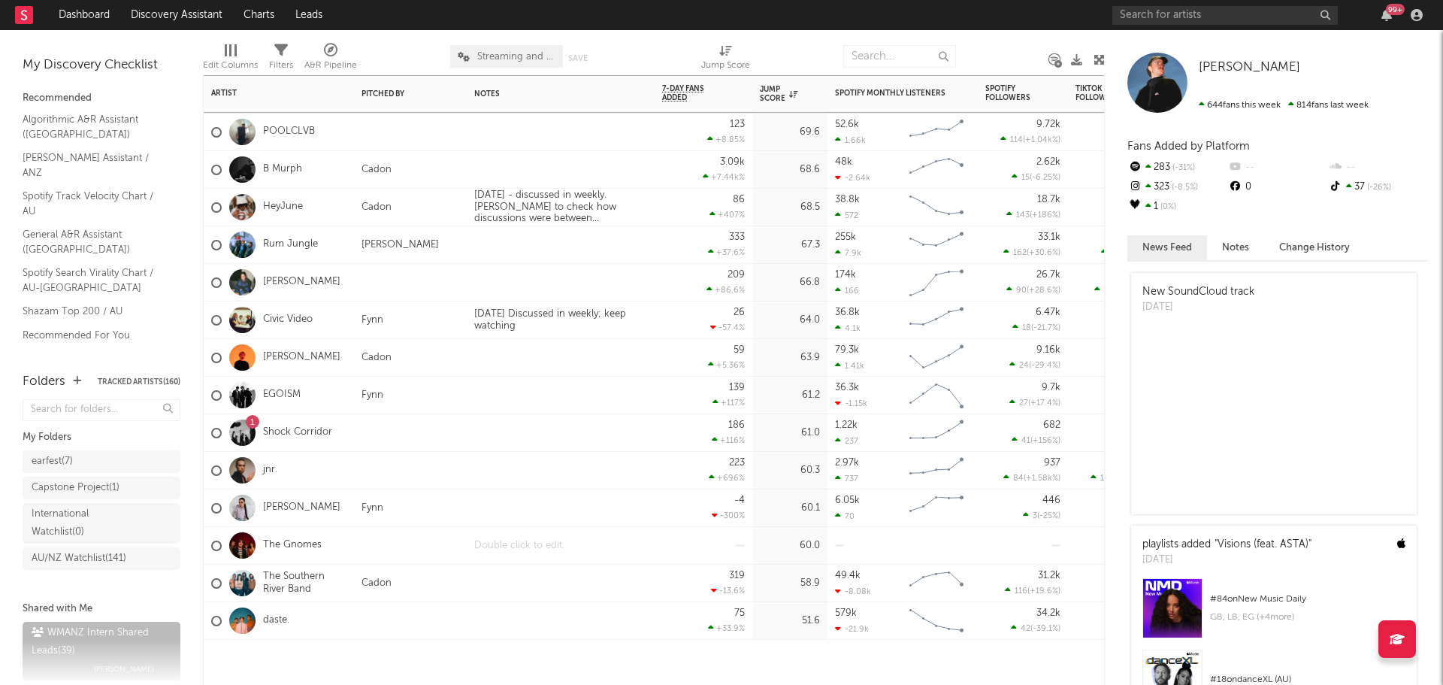
click at [535, 542] on div at bounding box center [561, 545] width 188 height 37
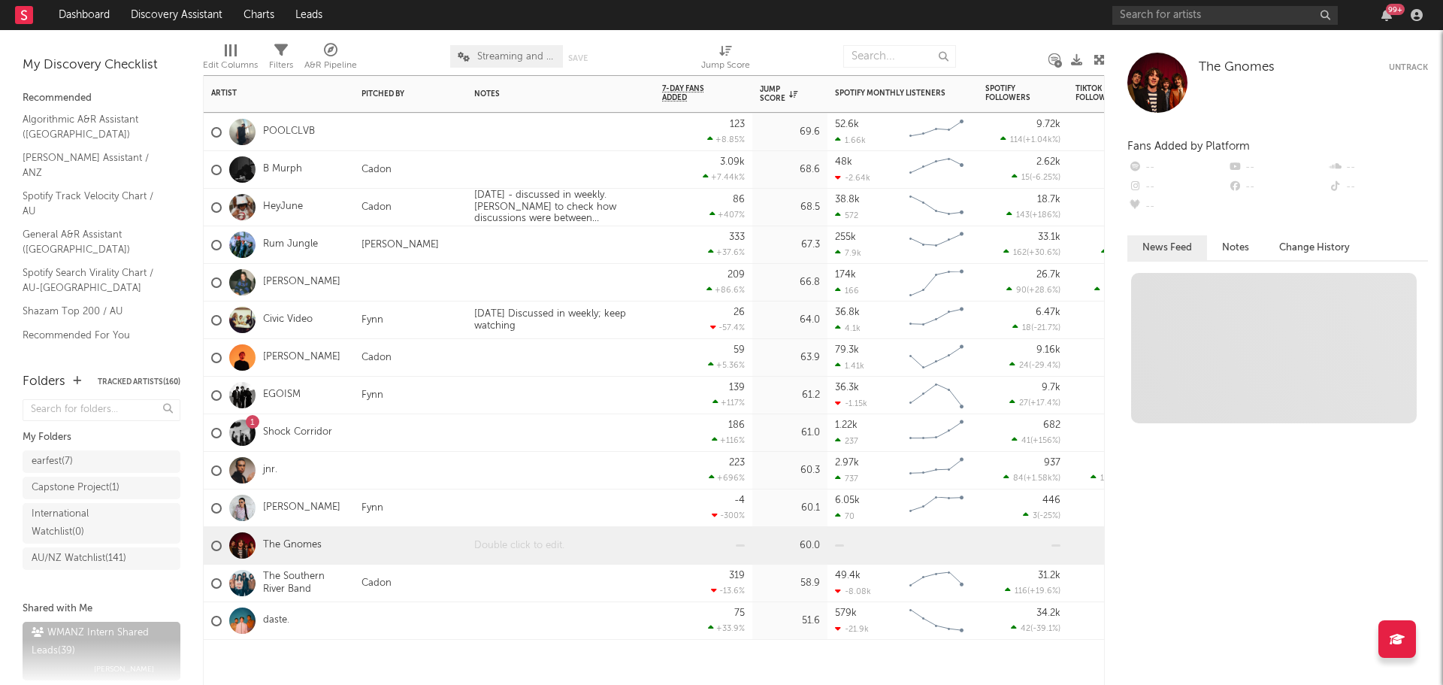
click at [535, 542] on div at bounding box center [561, 545] width 188 height 37
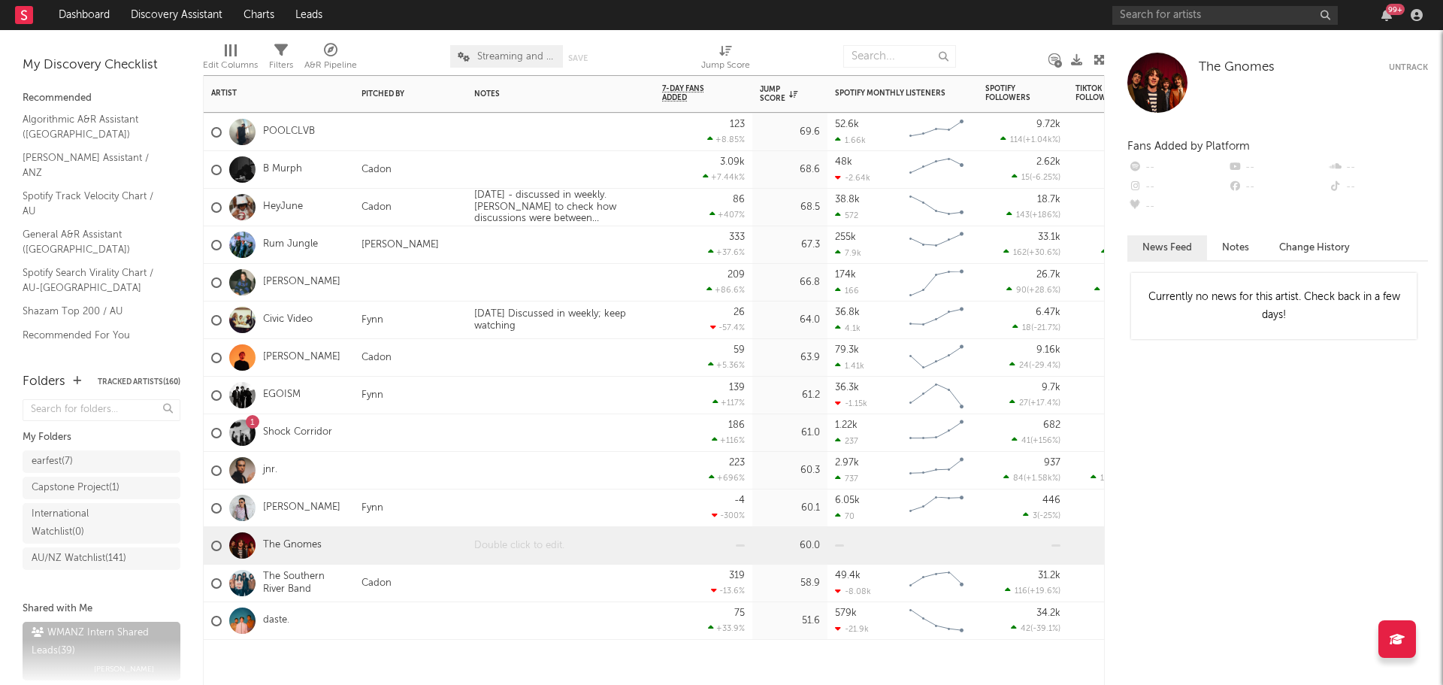
click at [535, 542] on div at bounding box center [561, 545] width 188 height 37
paste div
click at [580, 546] on div at bounding box center [560, 540] width 173 height 12
click at [605, 537] on div "https://www.youtube.com/watch?v=6ta5ByWsZ5E Featured in Rough Trade - Counter C…" at bounding box center [561, 545] width 188 height 54
click at [604, 533] on div "https://www.youtube.com/watch?v=6ta5ByWsZ5E - 59k views Featured in Rough Trade…" at bounding box center [561, 545] width 188 height 54
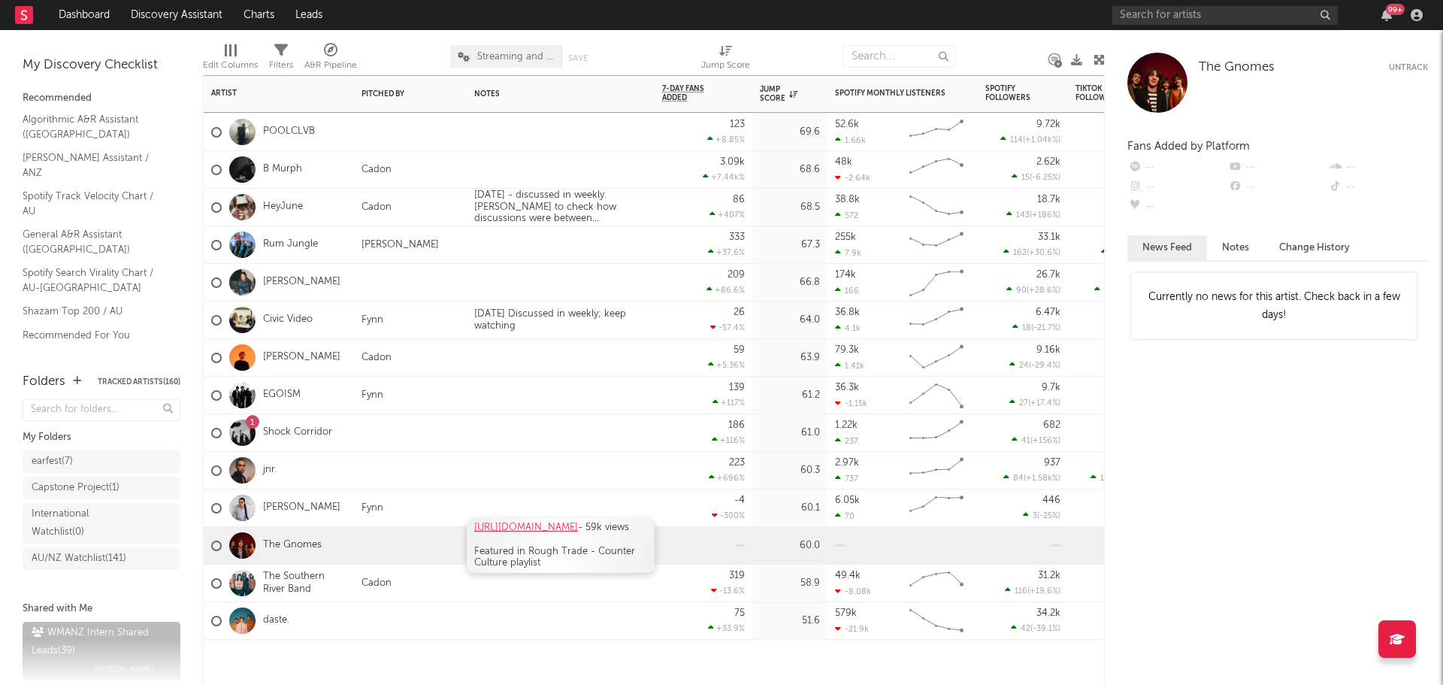
click at [593, 536] on div "https://www.youtube.com/watch?v=6ta5ByWsZ5E - 59k views Featured in Rough Trade…" at bounding box center [561, 545] width 188 height 54
click at [598, 532] on div "https://www.youtube.com/watch?v=6ta5ByWsZ5E - 59k views Featured in Rough Trade…" at bounding box center [561, 545] width 188 height 54
click at [600, 532] on div "https://www.youtube.com/watch?v=6ta5ByWsZ5E - 59k views Featured in Rough Trade…" at bounding box center [561, 545] width 188 height 54
click at [471, 522] on div "https://www.youtube.com/watch?v=6ta5ByWsZ5E - 59k views Featured in Rough Trade…" at bounding box center [561, 545] width 188 height 54
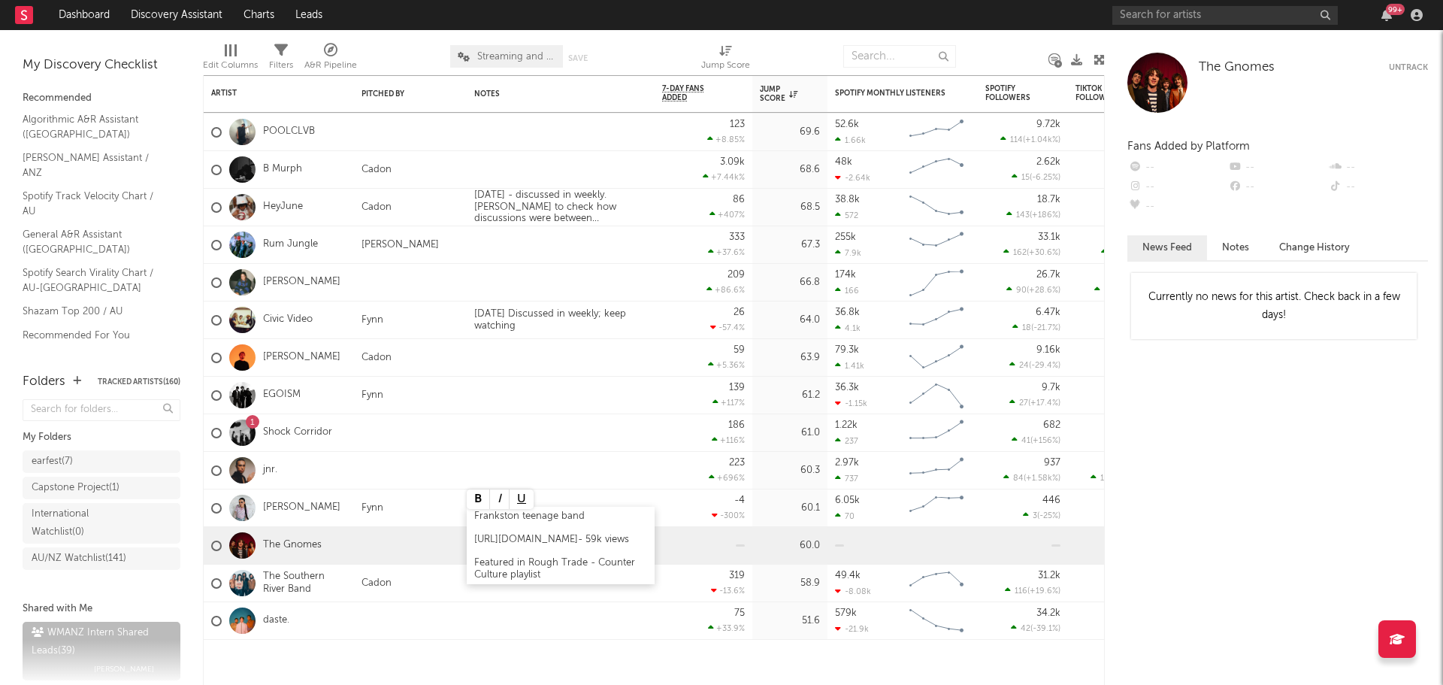
click at [562, 511] on div "Frankston teenage band" at bounding box center [560, 516] width 173 height 12
click at [577, 534] on div at bounding box center [560, 540] width 173 height 12
click at [538, 528] on div at bounding box center [560, 534] width 173 height 12
click at [551, 540] on div "Debut album" at bounding box center [560, 546] width 173 height 12
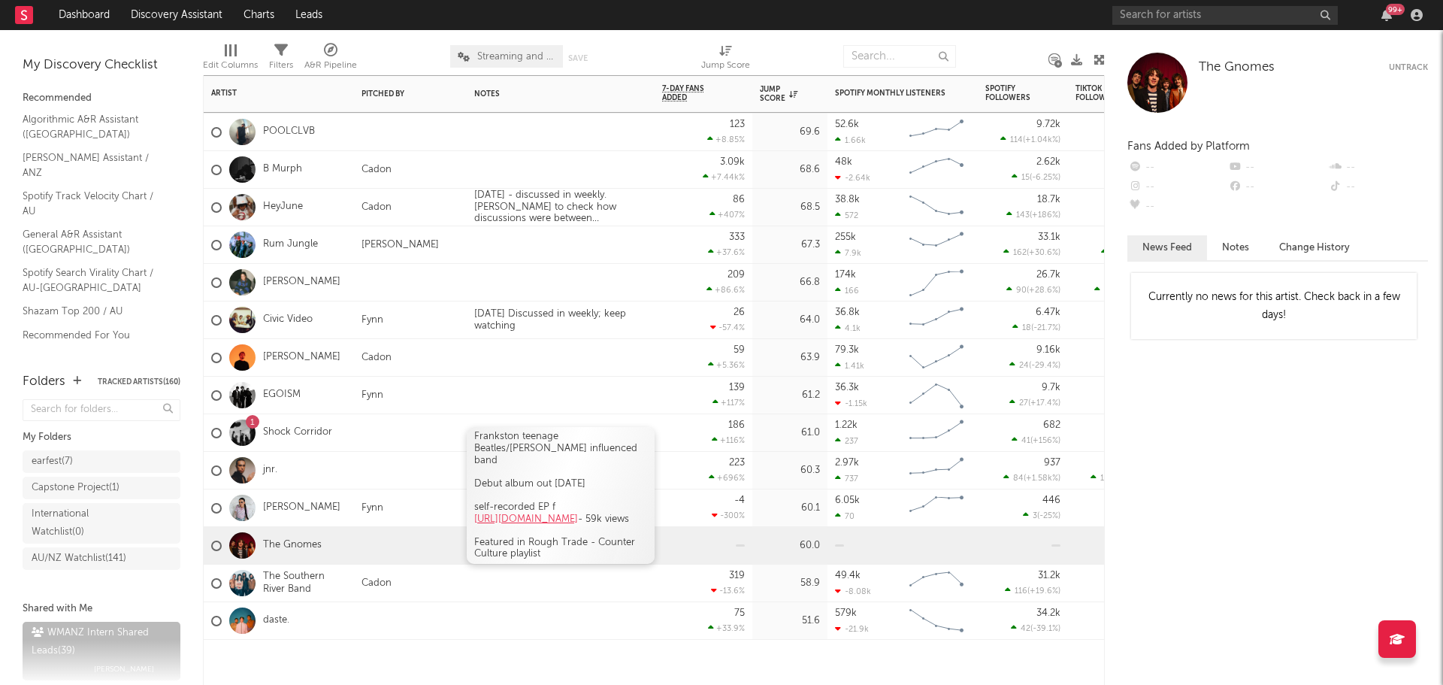
click at [562, 501] on div "self-recorded EP f" at bounding box center [560, 507] width 173 height 12
click at [559, 501] on div "self-recorded EP f" at bounding box center [560, 507] width 173 height 12
click at [554, 501] on div "self-recorded EP f" at bounding box center [560, 507] width 173 height 12
click at [553, 501] on div "self-recorded EP f" at bounding box center [560, 507] width 173 height 12
click at [582, 557] on div "Featured in Rough Trade - Counter Culture playlist" at bounding box center [560, 548] width 173 height 23
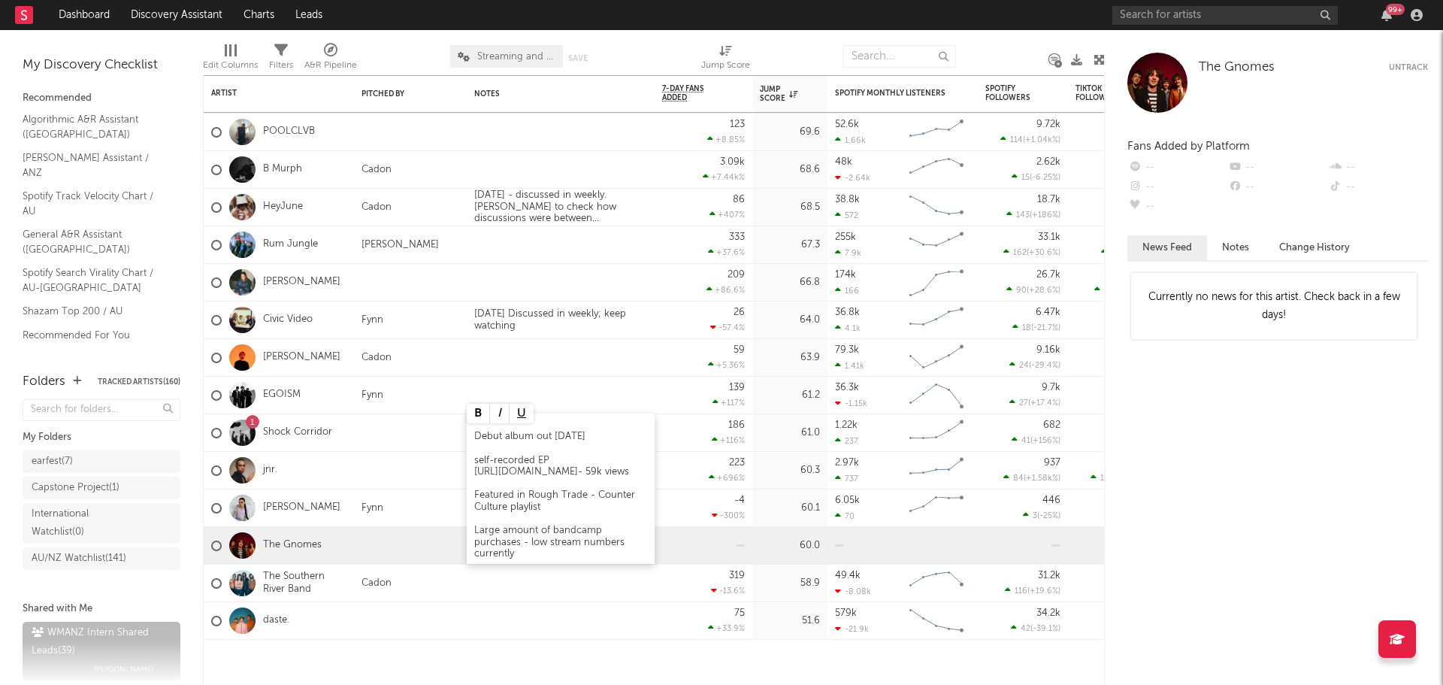
scroll to position [45, 0]
click at [686, 477] on div "223 +696 %" at bounding box center [703, 470] width 83 height 37
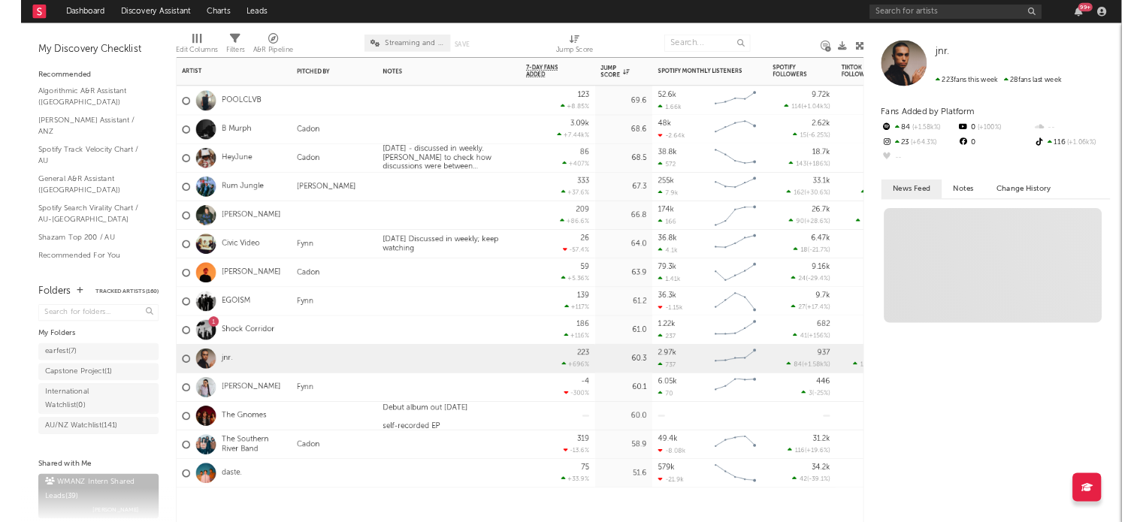
scroll to position [0, 0]
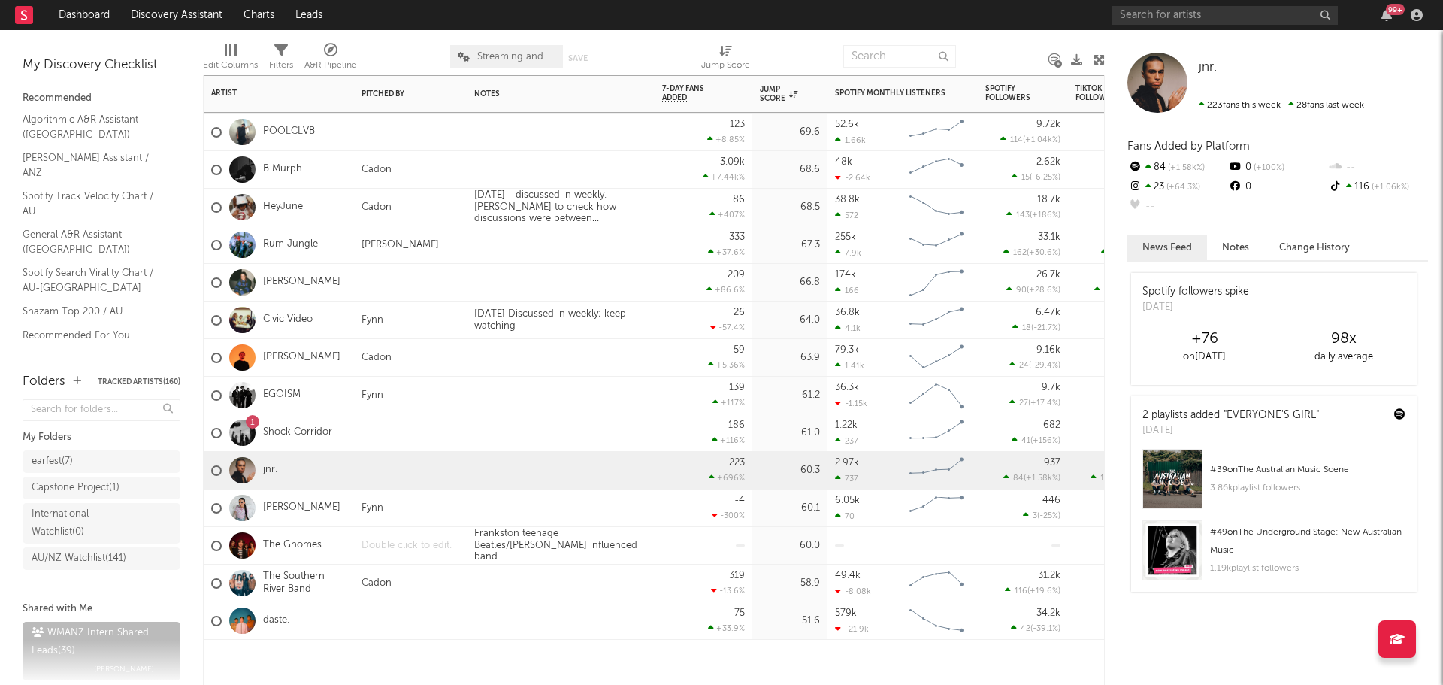
click at [377, 544] on div at bounding box center [410, 545] width 113 height 37
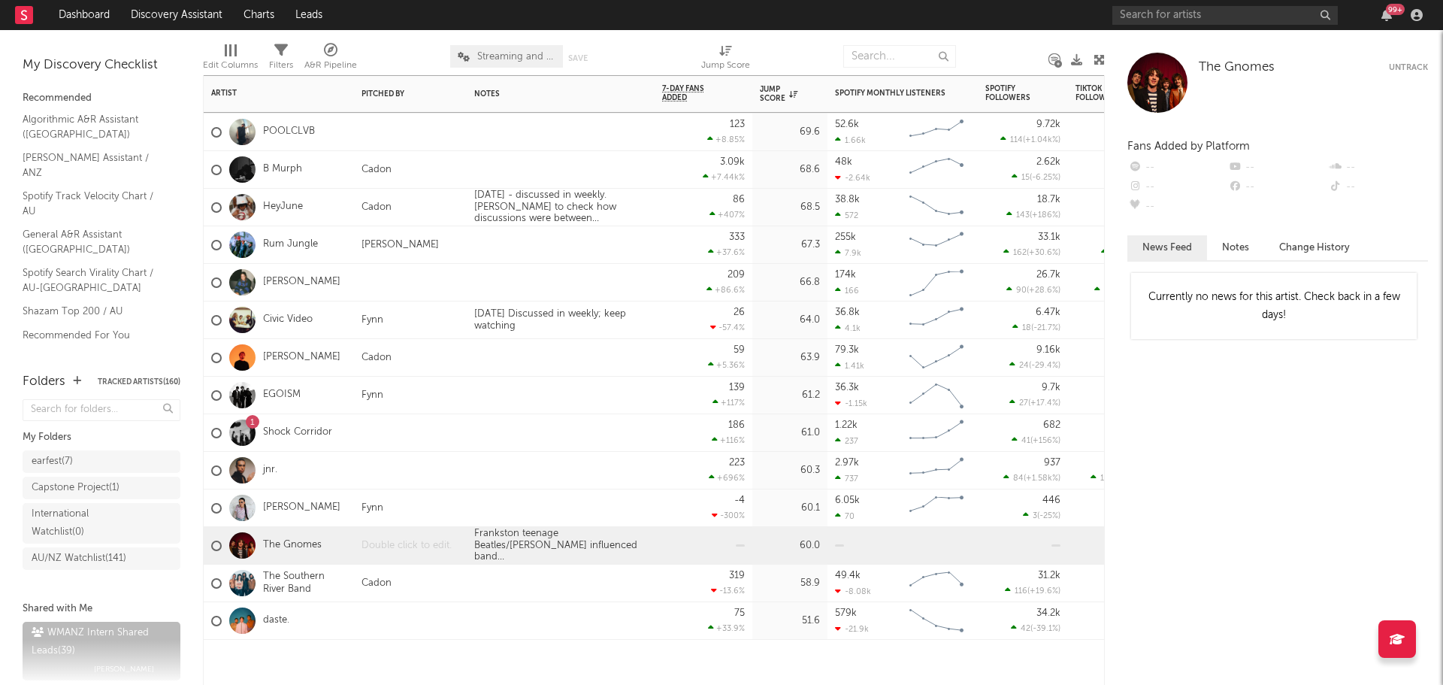
click at [378, 544] on div at bounding box center [410, 545] width 113 height 37
click at [514, 454] on div at bounding box center [561, 470] width 188 height 37
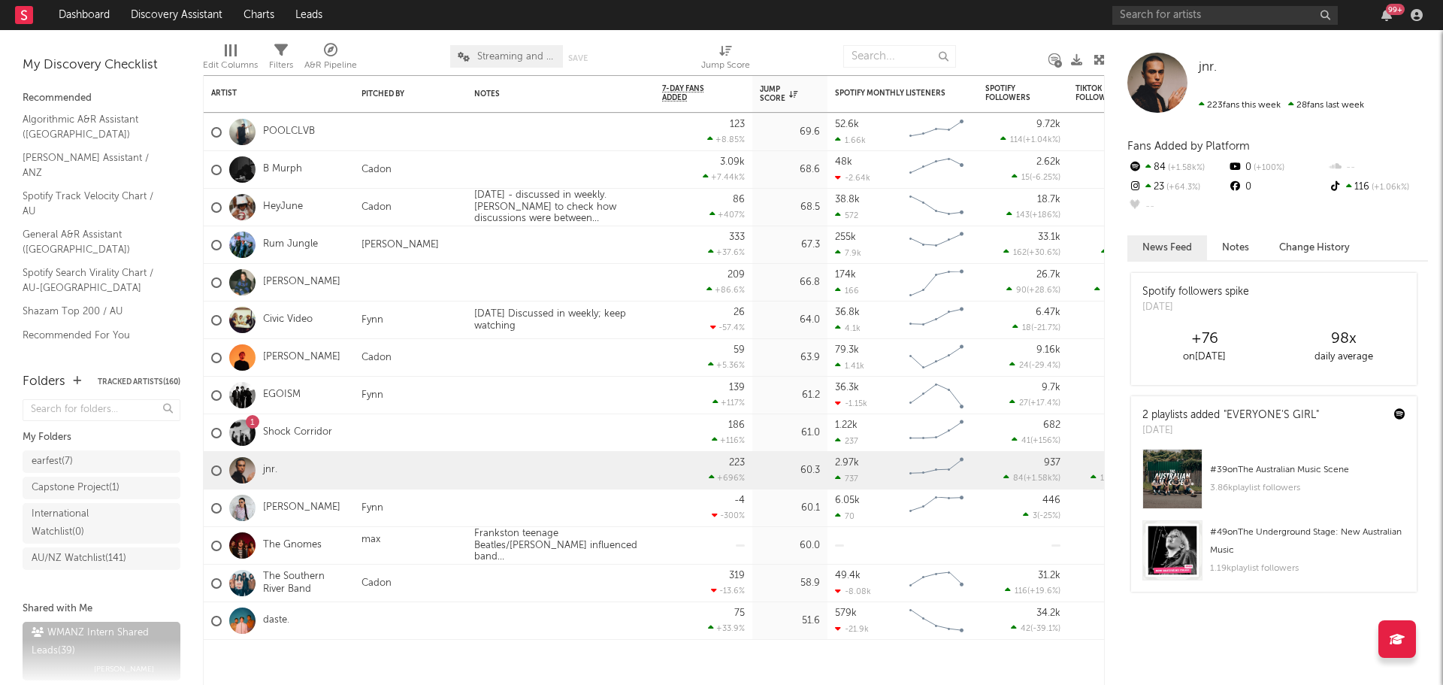
click at [95, 22] on link "Dashboard" at bounding box center [84, 15] width 72 height 30
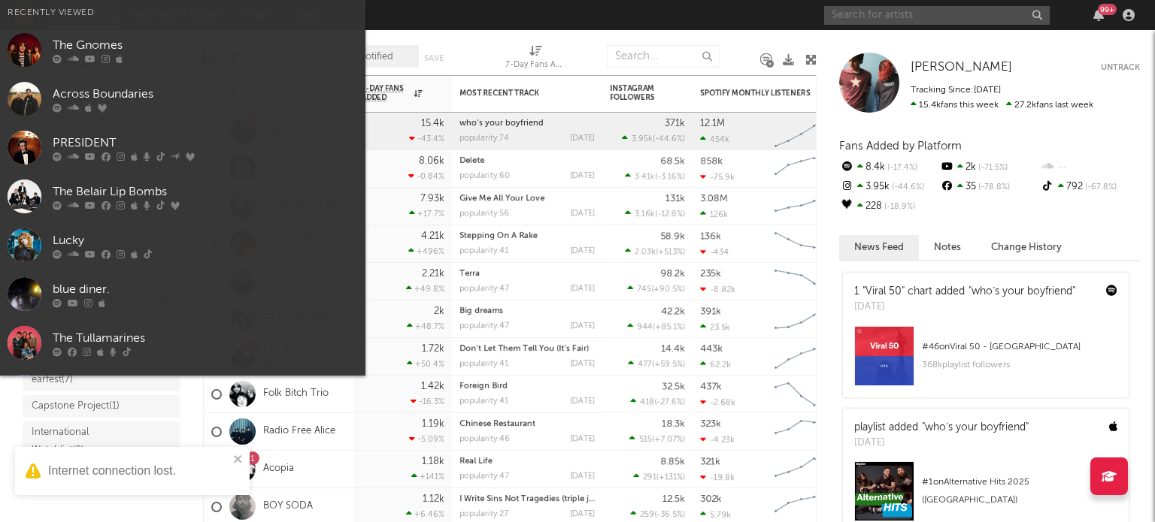
click at [926, 8] on input "text" at bounding box center [937, 15] width 226 height 19
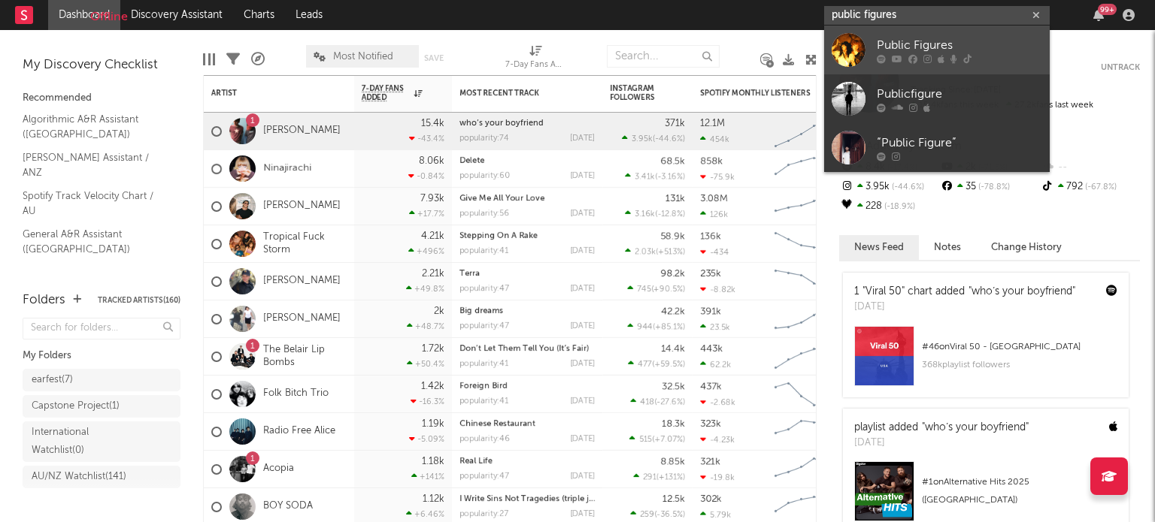
type input "public figures"
click at [941, 42] on div "Public Figures" at bounding box center [958, 45] width 165 height 18
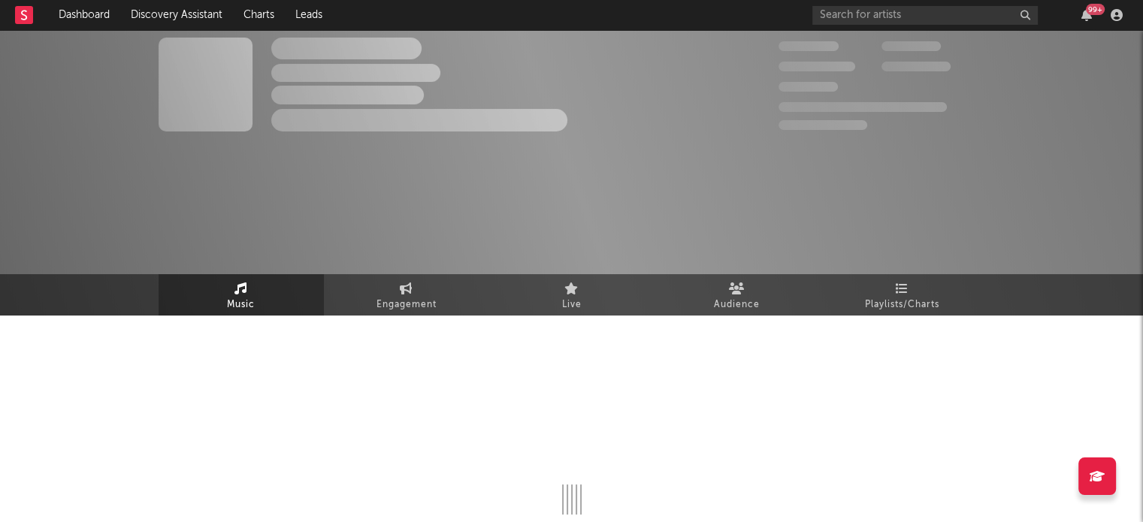
select select "6m"
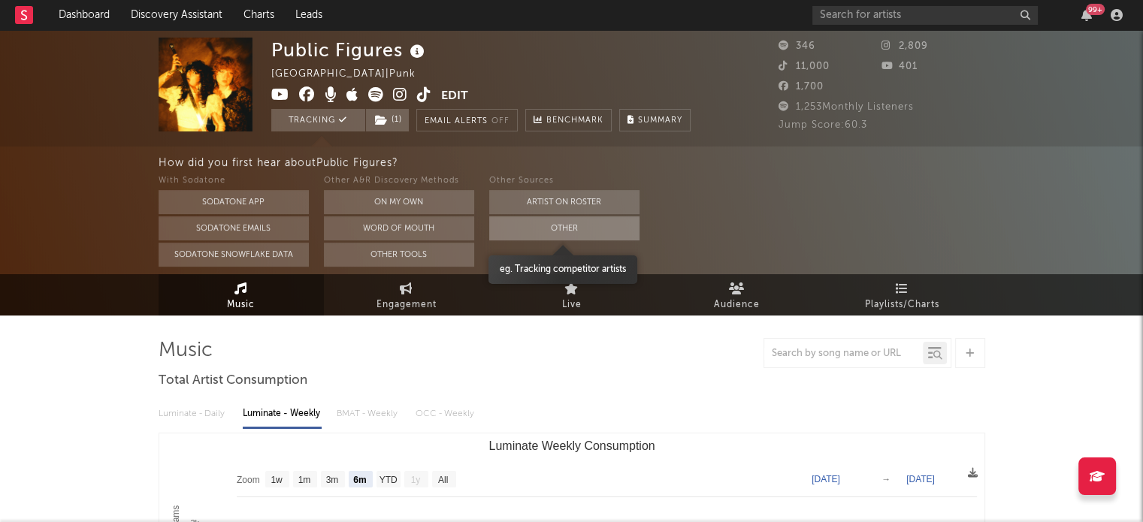
click at [576, 239] on button "Other" at bounding box center [564, 228] width 150 height 24
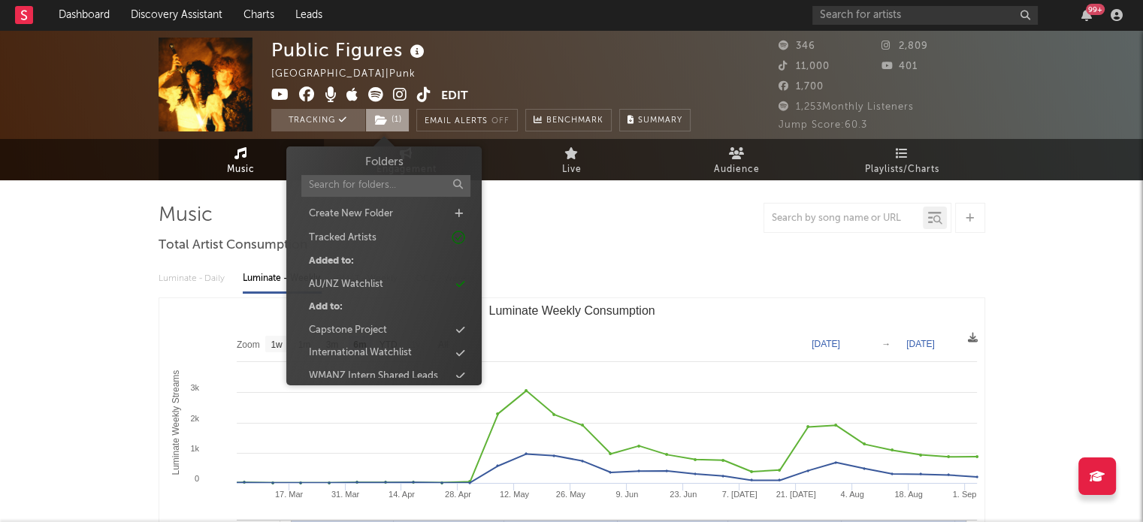
click at [388, 120] on span "( 1 )" at bounding box center [387, 120] width 44 height 23
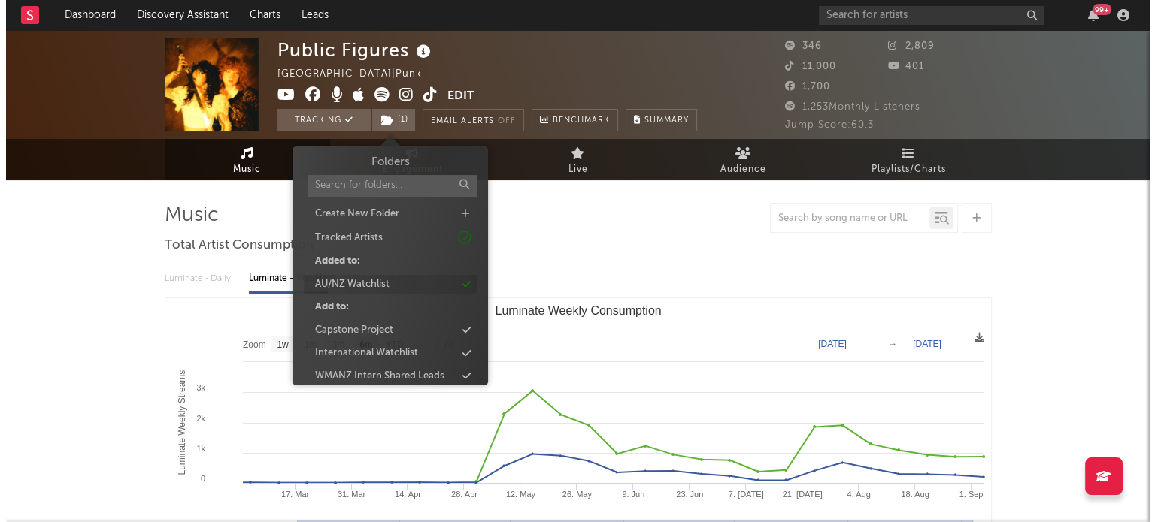
scroll to position [34, 0]
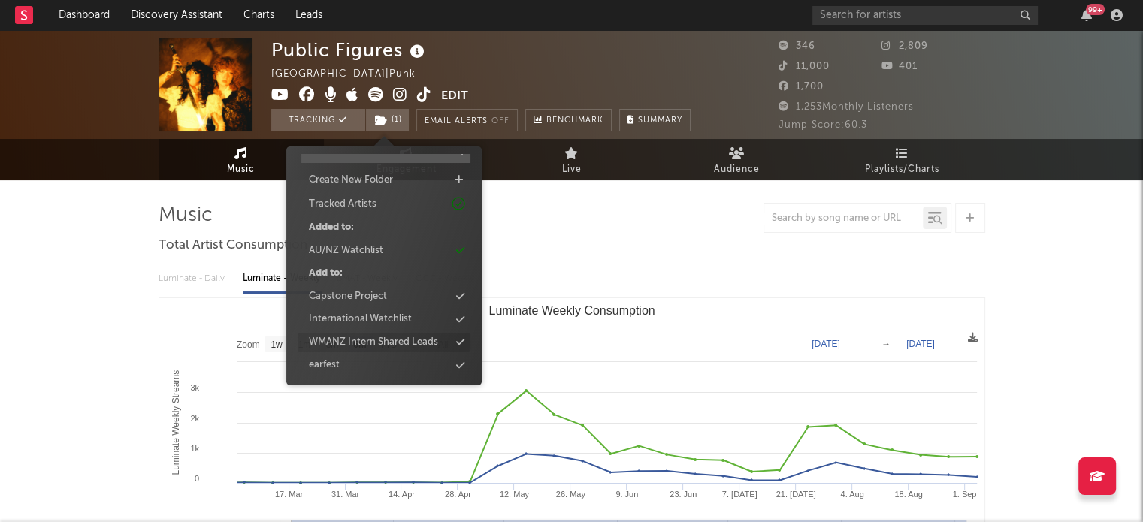
click at [391, 336] on div "WMANZ Intern Shared Leads" at bounding box center [373, 342] width 129 height 15
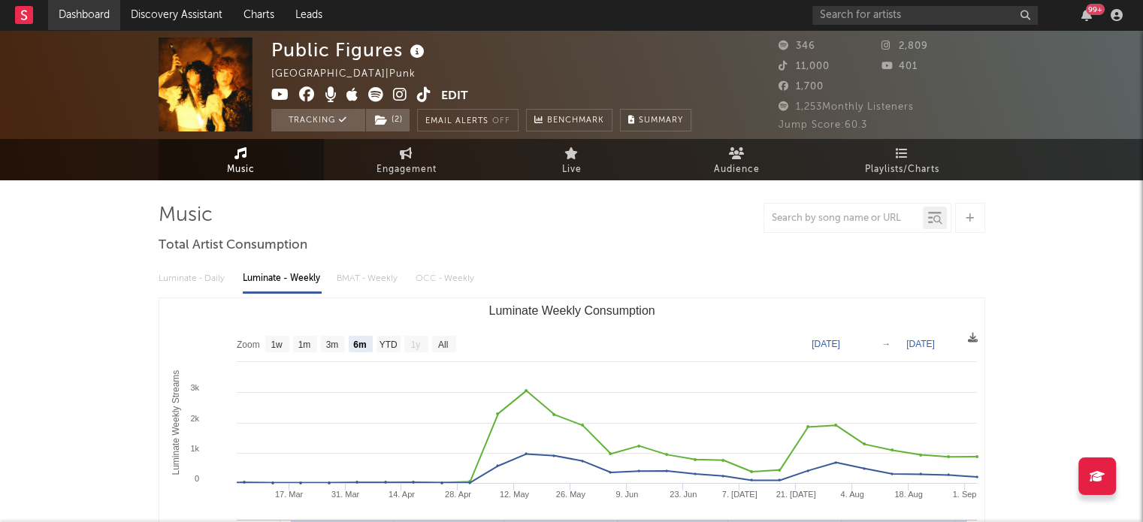
click at [97, 15] on link "Dashboard" at bounding box center [84, 15] width 72 height 30
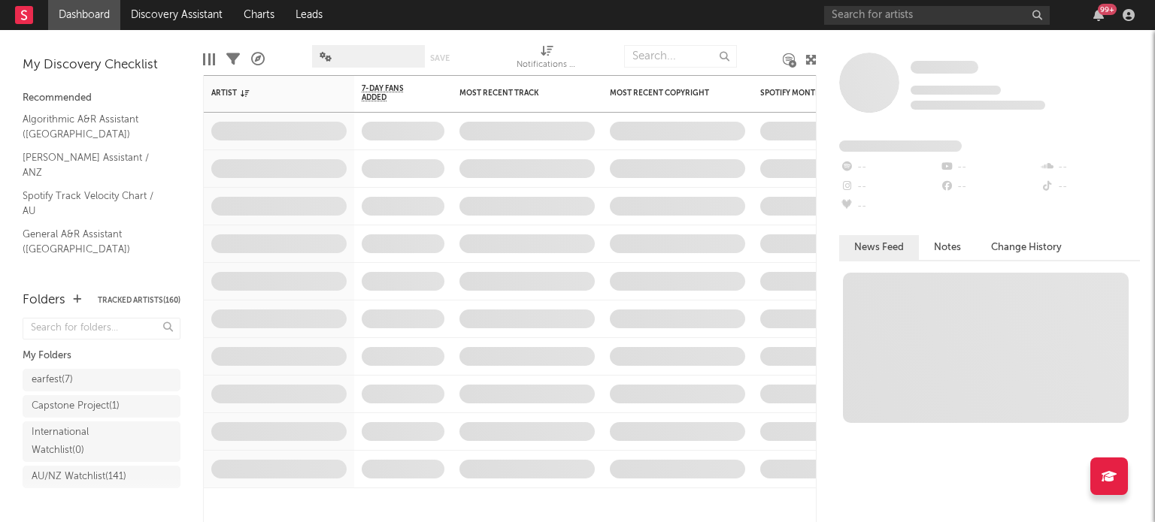
scroll to position [136, 0]
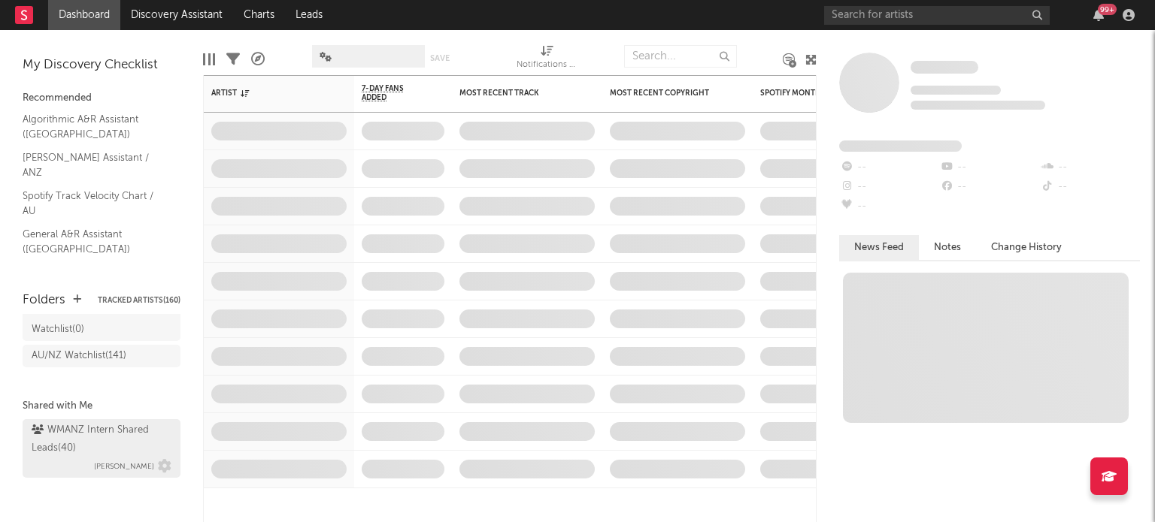
click at [89, 442] on div "WMANZ Intern Shared Leads ( 40 )" at bounding box center [100, 440] width 136 height 36
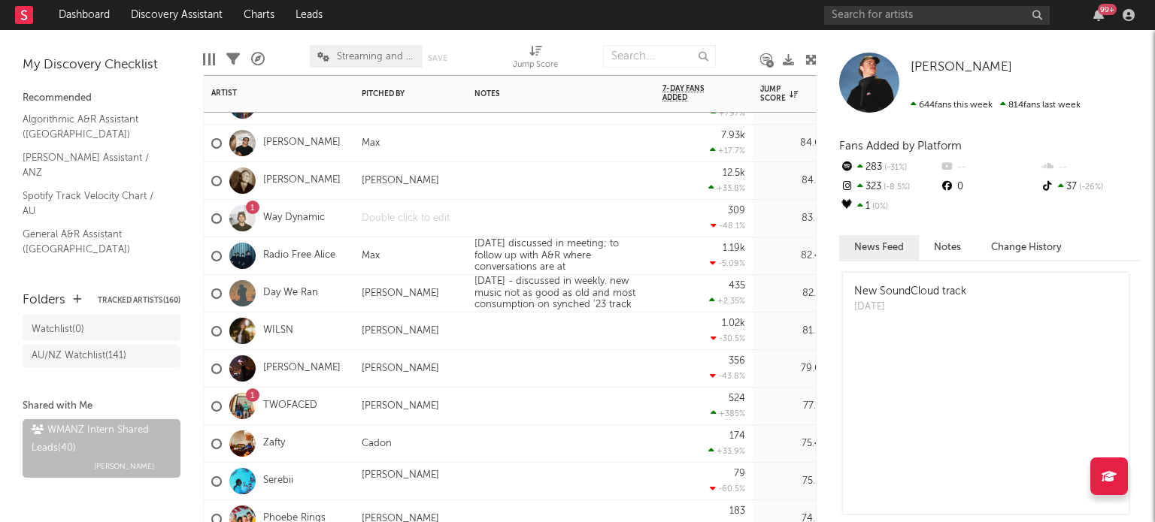
click at [394, 226] on div at bounding box center [410, 218] width 113 height 37
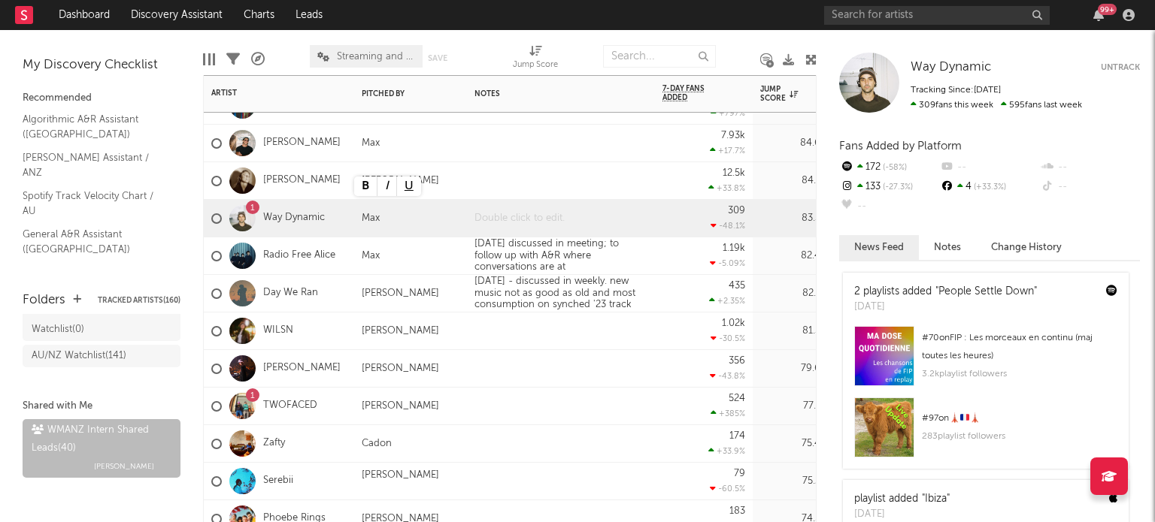
click at [553, 211] on div at bounding box center [561, 218] width 188 height 37
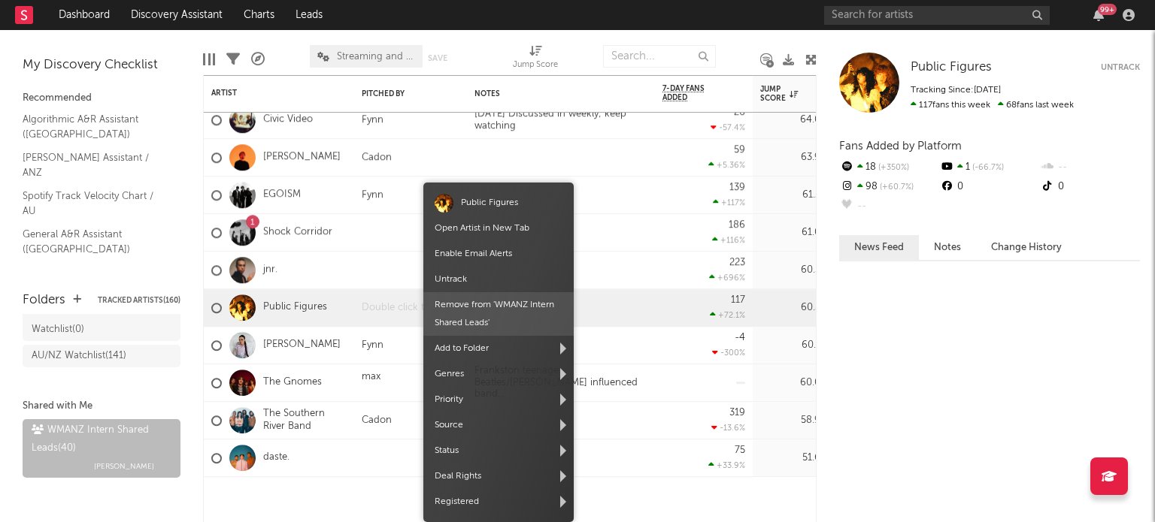
click at [427, 302] on div "Public Figures Open Artist in New Tab Enable Email Alerts Untrack Remove from '…" at bounding box center [498, 353] width 150 height 340
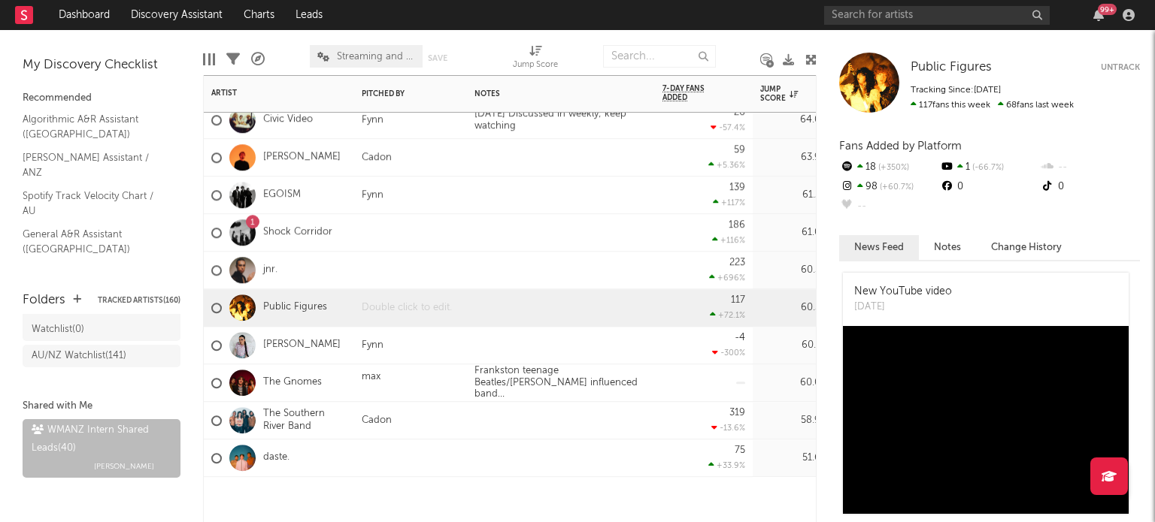
click at [391, 304] on div at bounding box center [410, 307] width 113 height 37
click at [504, 230] on div at bounding box center [561, 232] width 188 height 37
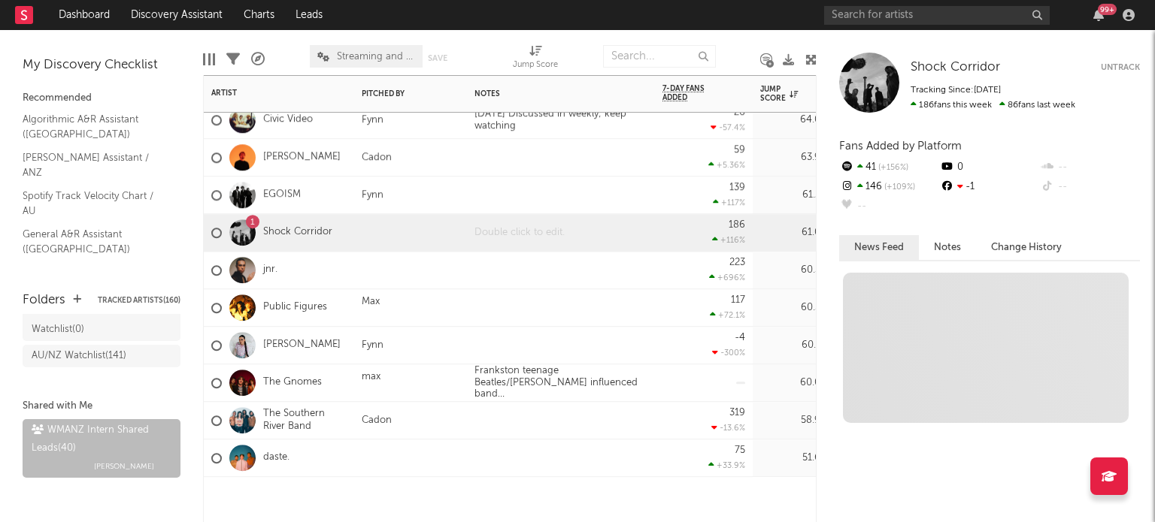
click at [504, 230] on div at bounding box center [561, 232] width 188 height 37
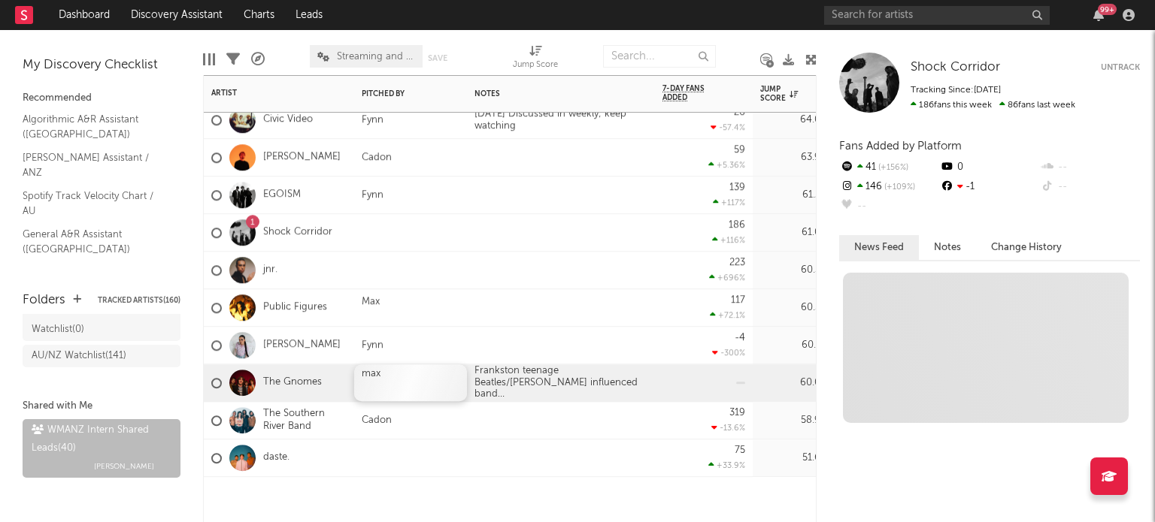
click at [371, 384] on div at bounding box center [411, 386] width 98 height 12
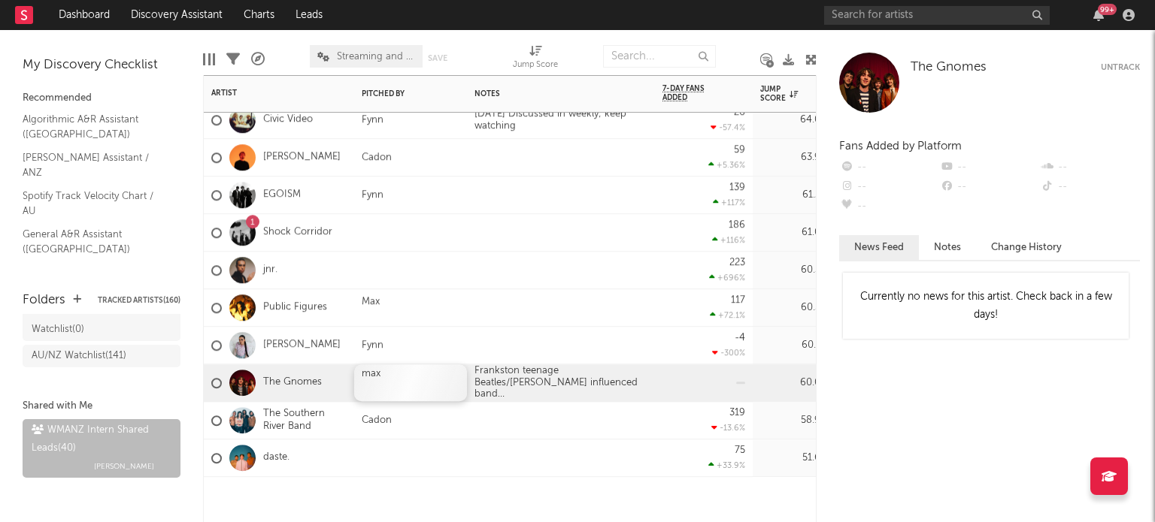
click at [379, 374] on div "max" at bounding box center [410, 383] width 113 height 37
click at [532, 317] on div at bounding box center [561, 307] width 188 height 37
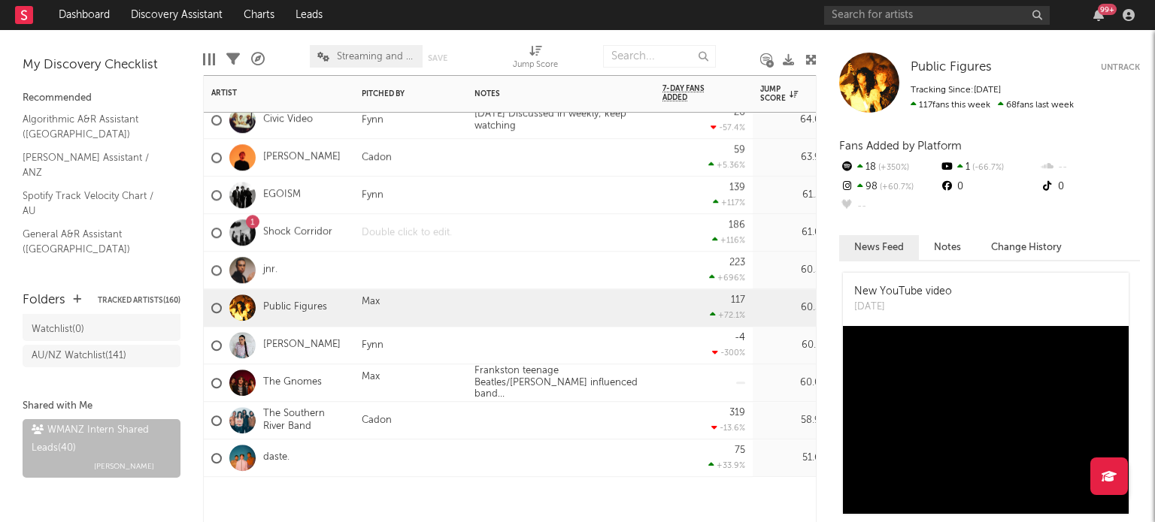
click at [392, 234] on div at bounding box center [410, 232] width 113 height 37
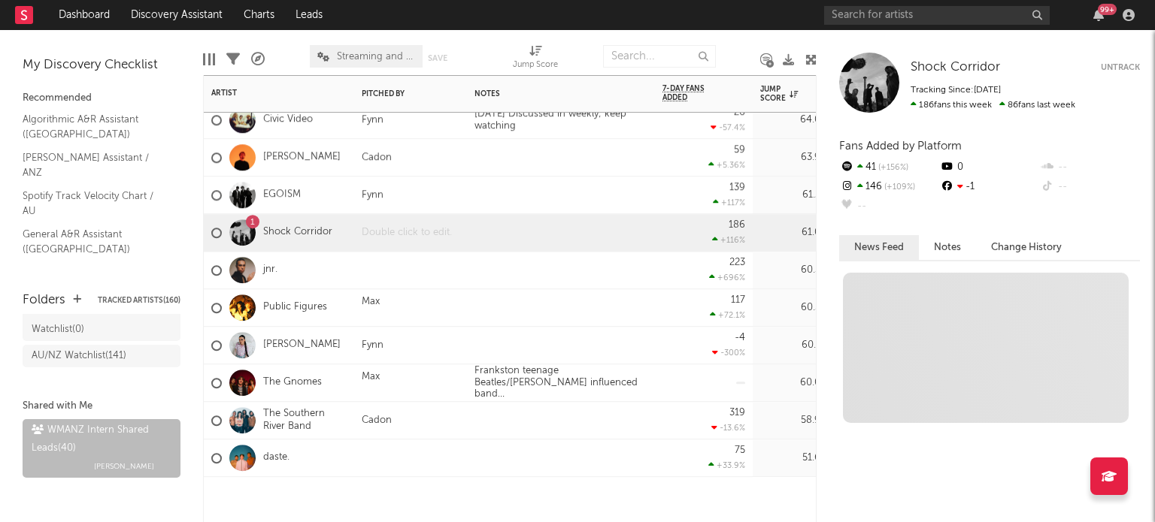
click at [392, 234] on div at bounding box center [410, 232] width 113 height 37
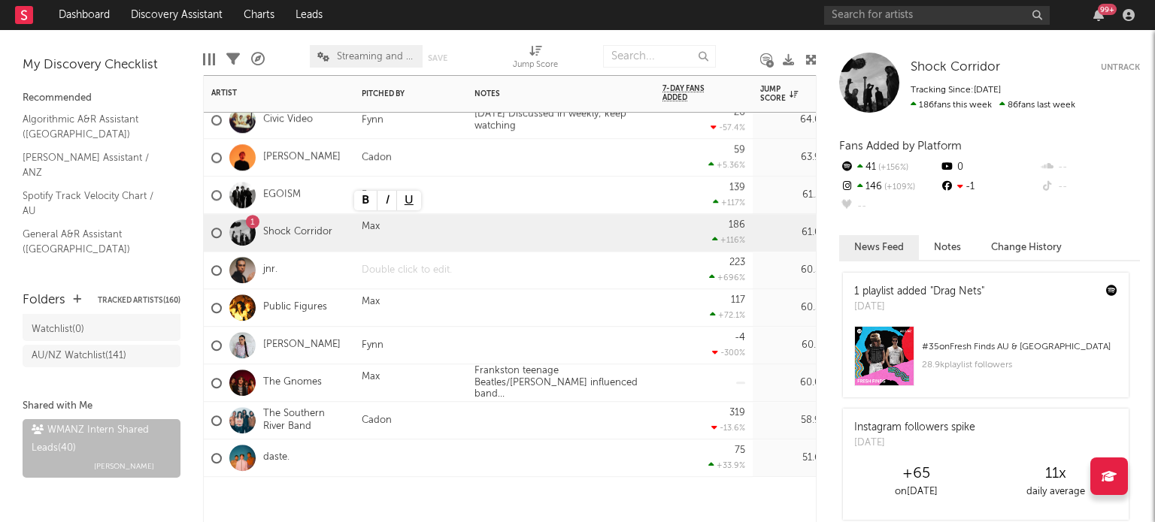
click at [453, 279] on div at bounding box center [410, 270] width 113 height 37
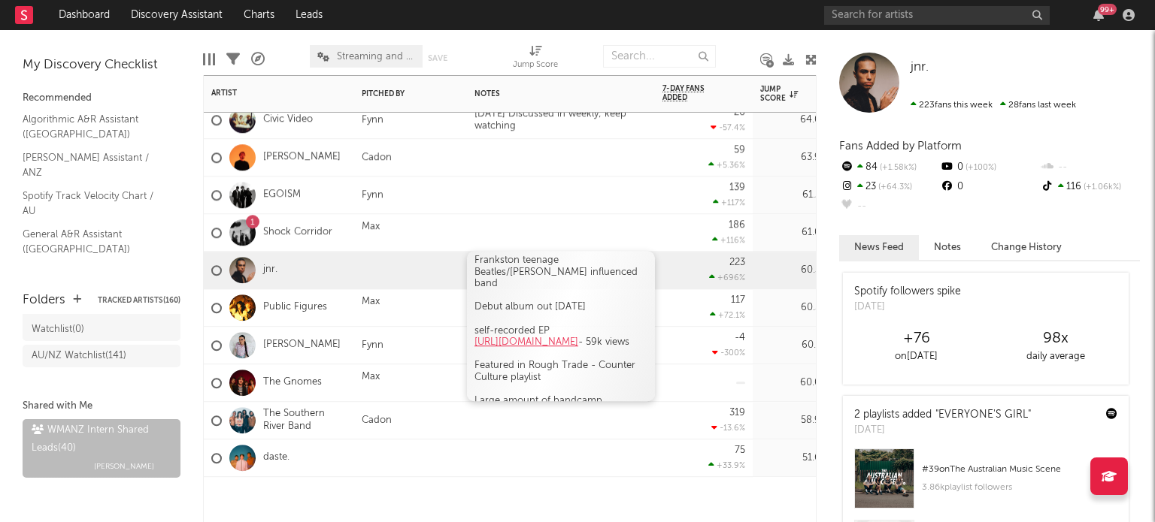
scroll to position [44, 0]
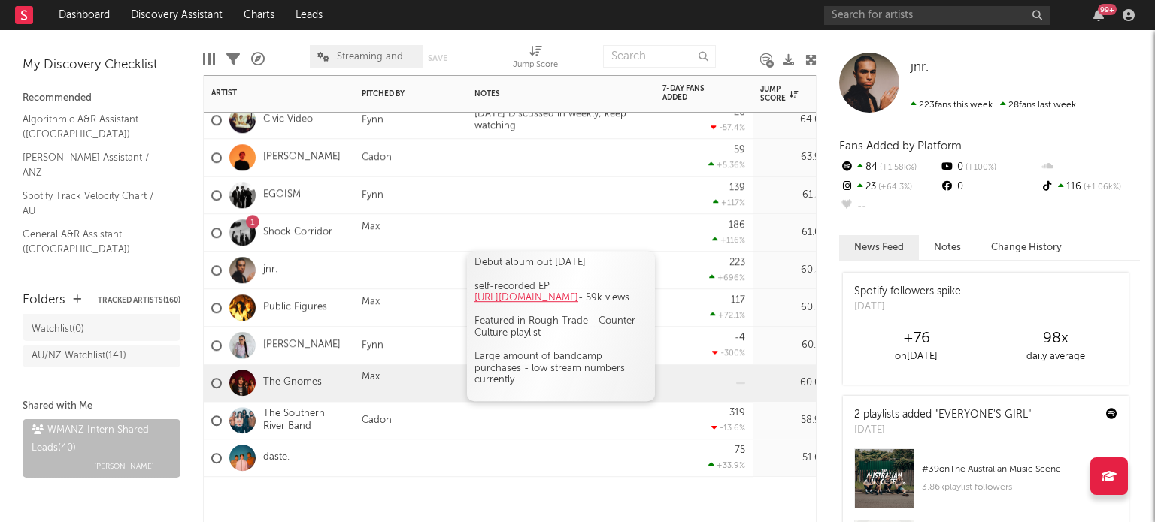
click at [532, 374] on div "Large amount of bandcamp purchases - low stream numbers currently" at bounding box center [560, 368] width 173 height 35
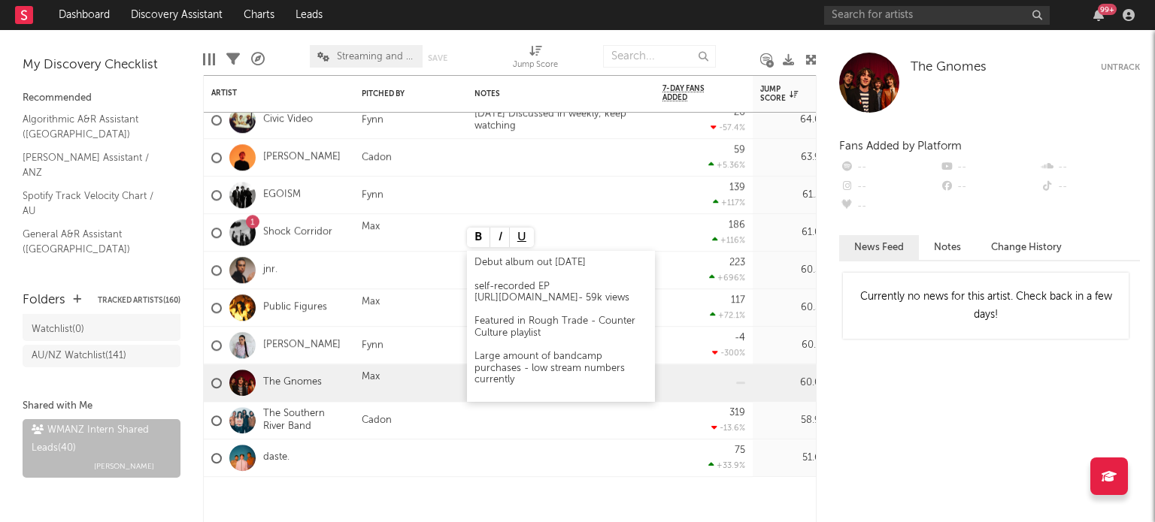
click at [494, 356] on div "Large amount of bandcamp purchases - low stream numbers currently" at bounding box center [560, 368] width 173 height 35
click at [481, 357] on div "Large amount of bandcamp purchases - low stream numbers currently" at bounding box center [560, 368] width 173 height 35
click at [521, 368] on div "Large amount of bandcamp purchases - low stream numbers currently" at bounding box center [560, 368] width 173 height 35
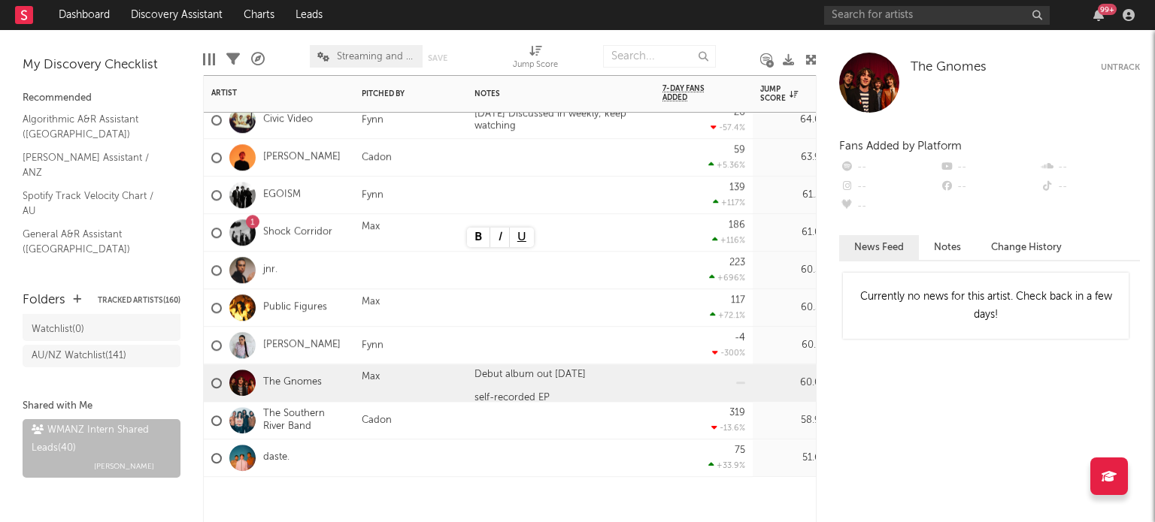
click at [781, 328] on div "60.1" at bounding box center [789, 346] width 75 height 38
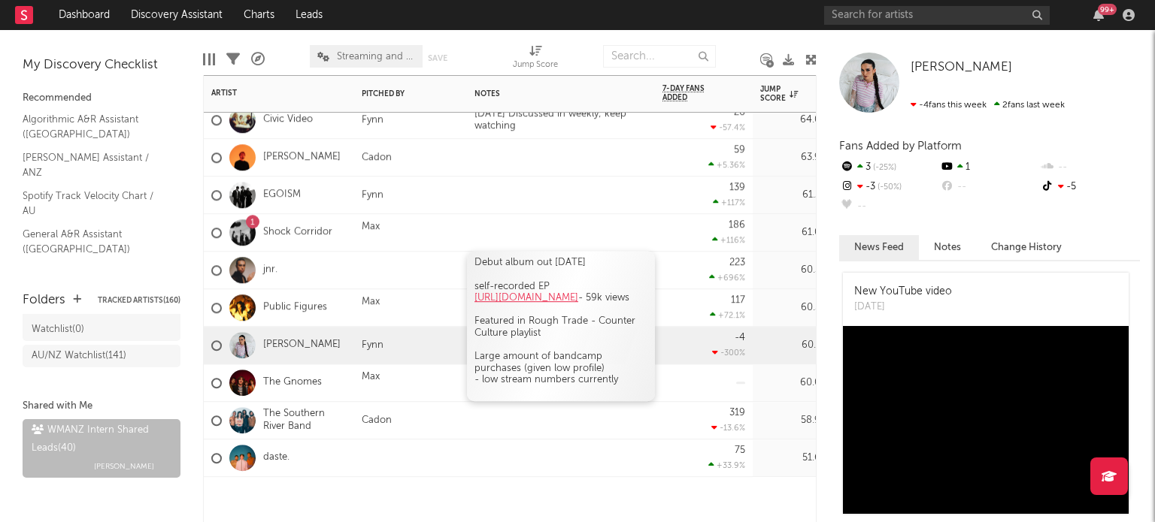
click at [581, 368] on div "Large amount of bandcamp purchases (given low profile)" at bounding box center [560, 362] width 173 height 23
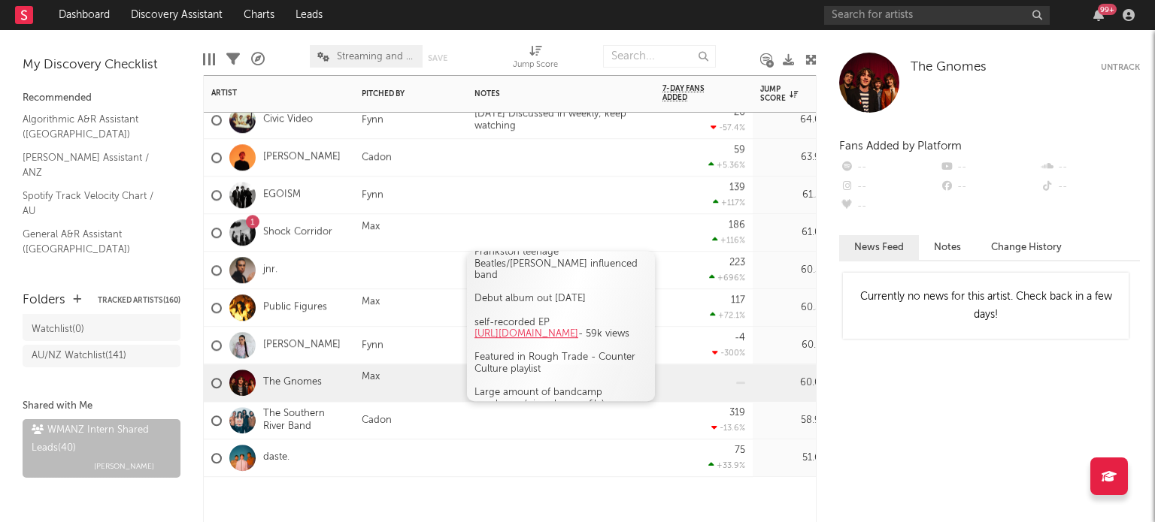
scroll to position [8, 0]
click at [622, 295] on div "Debut album out 7th november" at bounding box center [560, 301] width 173 height 12
click at [624, 295] on div "Debut album out 7th november" at bounding box center [560, 301] width 173 height 12
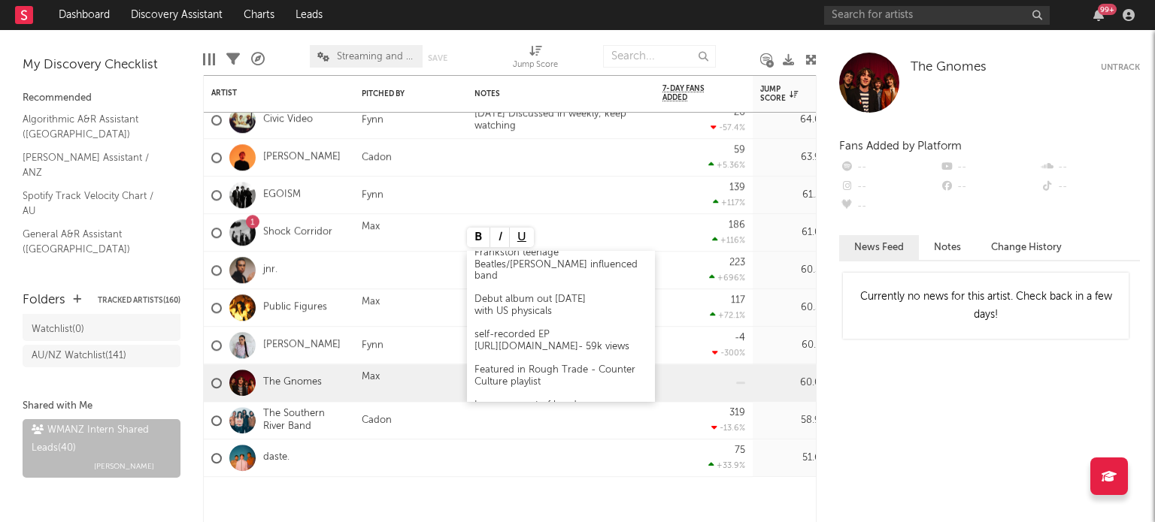
click at [499, 306] on div "with US physicals" at bounding box center [560, 312] width 173 height 12
click at [603, 306] on div "with AUS and US physicals" at bounding box center [560, 312] width 173 height 12
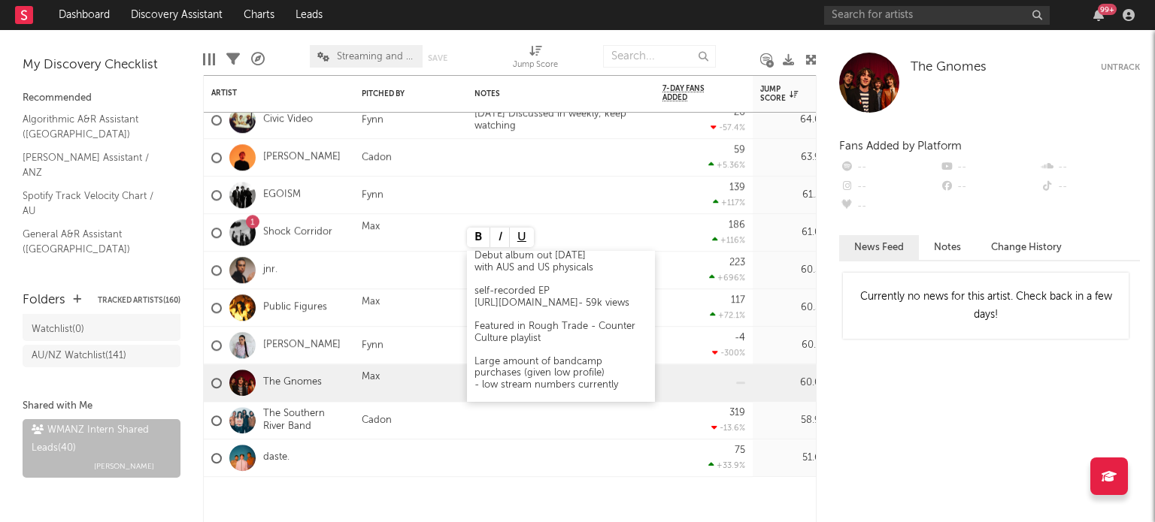
scroll to position [56, 0]
click at [609, 293] on div "Frankston teenage Beatles/Kinks influenced band Debut album out 7th november wi…" at bounding box center [561, 326] width 188 height 150
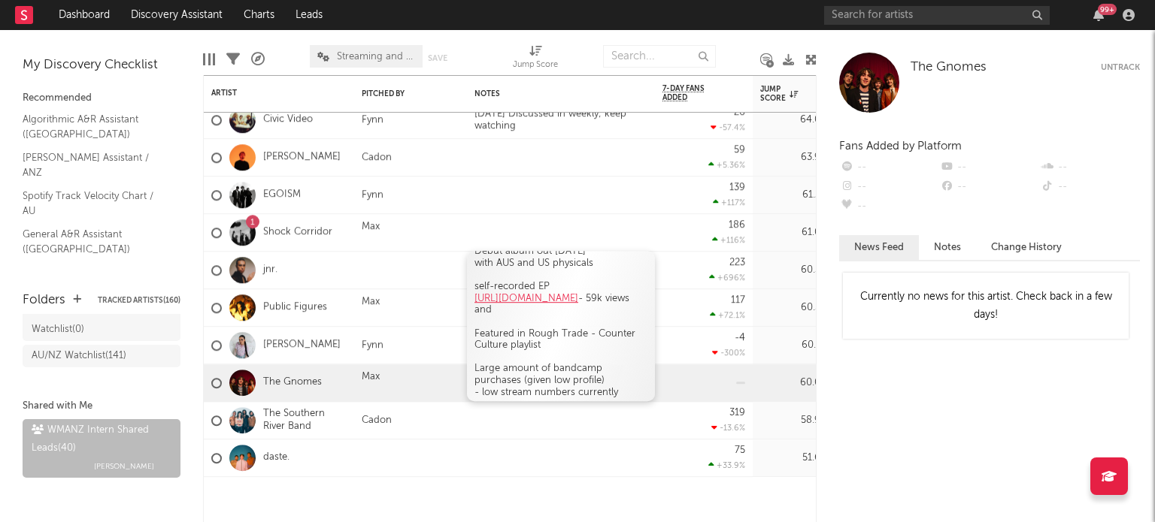
scroll to position [0, 0]
